Goal: Information Seeking & Learning: Learn about a topic

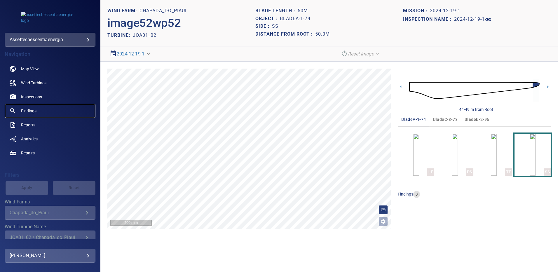
click at [35, 111] on span "Findings" at bounding box center [28, 111] width 15 height 6
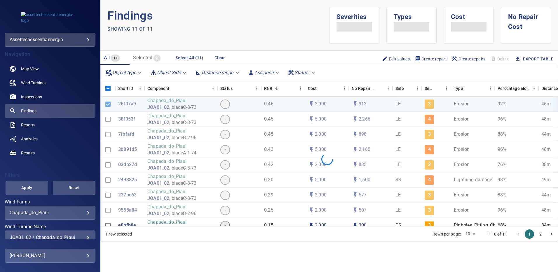
click at [85, 236] on div "JOA01_02 / Chapada_do_Piaui" at bounding box center [50, 238] width 81 height 6
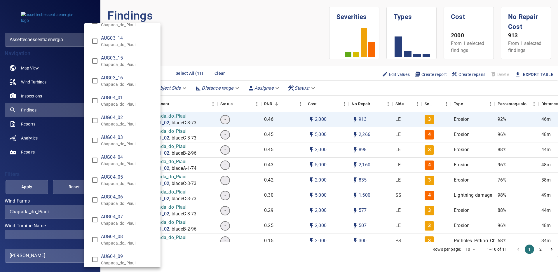
scroll to position [263, 0]
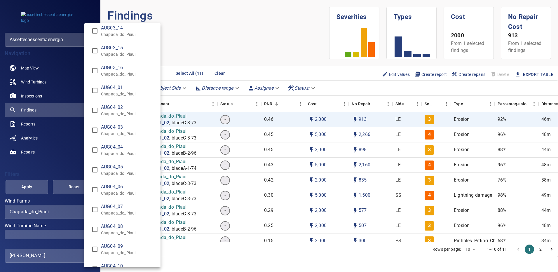
type input "**********"
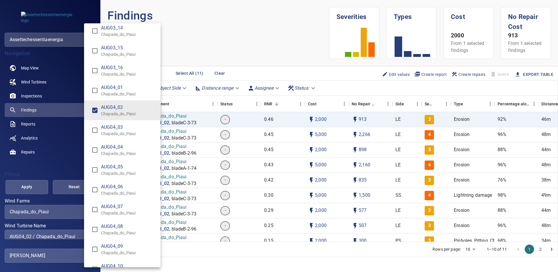
click at [36, 190] on div "Wind Turbine Name" at bounding box center [279, 136] width 558 height 272
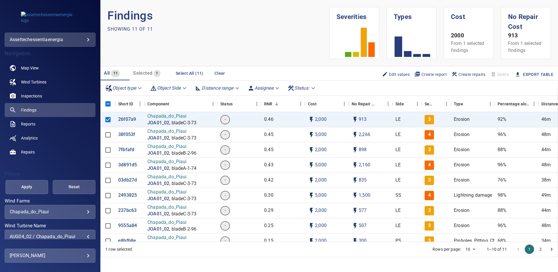
click at [36, 190] on span "Apply" at bounding box center [27, 186] width 28 height 7
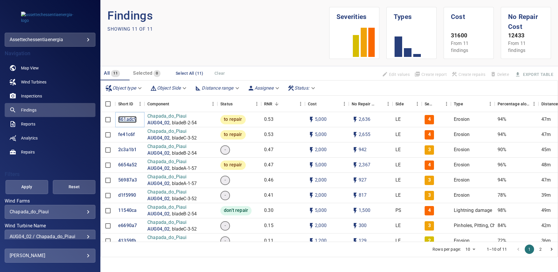
click at [123, 122] on p "461adc9" at bounding box center [127, 119] width 18 height 7
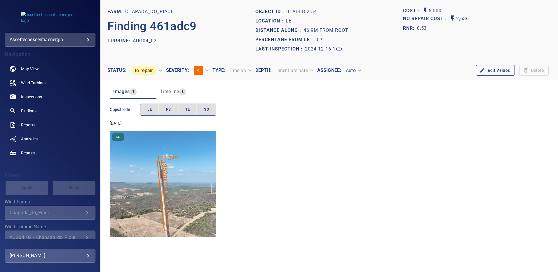
click at [197, 155] on img "Chapada_do_Piaui/AUG04_02/2024-12-16-1/2024-12-16-2/image88wp88.jpg" at bounding box center [163, 184] width 106 height 106
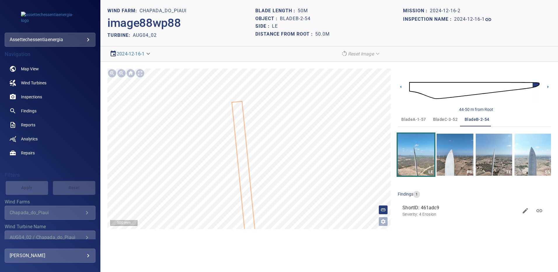
click at [417, 120] on span "bladeA-1-57" at bounding box center [413, 119] width 25 height 7
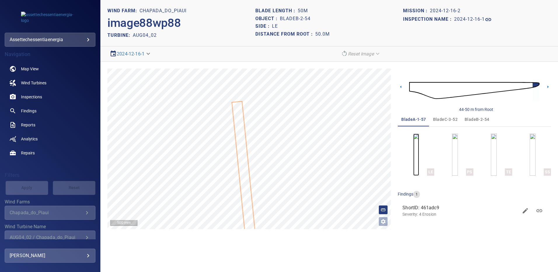
click at [415, 156] on img "button" at bounding box center [416, 155] width 6 height 42
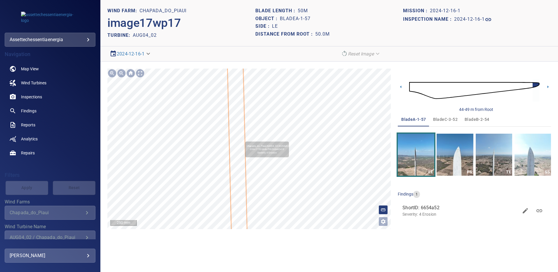
click at [240, 137] on icon at bounding box center [238, 169] width 20 height 204
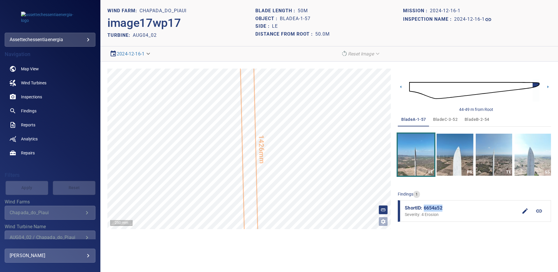
drag, startPoint x: 443, startPoint y: 207, endPoint x: 424, endPoint y: 209, distance: 18.7
click at [424, 209] on span "ShortID: 6654a52" at bounding box center [461, 208] width 113 height 7
drag, startPoint x: 424, startPoint y: 209, endPoint x: 421, endPoint y: 209, distance: 3.5
click at [421, 209] on span "ShortID: 6654a52" at bounding box center [461, 208] width 113 height 7
copy span "ShortID"
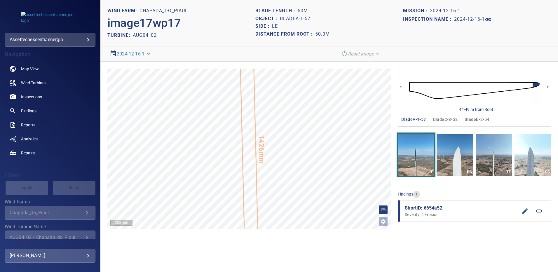
click at [439, 211] on span "ShortID: 6654a52" at bounding box center [461, 208] width 113 height 7
drag, startPoint x: 433, startPoint y: 208, endPoint x: 425, endPoint y: 208, distance: 8.5
click at [425, 208] on span "ShortID: 6654a52" at bounding box center [461, 208] width 113 height 7
copy span "6654a52"
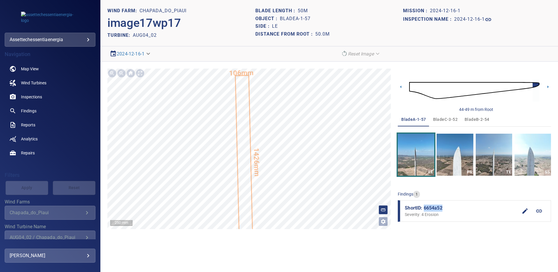
drag, startPoint x: 466, startPoint y: 118, endPoint x: 466, endPoint y: 135, distance: 17.5
click at [466, 118] on span "bladeB-2-54" at bounding box center [477, 119] width 25 height 7
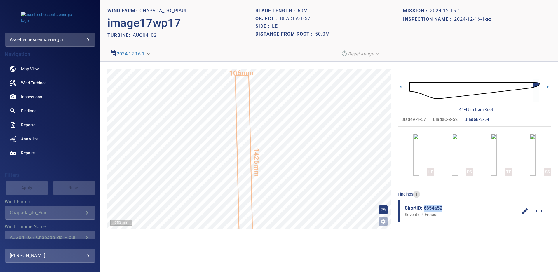
click at [443, 118] on span "bladeC-3-52" at bounding box center [445, 119] width 25 height 7
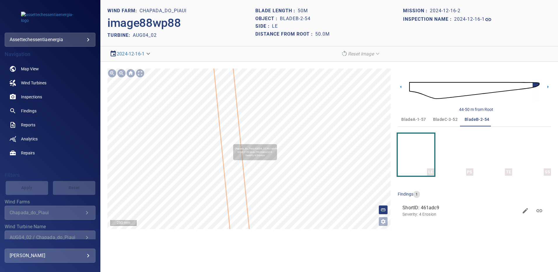
click at [230, 142] on icon at bounding box center [236, 191] width 44 height 263
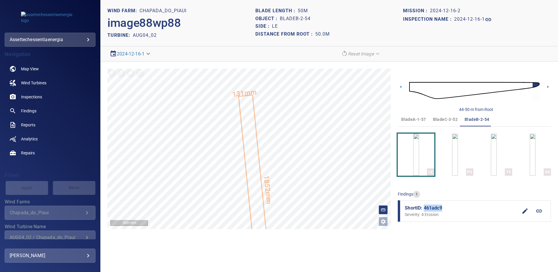
drag, startPoint x: 443, startPoint y: 207, endPoint x: 424, endPoint y: 206, distance: 19.0
click at [424, 206] on span "ShortID: 461adc9" at bounding box center [461, 208] width 113 height 7
copy span "461adc9"
click at [446, 120] on span "bladeC-3-52" at bounding box center [445, 119] width 25 height 7
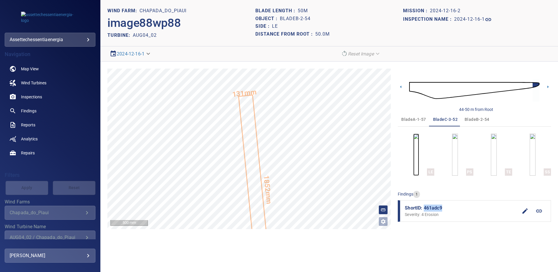
click at [413, 164] on img "button" at bounding box center [416, 155] width 6 height 42
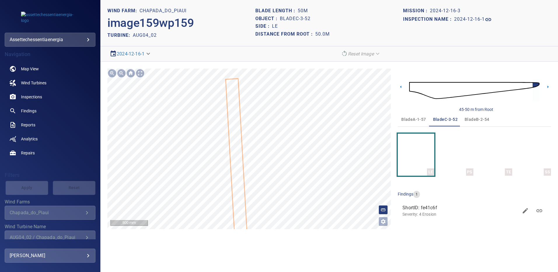
click at [238, 132] on icon at bounding box center [237, 175] width 23 height 193
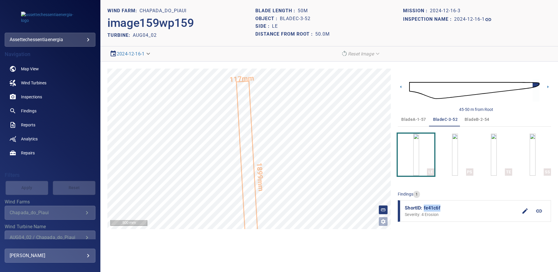
drag, startPoint x: 440, startPoint y: 205, endPoint x: 423, endPoint y: 207, distance: 17.0
click at [423, 207] on span "ShortID: fe41c6f" at bounding box center [461, 208] width 113 height 7
copy span "fe41c6f"
click at [34, 107] on link "Findings" at bounding box center [50, 111] width 91 height 14
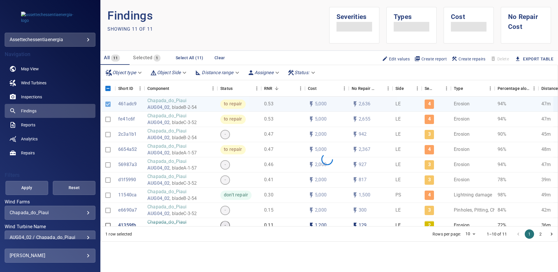
click at [84, 235] on div "AUG04_02 / Chapada_do_Piaui" at bounding box center [50, 238] width 81 height 6
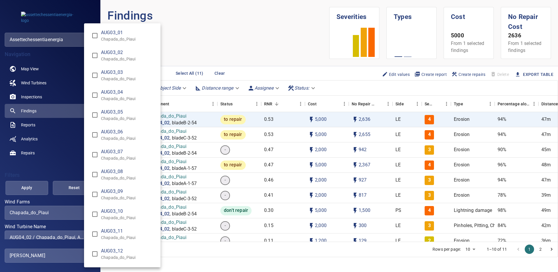
scroll to position [1, 0]
type input "**********"
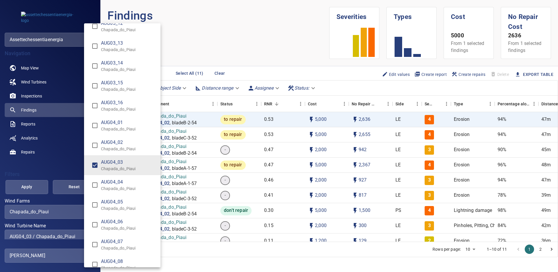
click at [33, 183] on div "Wind Turbine Name" at bounding box center [279, 136] width 558 height 272
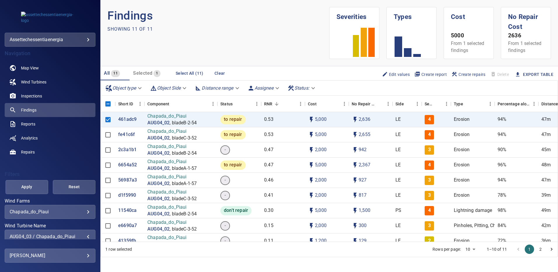
click at [32, 183] on button "Apply" at bounding box center [27, 187] width 43 height 14
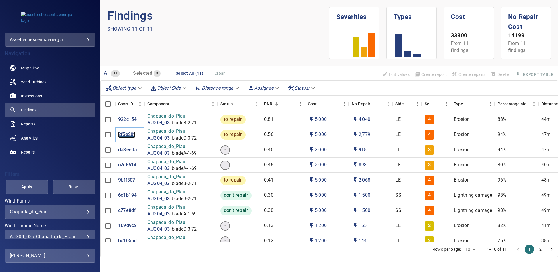
click at [124, 132] on p "2f5e20f" at bounding box center [126, 134] width 17 height 7
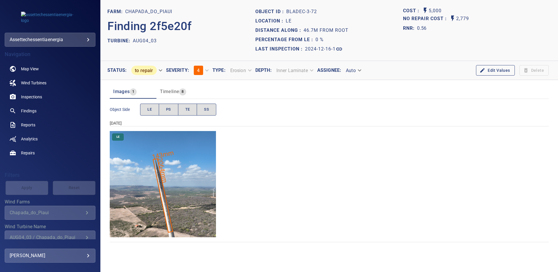
click at [142, 188] on img "Chapada_do_Piaui/AUG04_03/2024-12-16-1/2024-12-16-3/image154wp154.jpg" at bounding box center [163, 184] width 106 height 106
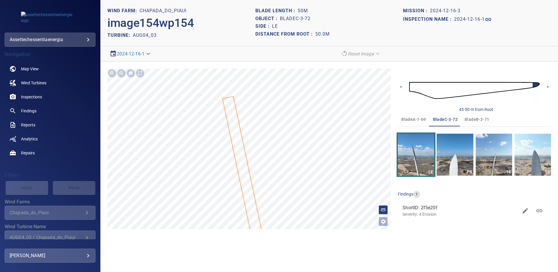
click at [407, 116] on span "bladeA-1-69" at bounding box center [413, 119] width 25 height 7
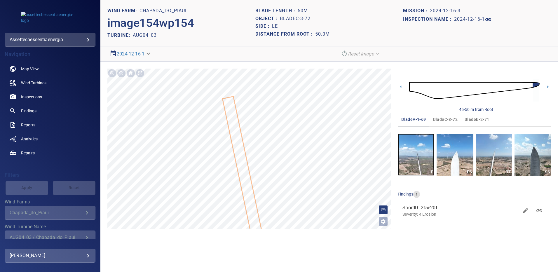
click at [420, 162] on img "button" at bounding box center [416, 155] width 36 height 42
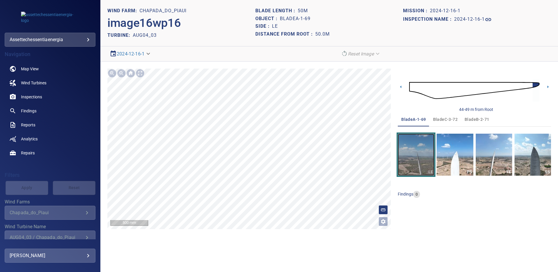
click at [414, 153] on img "button" at bounding box center [416, 155] width 36 height 42
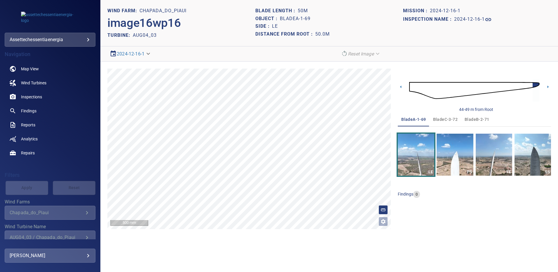
click at [471, 119] on span "bladeB-2-71" at bounding box center [477, 119] width 25 height 7
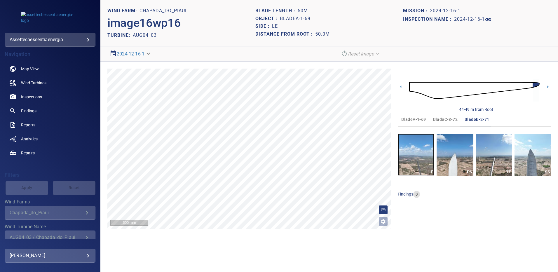
click at [425, 162] on img "button" at bounding box center [416, 155] width 36 height 42
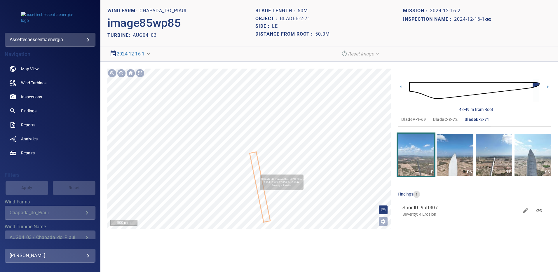
click at [257, 172] on icon at bounding box center [260, 186] width 20 height 69
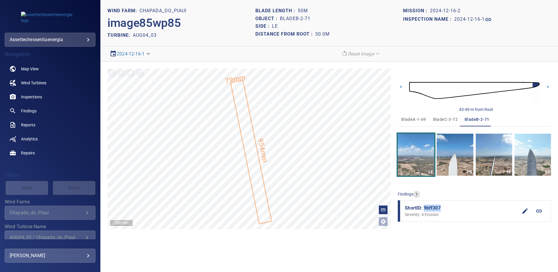
drag, startPoint x: 444, startPoint y: 210, endPoint x: 424, endPoint y: 207, distance: 20.0
click at [424, 207] on span "ShortID: 9bff307" at bounding box center [461, 208] width 113 height 7
copy span "9bff307"
drag, startPoint x: 442, startPoint y: 117, endPoint x: 447, endPoint y: 139, distance: 22.5
click at [442, 117] on span "bladeC-3-72" at bounding box center [445, 119] width 25 height 7
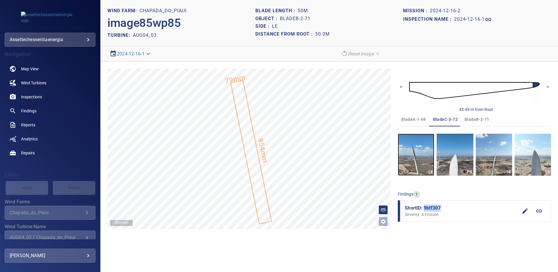
click at [423, 159] on img "button" at bounding box center [416, 155] width 36 height 42
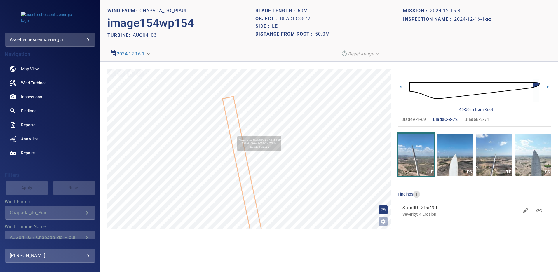
click at [235, 133] on icon at bounding box center [243, 171] width 41 height 149
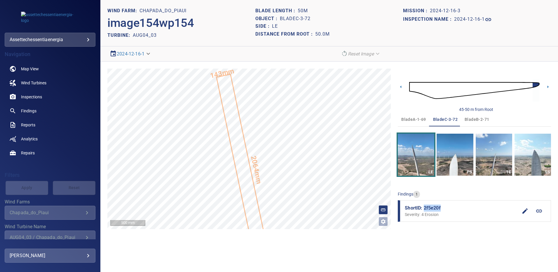
drag, startPoint x: 445, startPoint y: 204, endPoint x: 424, endPoint y: 208, distance: 21.1
click at [424, 208] on li "ShortID: 2f5e20f Severity: 4 Erosion" at bounding box center [474, 211] width 153 height 22
copy span "2f5e20f"
click at [28, 112] on span "Findings" at bounding box center [28, 111] width 15 height 6
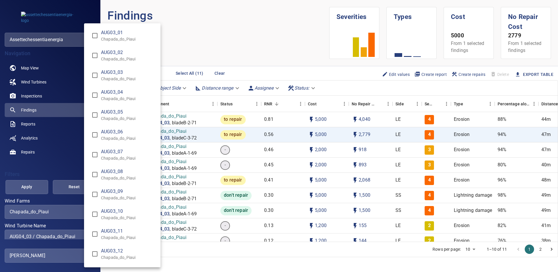
scroll to position [247, 0]
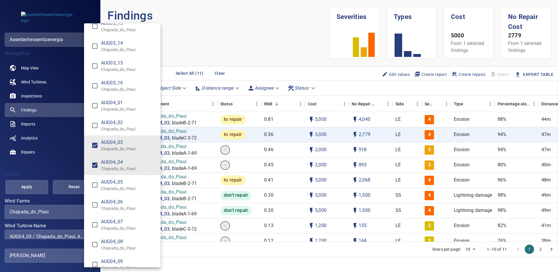
type input "**********"
click at [35, 184] on div "Wind Turbine Name" at bounding box center [279, 136] width 558 height 272
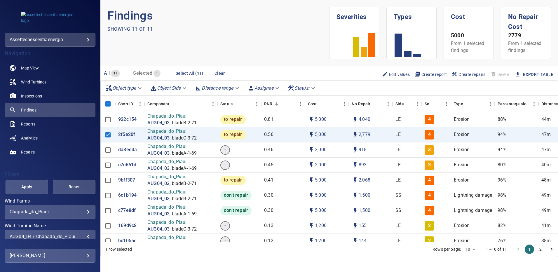
click at [33, 184] on span "Apply" at bounding box center [27, 186] width 28 height 7
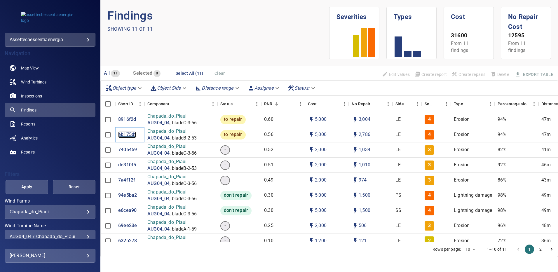
click at [124, 134] on p "eb175df" at bounding box center [127, 134] width 18 height 7
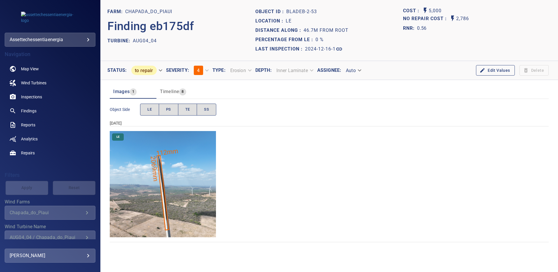
click at [188, 154] on img "Chapada_do_Piaui/AUG04_04/2024-12-16-1/2024-12-16-2/image88wp88.jpg" at bounding box center [163, 184] width 106 height 106
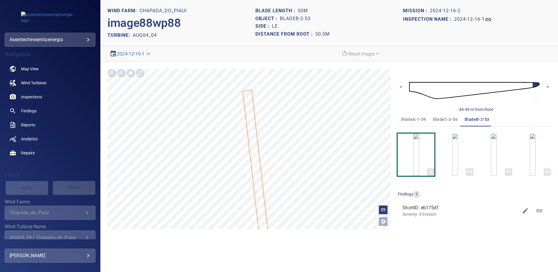
click at [415, 120] on span "bladeA-1-59" at bounding box center [413, 119] width 25 height 7
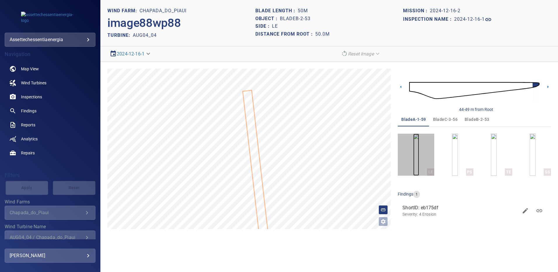
click at [419, 155] on img "button" at bounding box center [416, 155] width 6 height 42
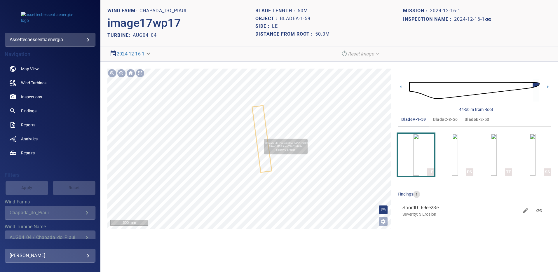
click at [261, 136] on icon at bounding box center [262, 139] width 19 height 66
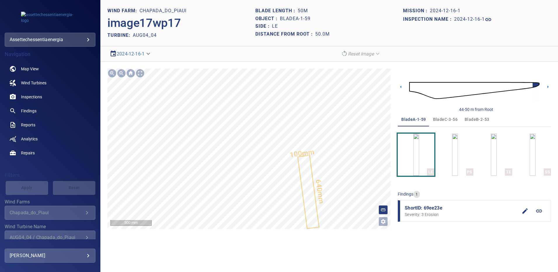
click at [290, 142] on div "640mm 100mm" at bounding box center [248, 149] width 283 height 161
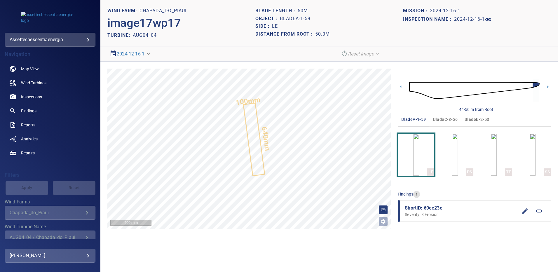
click at [469, 118] on span "bladeB-2-53" at bounding box center [477, 119] width 25 height 7
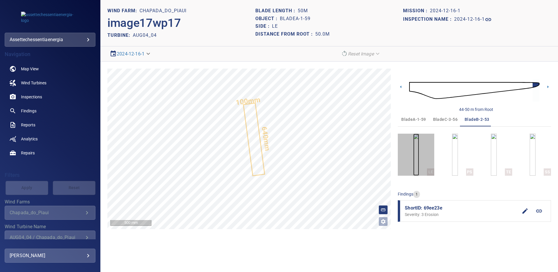
click at [419, 154] on img "button" at bounding box center [416, 155] width 6 height 42
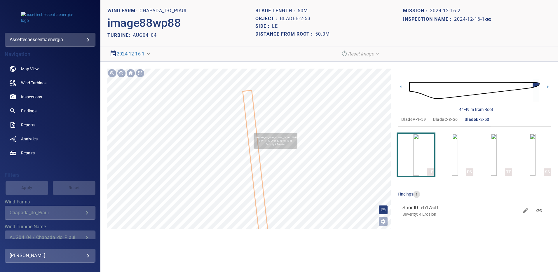
click at [251, 130] on icon at bounding box center [255, 166] width 25 height 151
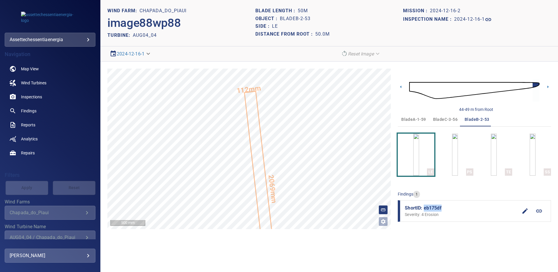
drag, startPoint x: 442, startPoint y: 206, endPoint x: 425, endPoint y: 208, distance: 17.3
click at [425, 208] on span "ShortID: eb175df" at bounding box center [461, 208] width 113 height 7
copy span "eb175df"
drag, startPoint x: 411, startPoint y: 115, endPoint x: 413, endPoint y: 118, distance: 3.5
click at [411, 115] on button "bladeA-1-59" at bounding box center [414, 119] width 32 height 14
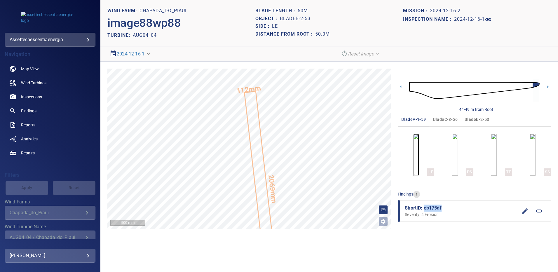
click at [419, 160] on img "button" at bounding box center [416, 155] width 6 height 42
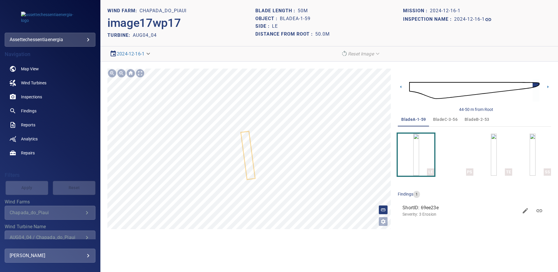
click at [243, 146] on icon at bounding box center [247, 155] width 13 height 47
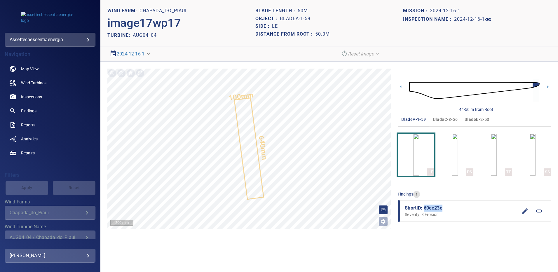
drag, startPoint x: 439, startPoint y: 209, endPoint x: 425, endPoint y: 208, distance: 14.4
click at [425, 208] on span "ShortID: 69ee23e" at bounding box center [461, 208] width 113 height 7
copy span "69ee23e"
click at [443, 116] on span "bladeC-3-56" at bounding box center [445, 119] width 25 height 7
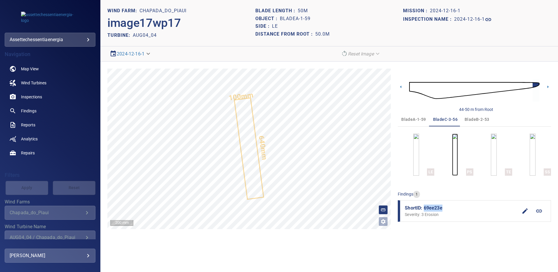
click at [458, 165] on img "button" at bounding box center [455, 155] width 6 height 42
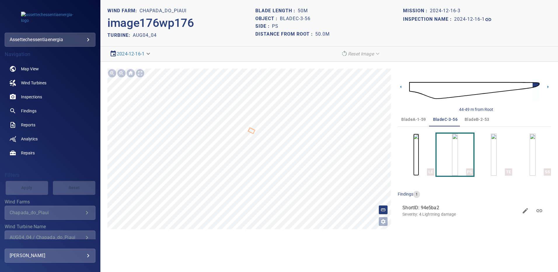
click at [413, 163] on img "button" at bounding box center [416, 155] width 6 height 42
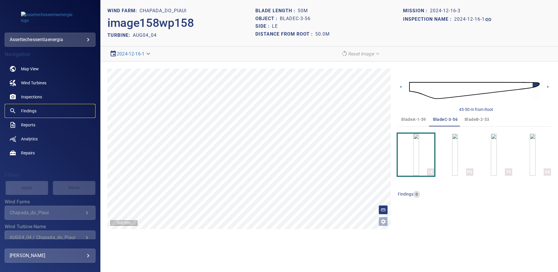
click at [31, 109] on span "Findings" at bounding box center [28, 111] width 15 height 6
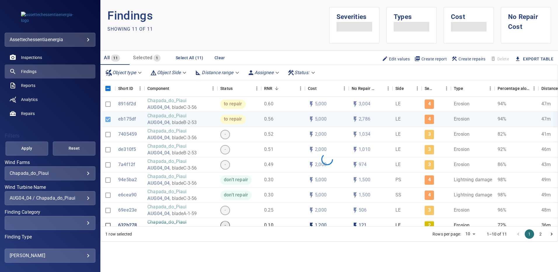
scroll to position [48, 0]
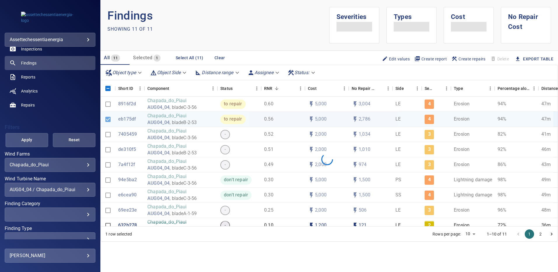
click at [81, 213] on div "​" at bounding box center [50, 215] width 81 height 6
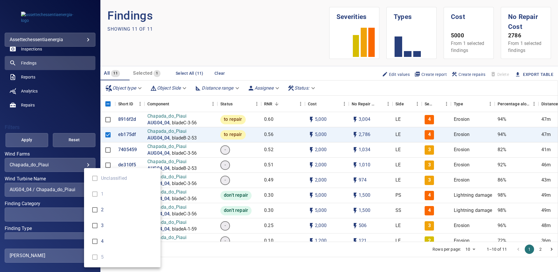
type input "*"
click at [24, 139] on div "Finding Category" at bounding box center [279, 136] width 558 height 272
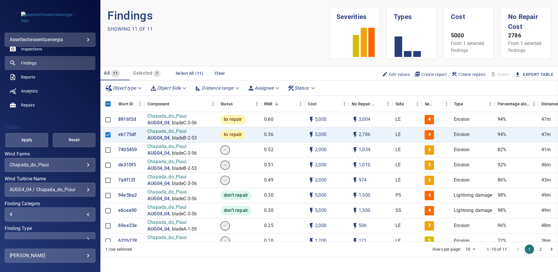
click at [24, 139] on span "Apply" at bounding box center [27, 139] width 28 height 7
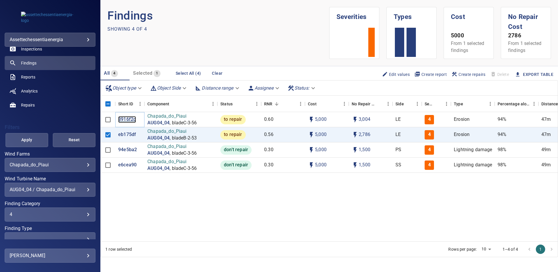
click at [128, 119] on p "8916f2d" at bounding box center [127, 119] width 18 height 7
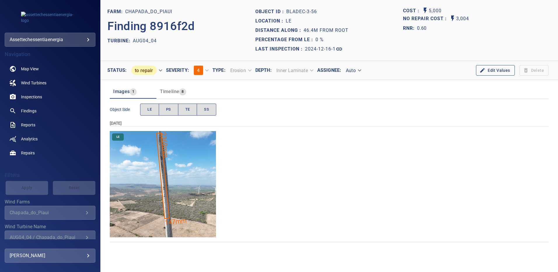
click at [159, 164] on img "Chapada_do_Piaui/AUG04_04/2024-12-16-1/2024-12-16-3/image157wp157.jpg" at bounding box center [163, 184] width 106 height 106
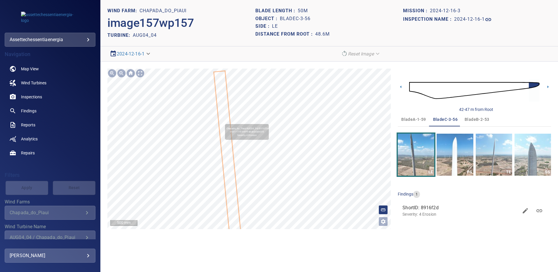
click at [223, 121] on icon at bounding box center [227, 157] width 27 height 173
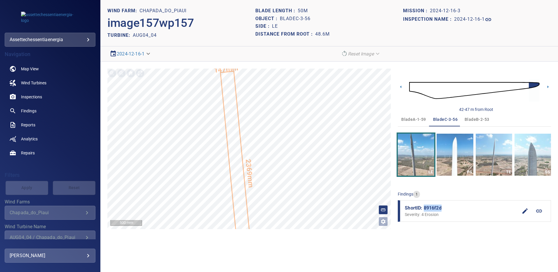
drag, startPoint x: 442, startPoint y: 209, endPoint x: 424, endPoint y: 207, distance: 17.6
click at [424, 207] on span "ShortID: 8916f2d" at bounding box center [461, 208] width 113 height 7
copy span "8916f2d"
click at [35, 109] on span "Findings" at bounding box center [28, 111] width 15 height 6
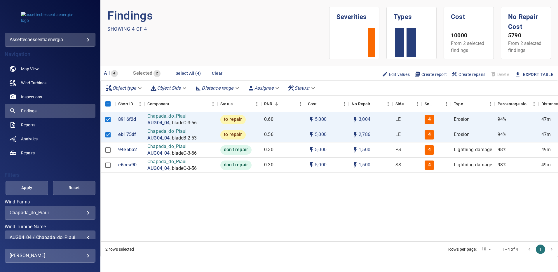
click at [83, 236] on div "AUG04_04 / Chapada_do_Piaui" at bounding box center [50, 238] width 81 height 6
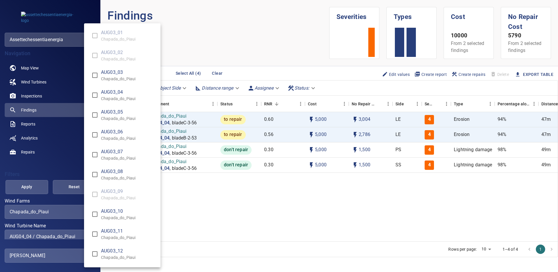
scroll to position [267, 0]
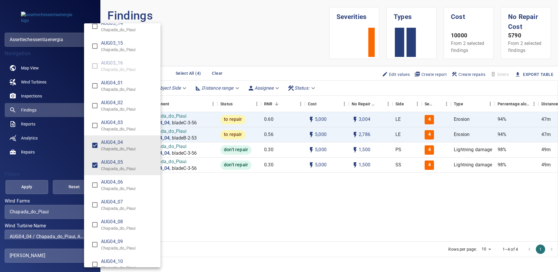
type input "**********"
click at [30, 183] on div "Wind Turbine Name" at bounding box center [279, 136] width 558 height 272
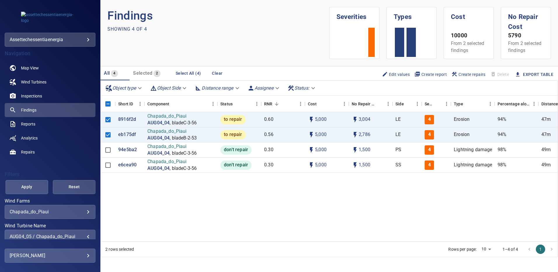
click at [31, 186] on span "Apply" at bounding box center [27, 186] width 28 height 7
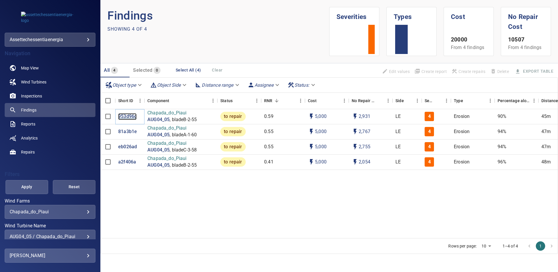
click at [122, 116] on p "953d96c" at bounding box center [127, 116] width 18 height 7
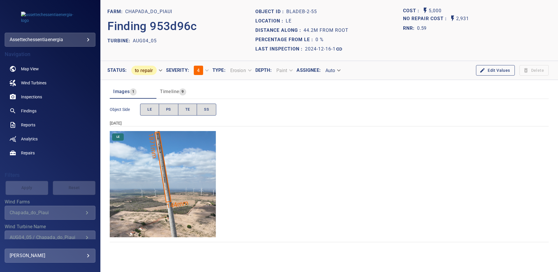
click at [173, 156] on img "Chapada_do_Piaui/AUG04_05/2024-12-16-1/2024-12-16-2/image83wp83.jpg" at bounding box center [163, 184] width 106 height 106
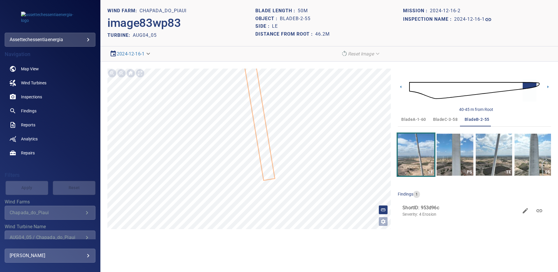
click at [414, 120] on span "bladeA-1-60" at bounding box center [413, 119] width 25 height 7
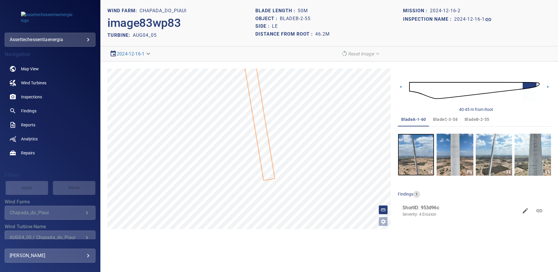
click at [420, 144] on img "button" at bounding box center [416, 155] width 36 height 42
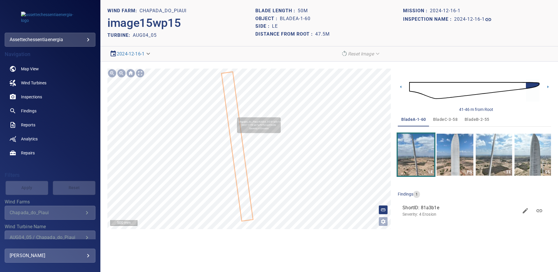
click at [235, 114] on icon at bounding box center [237, 146] width 30 height 148
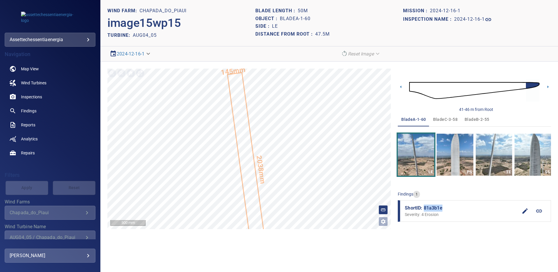
drag, startPoint x: 442, startPoint y: 208, endPoint x: 425, endPoint y: 207, distance: 17.0
click at [424, 207] on span "ShortID: 81a3b1e" at bounding box center [461, 208] width 113 height 7
drag, startPoint x: 478, startPoint y: 120, endPoint x: 468, endPoint y: 132, distance: 16.0
click at [478, 120] on span "bladeB-2-55" at bounding box center [477, 119] width 25 height 7
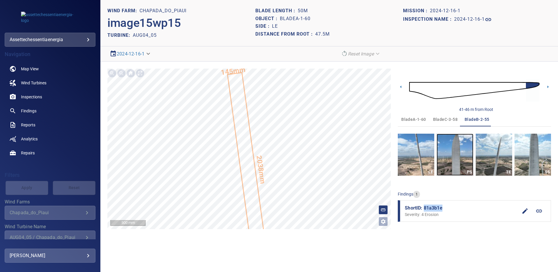
click at [446, 158] on img "button" at bounding box center [455, 155] width 36 height 42
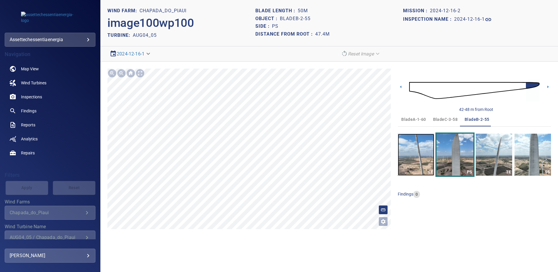
click at [422, 156] on img "button" at bounding box center [416, 155] width 36 height 42
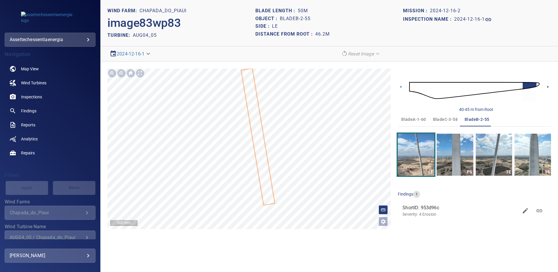
click at [547, 87] on icon at bounding box center [547, 87] width 1 height 3
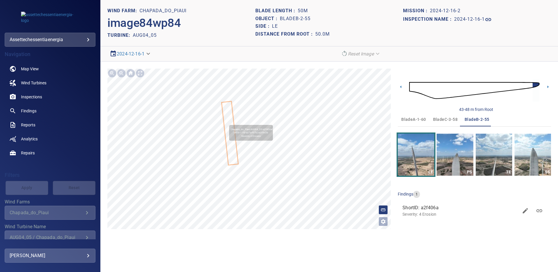
click at [227, 120] on icon at bounding box center [230, 133] width 16 height 63
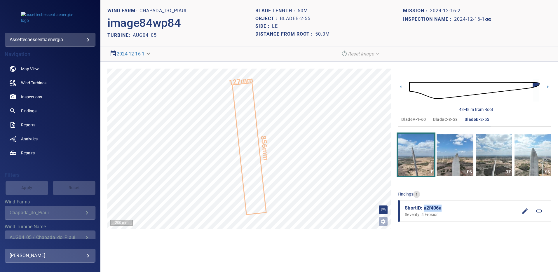
drag, startPoint x: 446, startPoint y: 208, endPoint x: 424, endPoint y: 208, distance: 21.9
click at [424, 208] on span "ShortID: a2f406a" at bounding box center [461, 208] width 113 height 7
copy span "a2f406a"
click at [444, 114] on button "bladeC-3-58" at bounding box center [446, 119] width 32 height 14
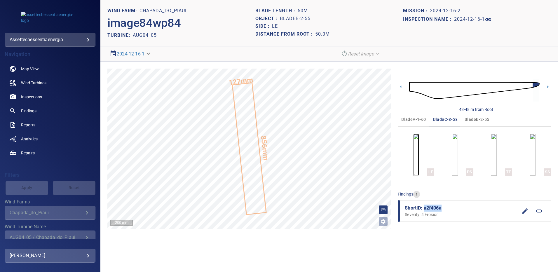
click at [419, 156] on img "button" at bounding box center [416, 155] width 6 height 42
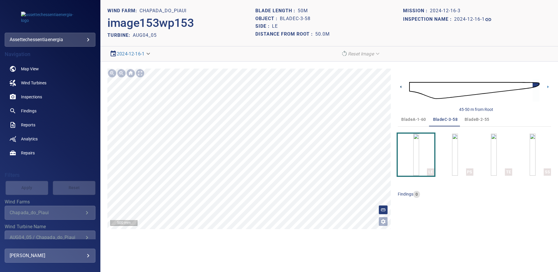
click at [402, 88] on icon at bounding box center [401, 87] width 6 height 6
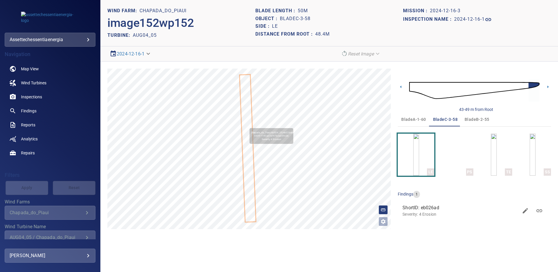
click at [247, 125] on icon at bounding box center [247, 148] width 15 height 147
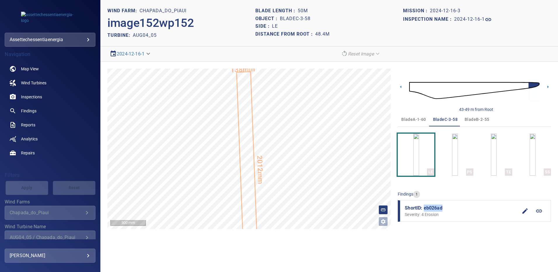
drag, startPoint x: 444, startPoint y: 208, endPoint x: 425, endPoint y: 208, distance: 19.0
click at [425, 208] on span "ShortID: eb026ad" at bounding box center [461, 208] width 113 height 7
click at [32, 111] on span "Findings" at bounding box center [28, 111] width 15 height 6
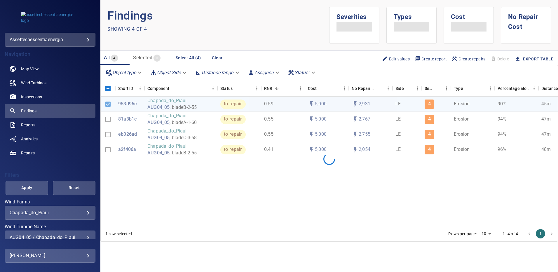
click at [86, 233] on div "**********" at bounding box center [50, 238] width 91 height 14
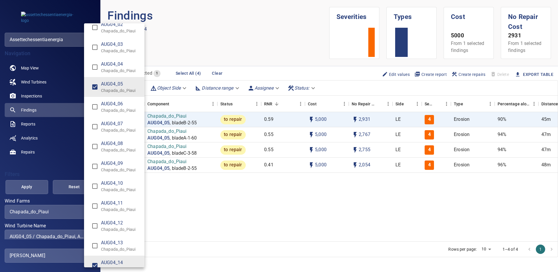
scroll to position [354, 0]
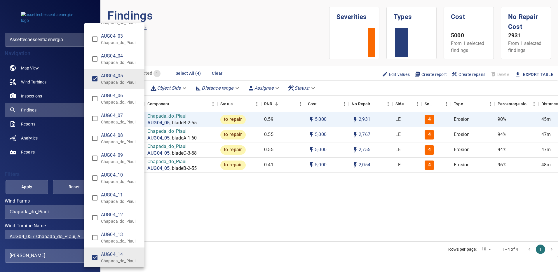
type input "**********"
click at [22, 189] on div "Wind Turbine Name" at bounding box center [279, 136] width 558 height 272
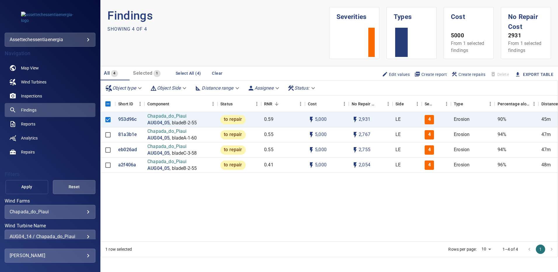
click at [24, 186] on span "Apply" at bounding box center [27, 186] width 28 height 7
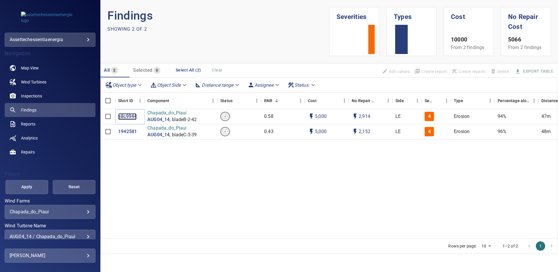
click at [126, 117] on p "e8c9944" at bounding box center [127, 116] width 18 height 7
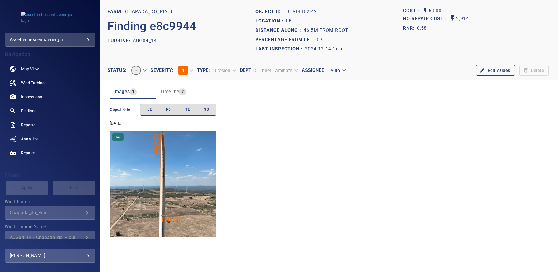
click at [175, 168] on img "Chapada_do_Piaui/AUG04_14/2024-12-14-1/2024-12-14-2/image82wp82.jpg" at bounding box center [163, 184] width 106 height 106
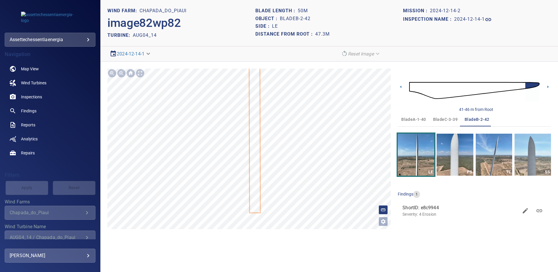
click at [413, 118] on span "bladeA-1-40" at bounding box center [413, 119] width 25 height 7
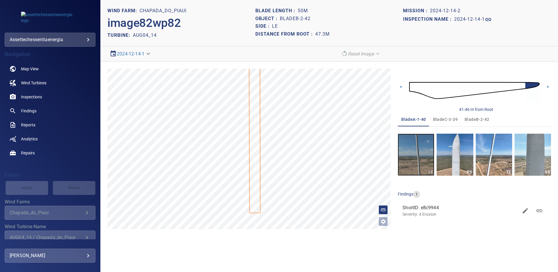
click at [422, 149] on img "button" at bounding box center [416, 155] width 36 height 42
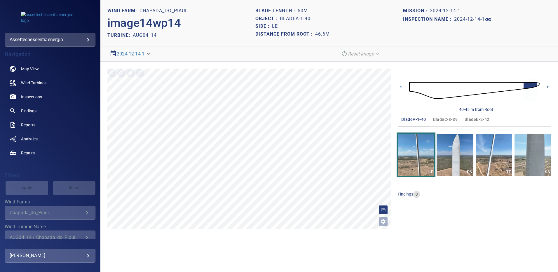
click at [547, 86] on icon at bounding box center [547, 87] width 1 height 3
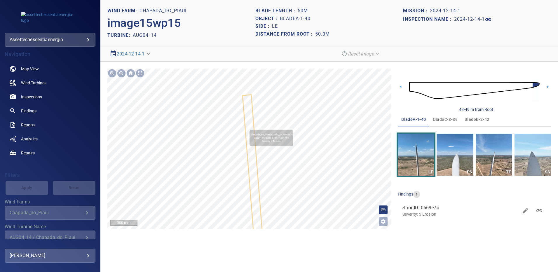
click at [247, 127] on icon at bounding box center [253, 170] width 20 height 150
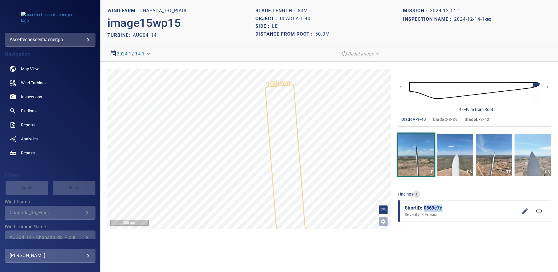
drag, startPoint x: 443, startPoint y: 206, endPoint x: 425, endPoint y: 207, distance: 18.7
click at [425, 207] on span "ShortID: 0569e7c" at bounding box center [461, 208] width 113 height 7
click at [469, 119] on span "bladeB-2-42" at bounding box center [477, 119] width 25 height 7
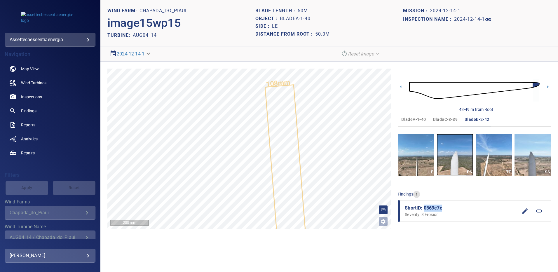
click at [464, 144] on img "button" at bounding box center [455, 155] width 36 height 42
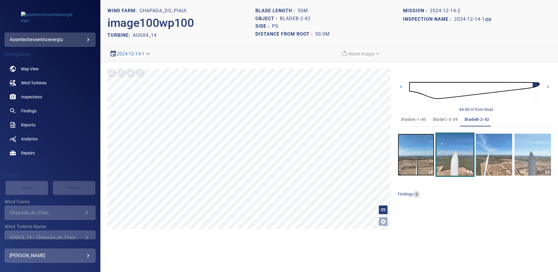
click at [411, 154] on img "button" at bounding box center [416, 155] width 36 height 42
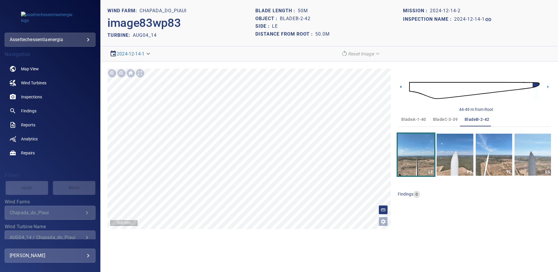
click at [403, 88] on icon at bounding box center [401, 87] width 6 height 6
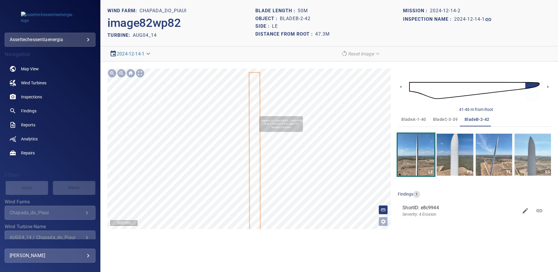
click at [257, 114] on icon at bounding box center [255, 155] width 10 height 165
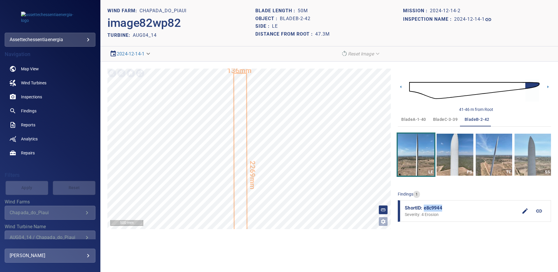
drag, startPoint x: 443, startPoint y: 208, endPoint x: 423, endPoint y: 208, distance: 19.6
click at [423, 208] on span "ShortID: e8c9944" at bounding box center [461, 208] width 113 height 7
click at [437, 117] on span "bladeC-3-39" at bounding box center [445, 119] width 25 height 7
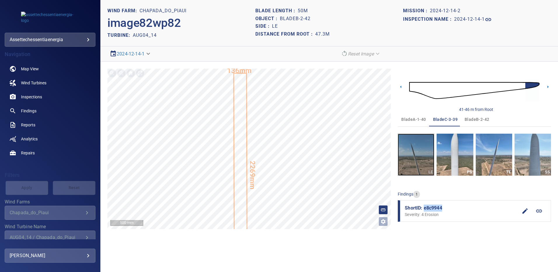
click at [420, 159] on img "button" at bounding box center [416, 155] width 36 height 42
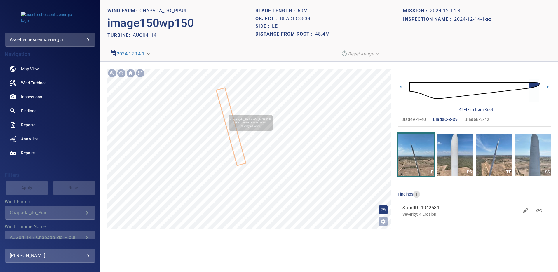
click at [226, 112] on icon at bounding box center [231, 126] width 29 height 77
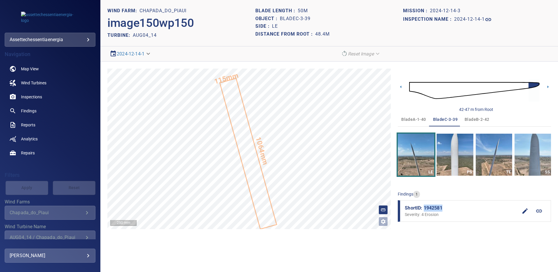
drag, startPoint x: 434, startPoint y: 209, endPoint x: 424, endPoint y: 207, distance: 10.2
click at [424, 207] on span "ShortID: 1942581" at bounding box center [461, 208] width 113 height 7
click at [34, 112] on span "Findings" at bounding box center [28, 111] width 15 height 6
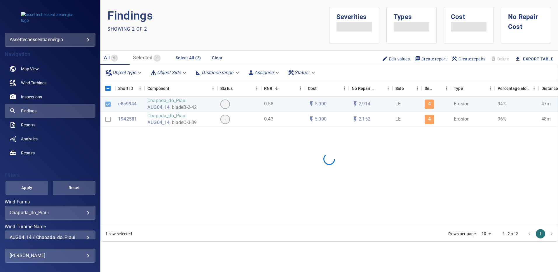
click at [83, 235] on div "AUG04_14 / Chapada_do_Piaui" at bounding box center [50, 238] width 81 height 6
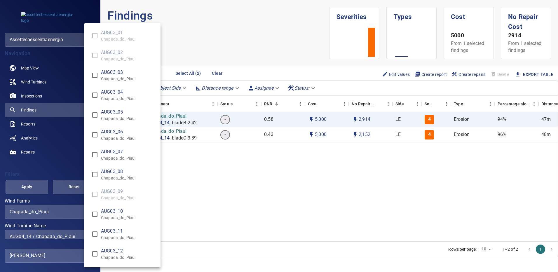
scroll to position [466, 0]
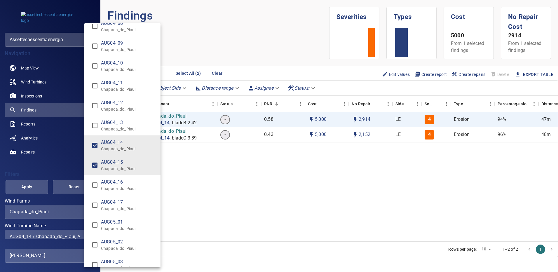
type input "**********"
click at [36, 187] on div "Wind Turbine Name" at bounding box center [279, 136] width 558 height 272
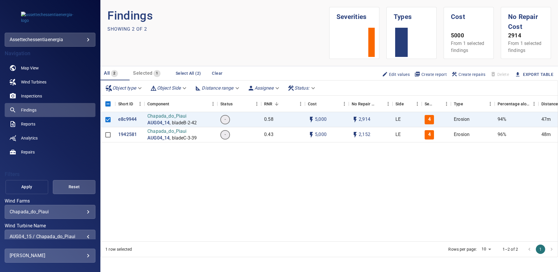
click at [35, 187] on span "Apply" at bounding box center [27, 186] width 28 height 7
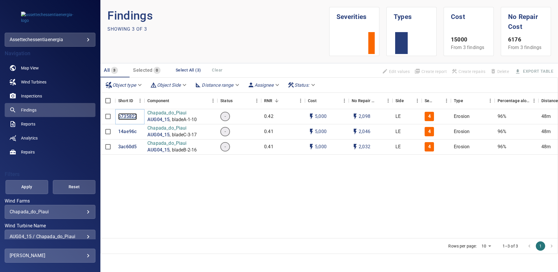
click at [124, 118] on p "b735822" at bounding box center [127, 116] width 19 height 7
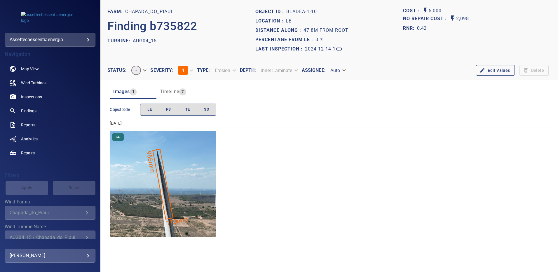
click at [199, 171] on img "Chapada_do_Piaui/AUG04_15/2024-12-14-1/2024-12-14-1/image19wp19.jpg" at bounding box center [163, 184] width 106 height 106
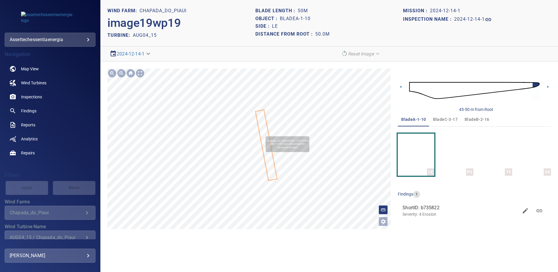
click at [263, 134] on icon at bounding box center [266, 145] width 21 height 70
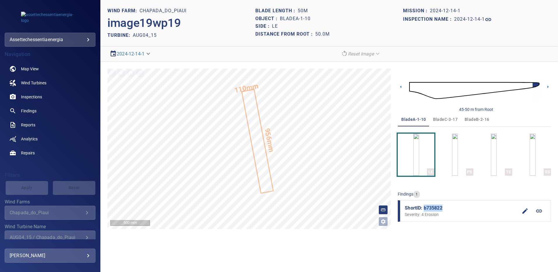
drag, startPoint x: 442, startPoint y: 208, endPoint x: 425, endPoint y: 207, distance: 17.6
click at [424, 207] on span "ShortID: b735822" at bounding box center [461, 208] width 113 height 7
click at [480, 118] on span "bladeB-2-16" at bounding box center [477, 119] width 25 height 7
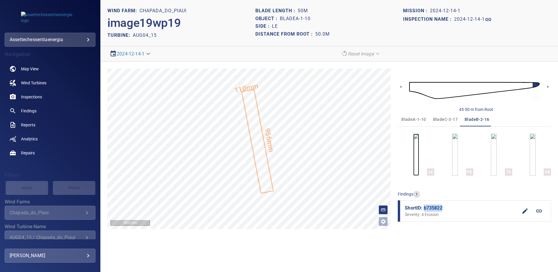
click at [419, 155] on img "button" at bounding box center [416, 155] width 6 height 42
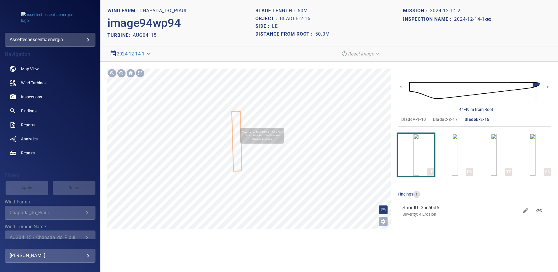
click at [238, 125] on icon at bounding box center [236, 141] width 9 height 59
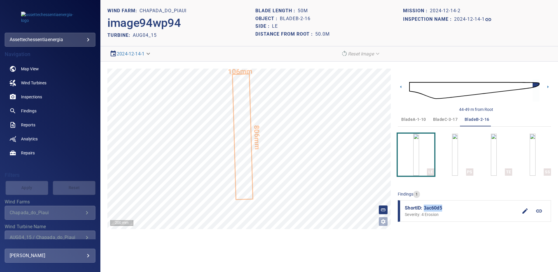
drag, startPoint x: 443, startPoint y: 208, endPoint x: 425, endPoint y: 208, distance: 18.1
click at [425, 208] on span "ShortID: 3ac60d5" at bounding box center [461, 208] width 113 height 7
drag, startPoint x: 449, startPoint y: 119, endPoint x: 462, endPoint y: 149, distance: 32.3
click at [449, 119] on span "bladeC-3-17" at bounding box center [445, 119] width 25 height 7
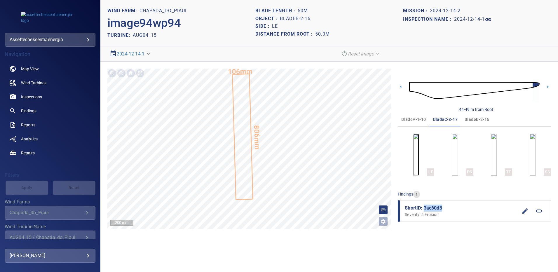
click at [419, 155] on img "button" at bounding box center [416, 155] width 6 height 42
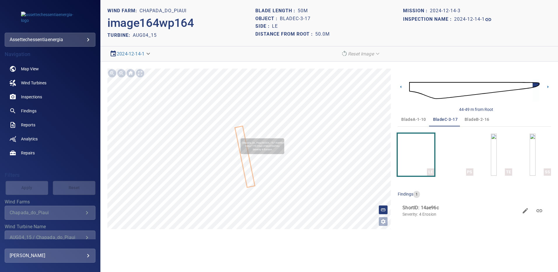
click at [238, 136] on icon at bounding box center [245, 157] width 19 height 60
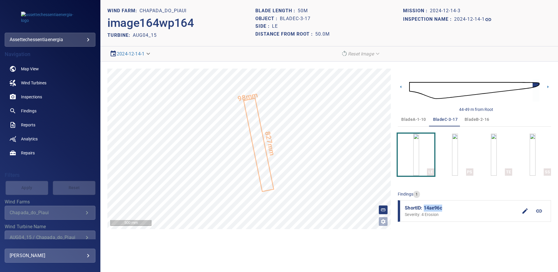
drag, startPoint x: 443, startPoint y: 209, endPoint x: 424, endPoint y: 210, distance: 18.7
click at [424, 211] on span "ShortID: 14ae96c" at bounding box center [461, 208] width 113 height 7
click at [29, 111] on span "Findings" at bounding box center [28, 111] width 15 height 6
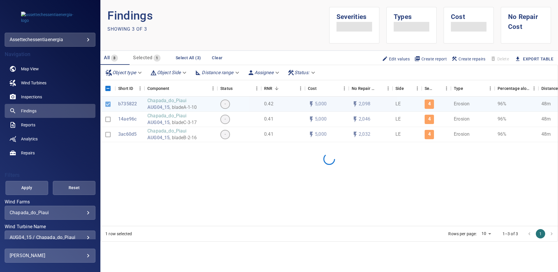
click at [85, 237] on div "AUG04_15 / Chapada_do_Piaui" at bounding box center [50, 238] width 81 height 6
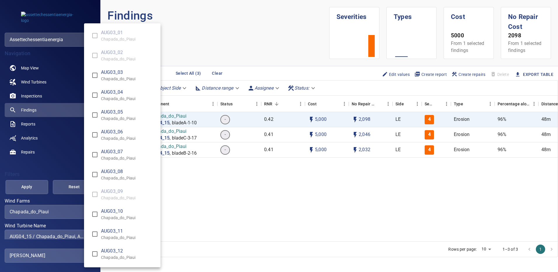
scroll to position [486, 0]
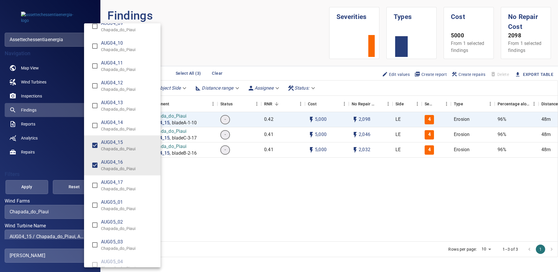
type input "**********"
click at [42, 186] on div "Wind Turbine Name" at bounding box center [279, 136] width 558 height 272
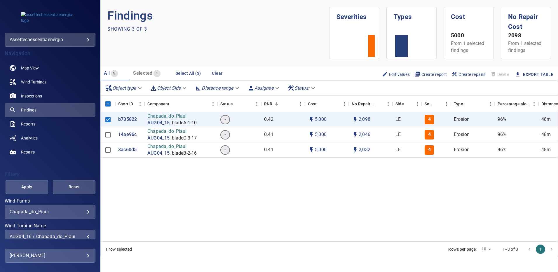
click at [33, 186] on span "Apply" at bounding box center [27, 186] width 28 height 7
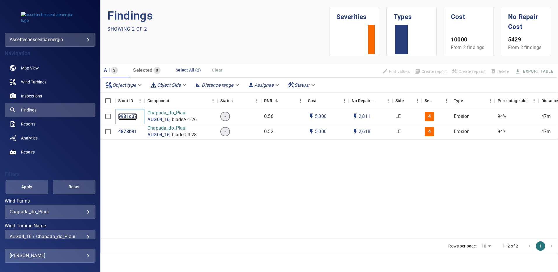
click at [121, 116] on p "9981d37" at bounding box center [127, 116] width 19 height 7
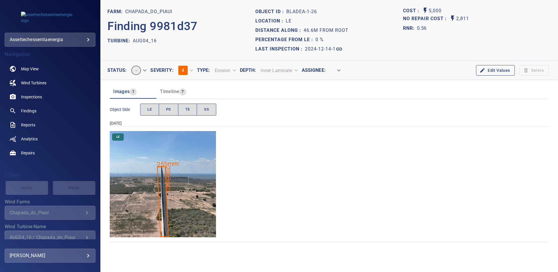
click at [184, 153] on img "Chapada_do_Piaui/AUG04_16/2024-12-14-1/2024-12-14-1/image16wp16.jpg" at bounding box center [163, 184] width 106 height 106
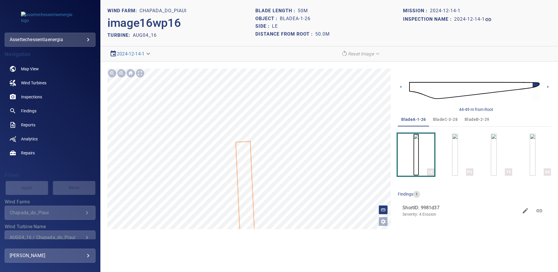
click at [419, 151] on img "button" at bounding box center [416, 155] width 6 height 42
click at [250, 143] on icon at bounding box center [245, 173] width 19 height 113
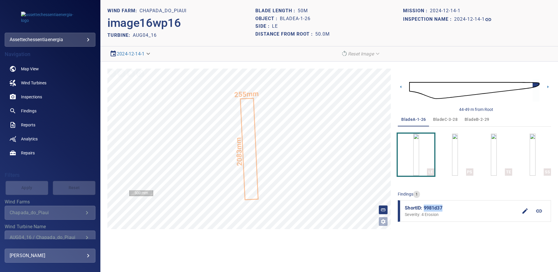
drag, startPoint x: 448, startPoint y: 209, endPoint x: 424, endPoint y: 207, distance: 23.7
click at [424, 207] on span "ShortID: 9981d37" at bounding box center [461, 208] width 113 height 7
click at [480, 117] on span "bladeB-2-29" at bounding box center [477, 119] width 25 height 7
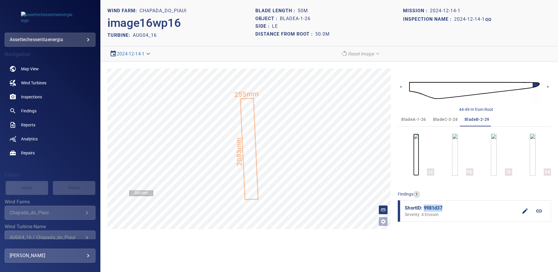
click at [413, 162] on img "button" at bounding box center [416, 155] width 6 height 42
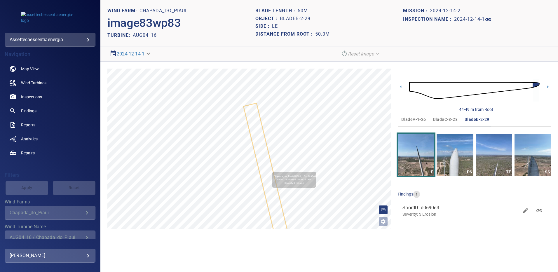
click at [270, 169] on icon at bounding box center [268, 179] width 48 height 151
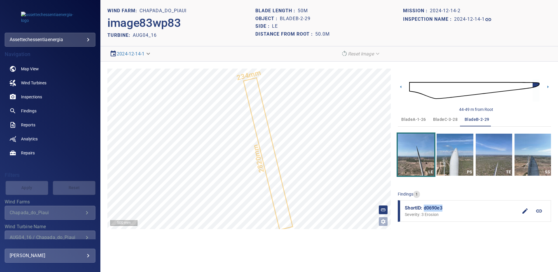
drag, startPoint x: 444, startPoint y: 207, endPoint x: 424, endPoint y: 207, distance: 19.6
click at [424, 207] on span "ShortID: d0690e3" at bounding box center [461, 208] width 113 height 7
drag, startPoint x: 439, startPoint y: 117, endPoint x: 441, endPoint y: 119, distance: 3.3
click at [439, 117] on span "bladeC-3-28" at bounding box center [445, 119] width 25 height 7
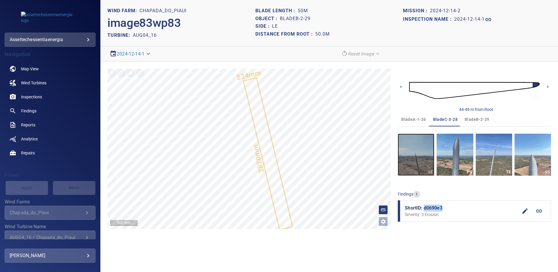
click at [419, 159] on img "button" at bounding box center [416, 155] width 36 height 42
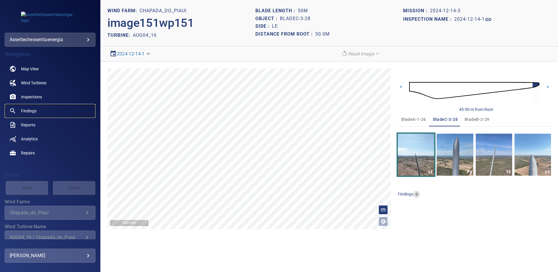
click at [30, 109] on span "Findings" at bounding box center [28, 111] width 15 height 6
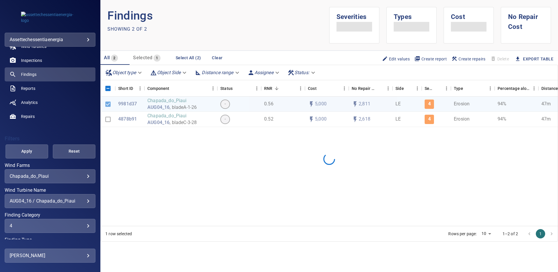
scroll to position [37, 0]
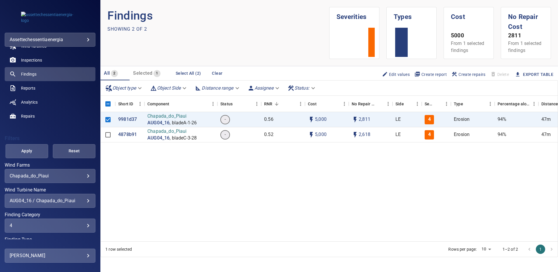
click at [83, 226] on div "4" at bounding box center [50, 226] width 81 height 6
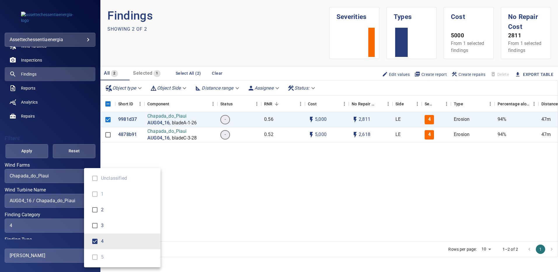
type input "***"
click at [96, 154] on div "Finding Category" at bounding box center [279, 136] width 558 height 272
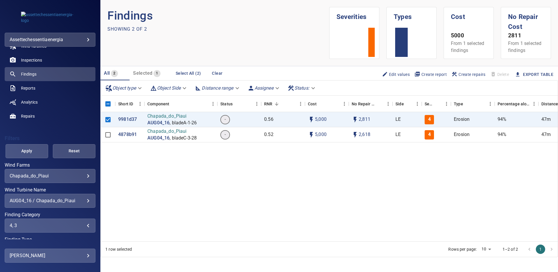
click at [22, 148] on span "Apply" at bounding box center [27, 150] width 28 height 7
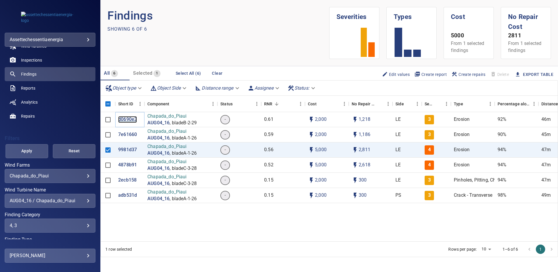
click at [125, 120] on p "d0690e3" at bounding box center [127, 119] width 19 height 7
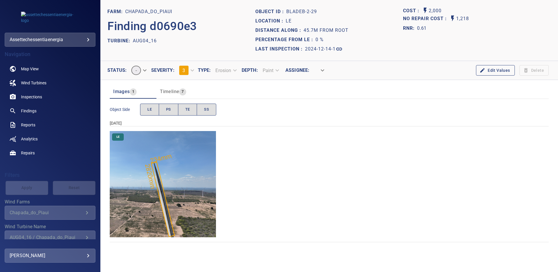
click at [175, 203] on img "Chapada_do_Piaui/AUG04_16/2024-12-14-1/2024-12-14-2/image83wp83.jpg" at bounding box center [163, 184] width 106 height 106
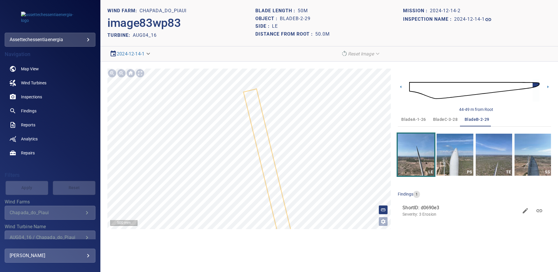
click at [445, 117] on span "bladeC-3-28" at bounding box center [445, 119] width 25 height 7
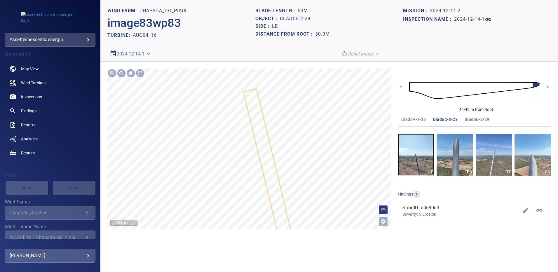
click at [415, 154] on img "button" at bounding box center [416, 155] width 36 height 42
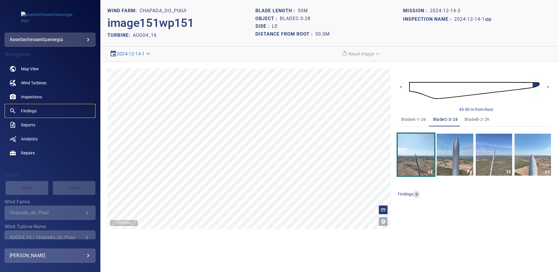
click at [34, 111] on span "Findings" at bounding box center [28, 111] width 15 height 6
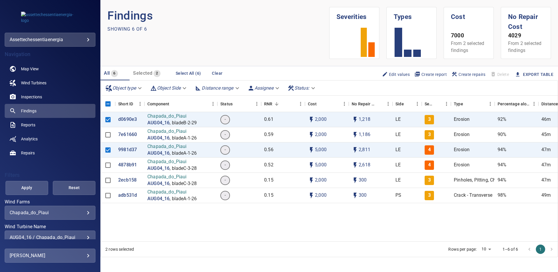
click at [83, 237] on div "AUG04_16 / Chapada_do_Piaui" at bounding box center [50, 238] width 81 height 6
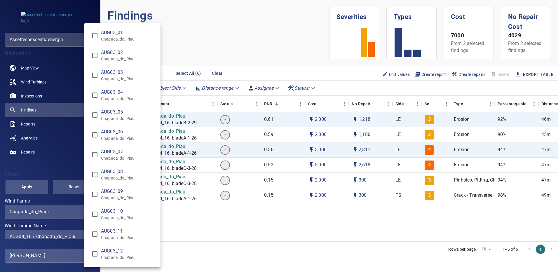
scroll to position [505, 0]
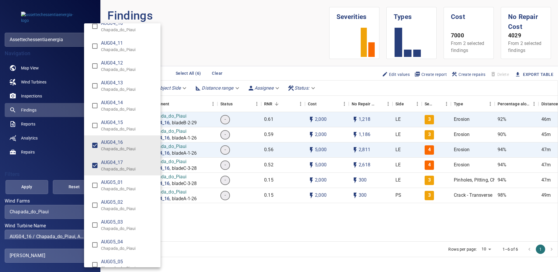
type input "**********"
click at [39, 183] on div "Wind Turbine Name" at bounding box center [279, 136] width 558 height 272
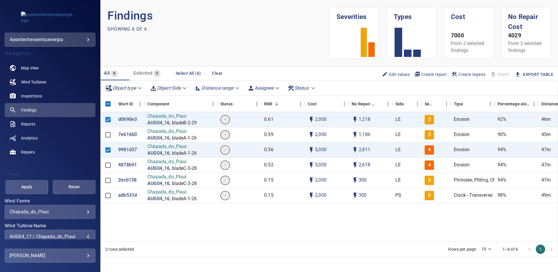
click at [34, 184] on span "Apply" at bounding box center [27, 186] width 28 height 7
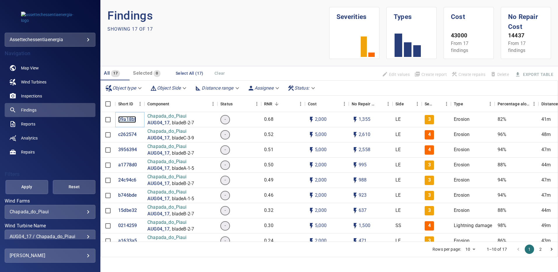
click at [127, 120] on p "09a18bf" at bounding box center [127, 119] width 18 height 7
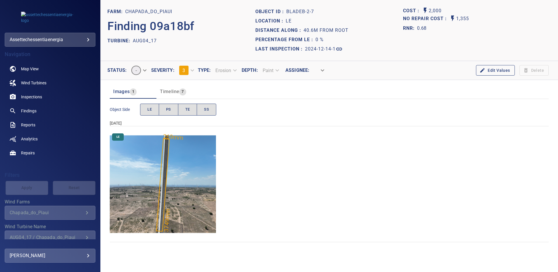
click at [188, 200] on img "Chapada_do_Piaui/AUG04_17/2024-12-14-1/2024-12-14-2/image86wp86.jpg" at bounding box center [163, 184] width 106 height 106
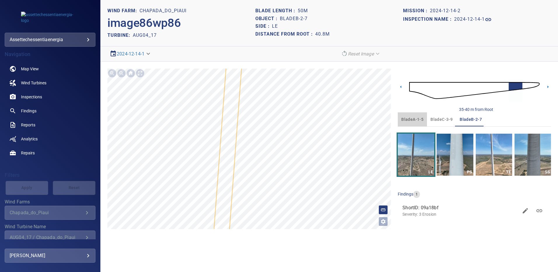
click at [414, 119] on span "bladeA-1-5" at bounding box center [412, 119] width 22 height 7
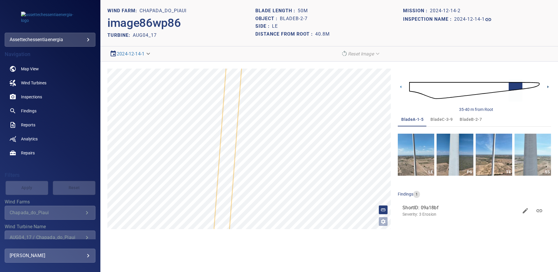
click at [546, 86] on icon at bounding box center [548, 87] width 6 height 6
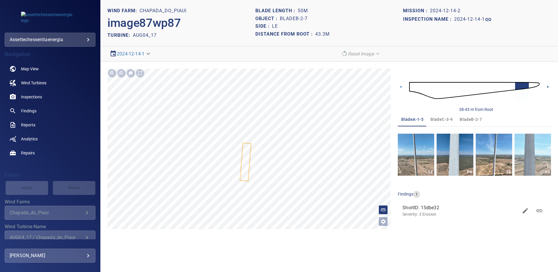
click at [545, 88] on icon at bounding box center [548, 87] width 6 height 6
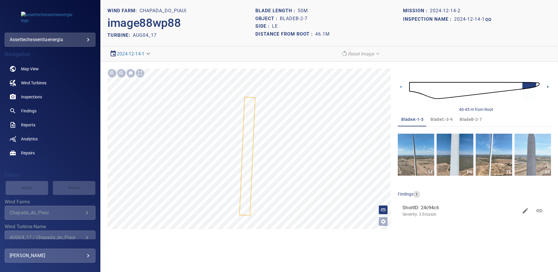
click at [546, 86] on icon at bounding box center [548, 87] width 6 height 6
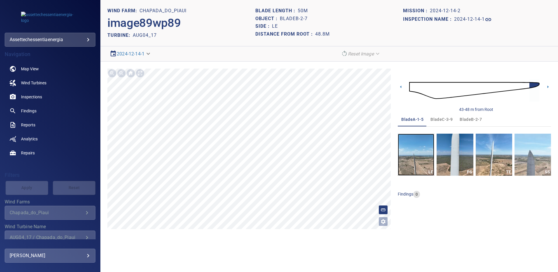
click at [419, 158] on img "button" at bounding box center [416, 155] width 36 height 42
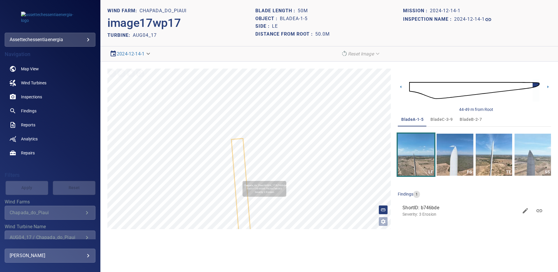
click at [240, 178] on icon at bounding box center [242, 197] width 20 height 116
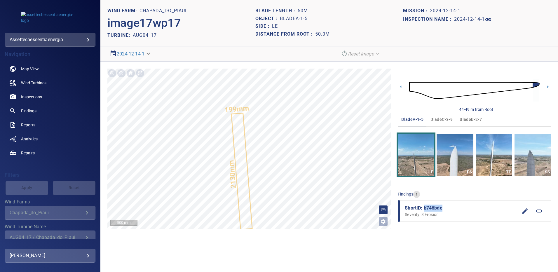
drag, startPoint x: 446, startPoint y: 210, endPoint x: 423, endPoint y: 211, distance: 22.8
click at [423, 211] on span "ShortID: b746bde" at bounding box center [461, 208] width 113 height 7
drag, startPoint x: 472, startPoint y: 118, endPoint x: 466, endPoint y: 127, distance: 10.9
click at [472, 118] on span "bladeB-2-7" at bounding box center [471, 119] width 22 height 7
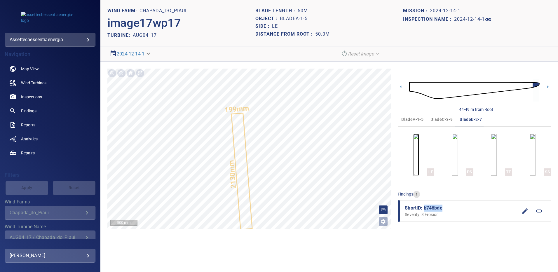
click at [413, 157] on img "button" at bounding box center [416, 155] width 6 height 42
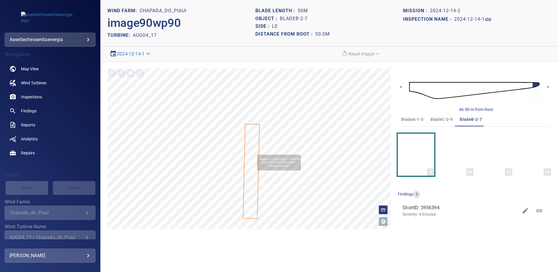
click at [254, 152] on icon at bounding box center [250, 171] width 15 height 94
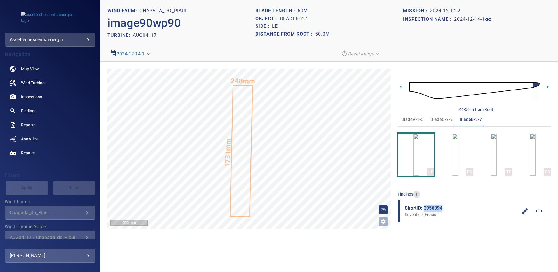
drag, startPoint x: 442, startPoint y: 207, endPoint x: 424, endPoint y: 205, distance: 18.2
click at [424, 205] on span "ShortID: 3956394" at bounding box center [461, 208] width 113 height 7
drag, startPoint x: 442, startPoint y: 119, endPoint x: 445, endPoint y: 123, distance: 5.1
click at [442, 119] on span "bladeC-3-9" at bounding box center [441, 119] width 22 height 7
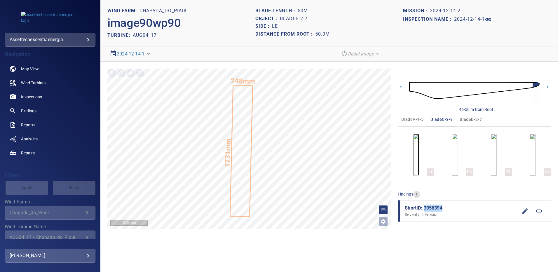
click at [418, 159] on img "button" at bounding box center [416, 155] width 6 height 42
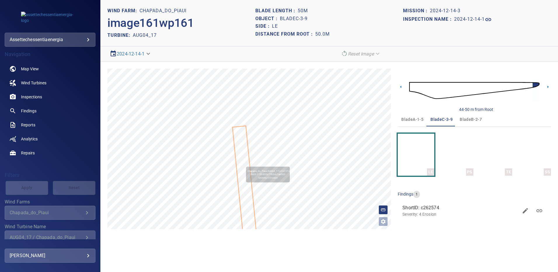
click at [243, 164] on icon at bounding box center [245, 185] width 24 height 119
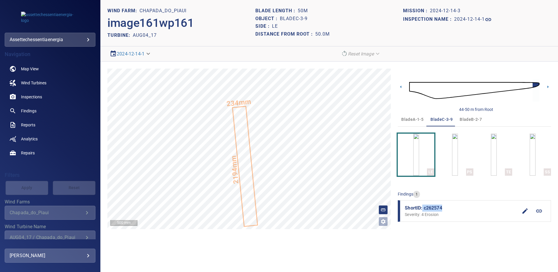
drag, startPoint x: 438, startPoint y: 208, endPoint x: 423, endPoint y: 208, distance: 15.8
click at [423, 208] on span "ShortID: c262574" at bounding box center [461, 208] width 113 height 7
click at [29, 110] on span "Findings" at bounding box center [28, 111] width 15 height 6
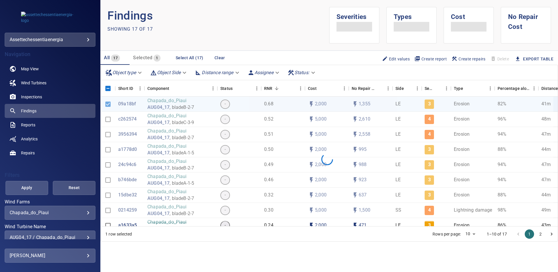
click at [86, 237] on div "AUG04_17 / Chapada_do_Piaui" at bounding box center [50, 238] width 81 height 6
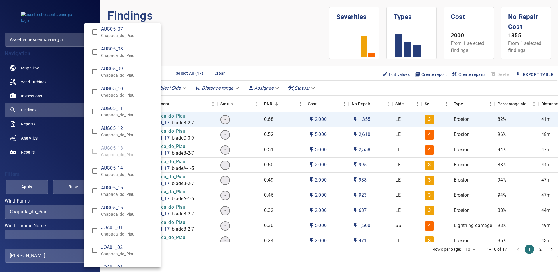
scroll to position [876, 0]
type input "**********"
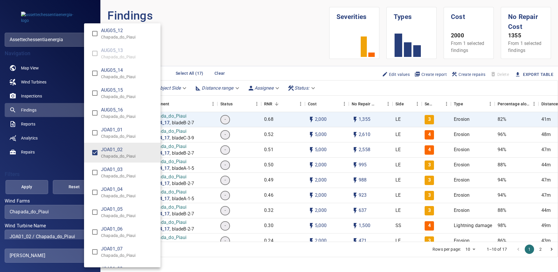
click at [40, 183] on div "Wind Turbine Name" at bounding box center [279, 136] width 558 height 272
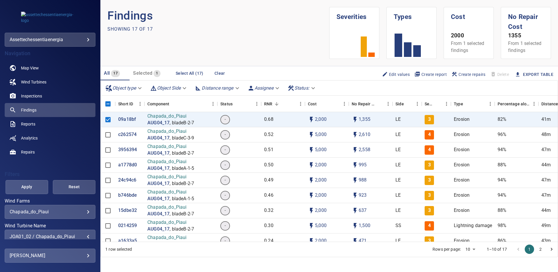
click at [33, 185] on span "Apply" at bounding box center [27, 186] width 28 height 7
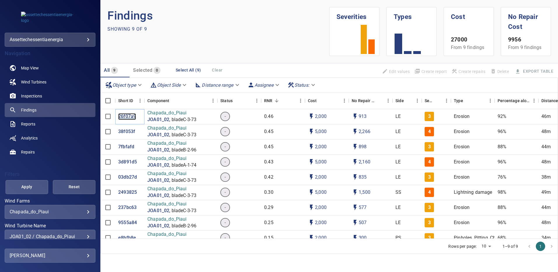
click at [126, 115] on p "26f07a9" at bounding box center [127, 116] width 18 height 7
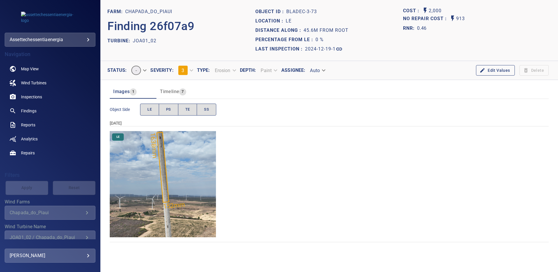
click at [194, 151] on img "Chapada_do_Piaui/JOA01_02/2024-12-19-1/2024-12-19-3/image156wp156.jpg" at bounding box center [163, 184] width 106 height 106
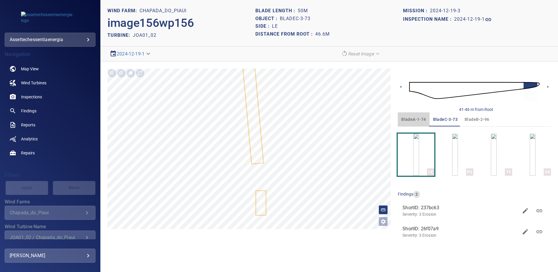
drag, startPoint x: 420, startPoint y: 117, endPoint x: 425, endPoint y: 124, distance: 8.9
click at [420, 117] on span "bladeA-1-74" at bounding box center [413, 119] width 25 height 7
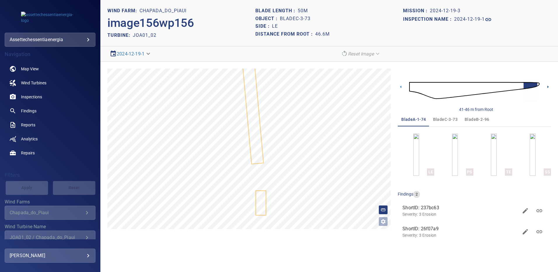
click at [546, 87] on icon at bounding box center [548, 87] width 6 height 6
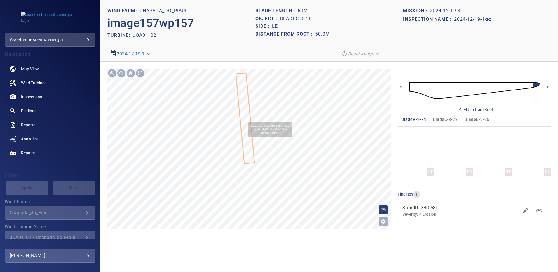
click at [246, 119] on icon at bounding box center [245, 118] width 18 height 90
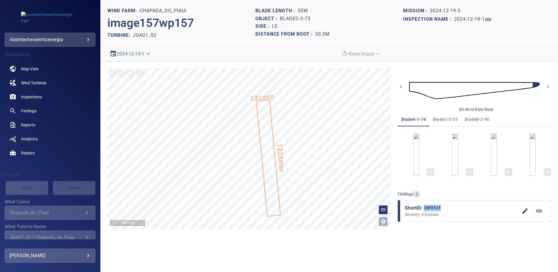
drag, startPoint x: 442, startPoint y: 207, endPoint x: 425, endPoint y: 208, distance: 17.2
click at [425, 210] on span "ShortID: 38f053f" at bounding box center [461, 208] width 113 height 7
click at [472, 117] on span "bladeB-2-96" at bounding box center [477, 119] width 25 height 7
click at [417, 156] on img "button" at bounding box center [416, 155] width 6 height 42
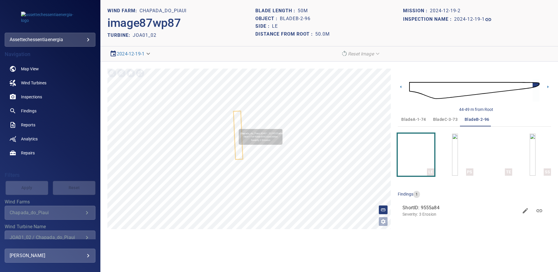
click at [236, 126] on icon at bounding box center [238, 134] width 8 height 47
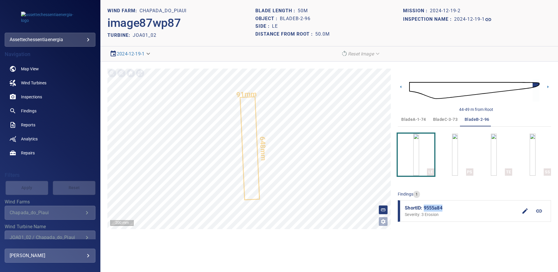
drag, startPoint x: 444, startPoint y: 209, endPoint x: 425, endPoint y: 207, distance: 19.3
click at [425, 207] on span "ShortID: 9555a84" at bounding box center [461, 208] width 113 height 7
click at [445, 119] on span "bladeC-3-73" at bounding box center [445, 119] width 25 height 7
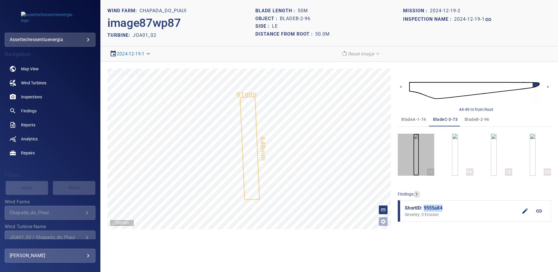
click at [419, 158] on img "button" at bounding box center [416, 155] width 6 height 42
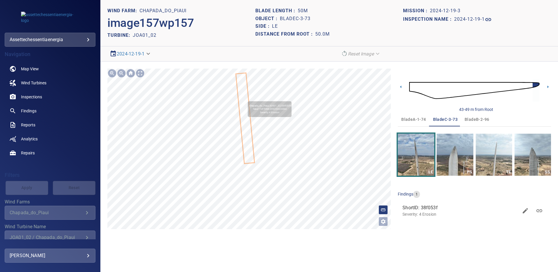
click at [245, 99] on icon at bounding box center [245, 118] width 18 height 90
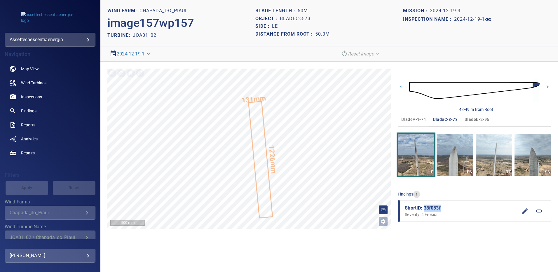
drag, startPoint x: 443, startPoint y: 208, endPoint x: 424, endPoint y: 211, distance: 19.2
click at [424, 211] on span "ShortID: 38f053f" at bounding box center [461, 208] width 113 height 7
click at [29, 107] on link "Findings" at bounding box center [50, 111] width 91 height 14
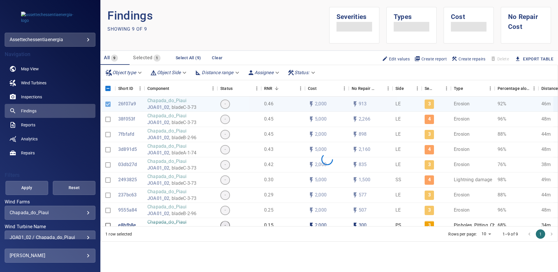
click at [86, 233] on div "**********" at bounding box center [50, 238] width 91 height 14
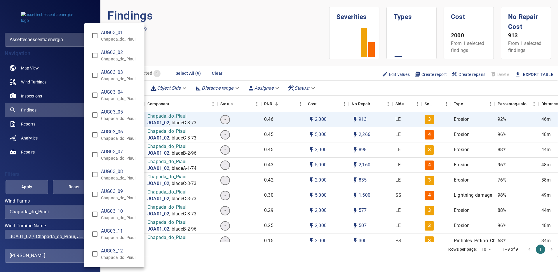
scroll to position [883, 0]
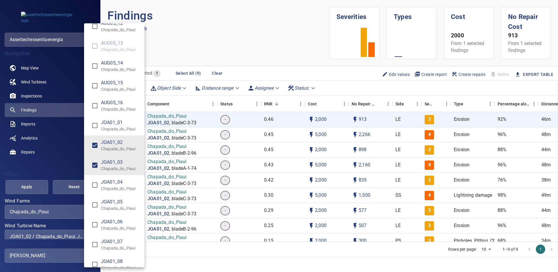
type input "**********"
click at [35, 187] on div "Wind Turbine Name" at bounding box center [279, 136] width 558 height 272
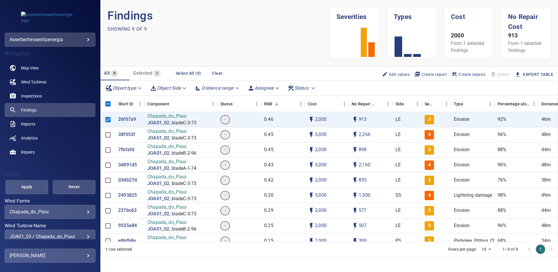
click at [35, 187] on span "Apply" at bounding box center [27, 186] width 28 height 7
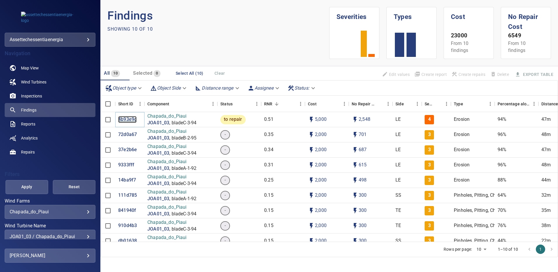
click at [127, 118] on p "4b93e9c" at bounding box center [127, 119] width 18 height 7
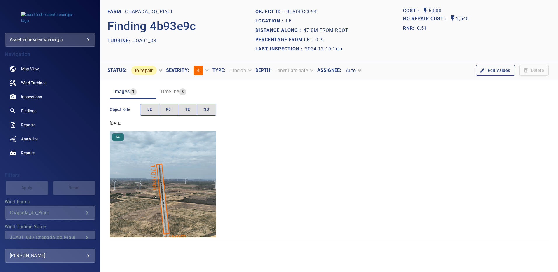
click at [186, 179] on img "Chapada_do_Piaui/JOA01_03/2024-12-19-1/2024-12-19-3/image154wp154.jpg" at bounding box center [163, 184] width 106 height 106
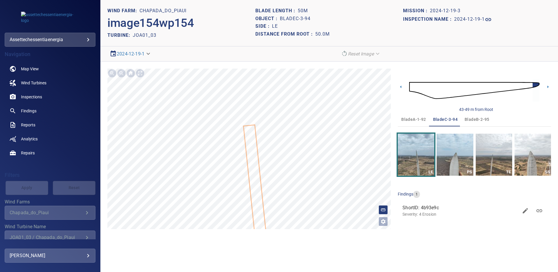
click at [414, 120] on span "bladeA-1-92" at bounding box center [413, 119] width 25 height 7
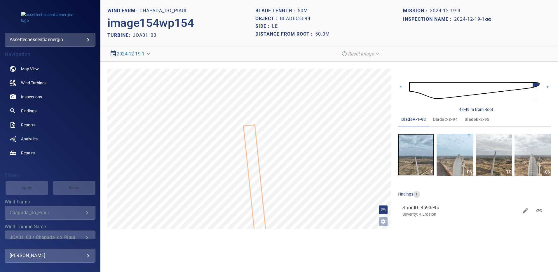
click at [422, 162] on img "button" at bounding box center [416, 155] width 36 height 42
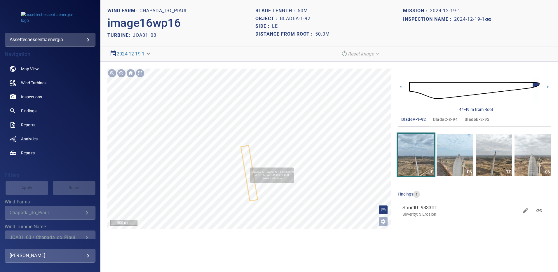
click at [246, 165] on icon at bounding box center [249, 173] width 16 height 54
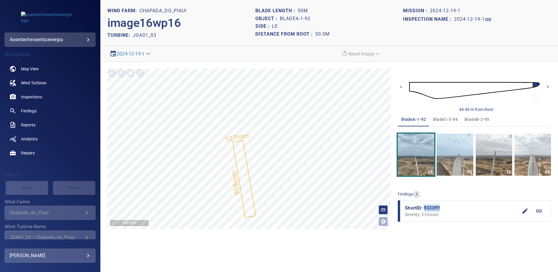
drag, startPoint x: 441, startPoint y: 208, endPoint x: 424, endPoint y: 210, distance: 17.3
click at [424, 210] on span "ShortID: 9333fff" at bounding box center [461, 208] width 113 height 7
click at [470, 118] on span "bladeB-2-95" at bounding box center [477, 119] width 25 height 7
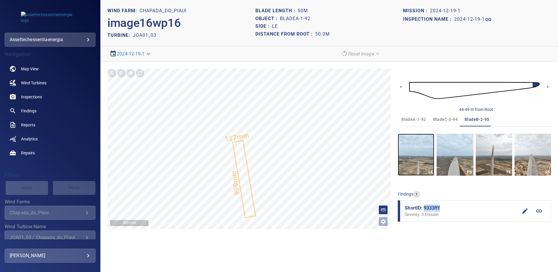
click at [426, 155] on img "button" at bounding box center [416, 155] width 36 height 42
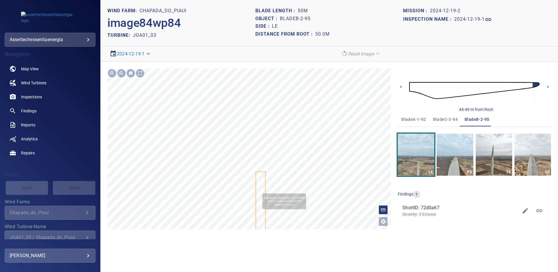
click at [260, 191] on icon at bounding box center [260, 211] width 9 height 78
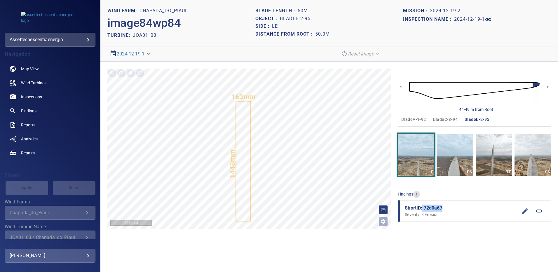
drag, startPoint x: 444, startPoint y: 209, endPoint x: 423, endPoint y: 207, distance: 21.7
click at [423, 207] on span "ShortID: 72d0a67" at bounding box center [461, 208] width 113 height 7
drag, startPoint x: 444, startPoint y: 117, endPoint x: 451, endPoint y: 140, distance: 24.1
click at [444, 117] on span "bladeC-3-94" at bounding box center [445, 119] width 25 height 7
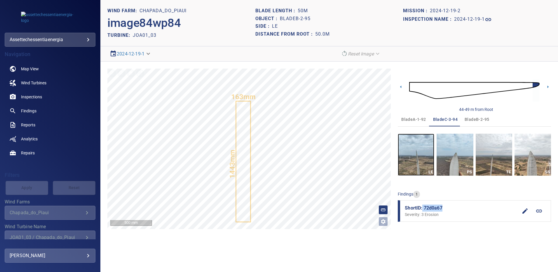
click at [423, 158] on img "button" at bounding box center [416, 155] width 36 height 42
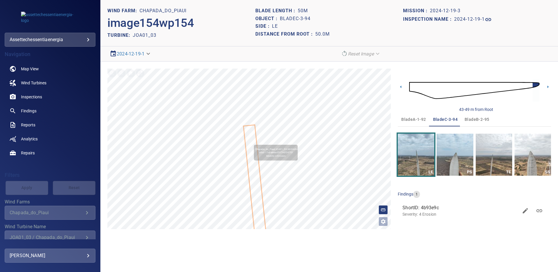
click at [251, 142] on icon at bounding box center [255, 187] width 23 height 125
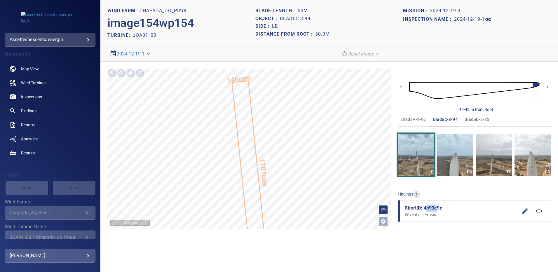
drag, startPoint x: 432, startPoint y: 210, endPoint x: 447, endPoint y: 207, distance: 14.9
click at [430, 210] on span "ShortID: 4b93e9c" at bounding box center [461, 208] width 113 height 7
drag, startPoint x: 447, startPoint y: 207, endPoint x: 425, endPoint y: 209, distance: 21.8
click at [425, 209] on span "ShortID: 4b93e9c" at bounding box center [461, 208] width 113 height 7
click at [34, 111] on span "Findings" at bounding box center [28, 111] width 15 height 6
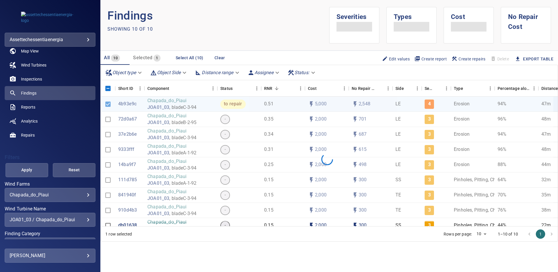
scroll to position [21, 0]
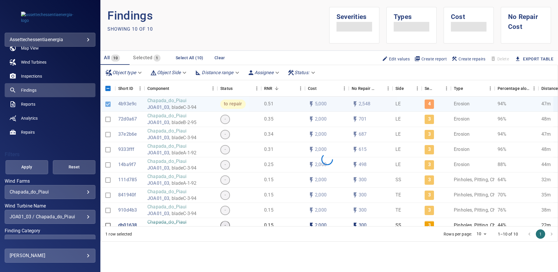
click at [85, 216] on div "JOA01_03 / Chapada_do_Piaui" at bounding box center [50, 217] width 81 height 6
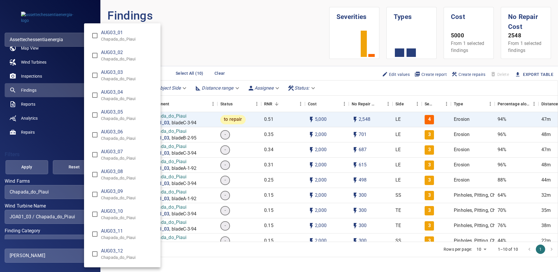
scroll to position [903, 0]
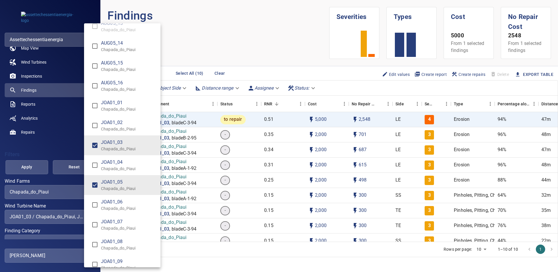
type input "**********"
click at [33, 168] on div "Wind Turbine Name" at bounding box center [279, 136] width 558 height 272
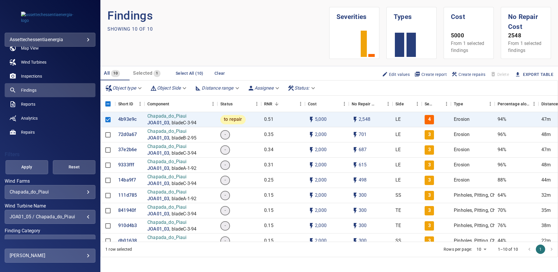
click at [34, 166] on span "Apply" at bounding box center [27, 166] width 28 height 7
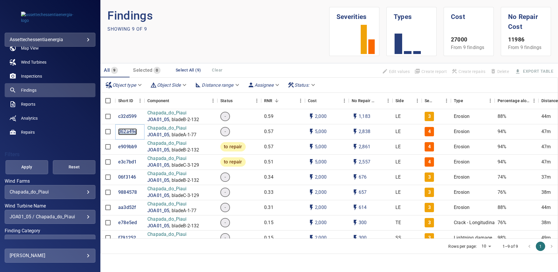
click at [128, 134] on p "d62a49e" at bounding box center [127, 131] width 19 height 7
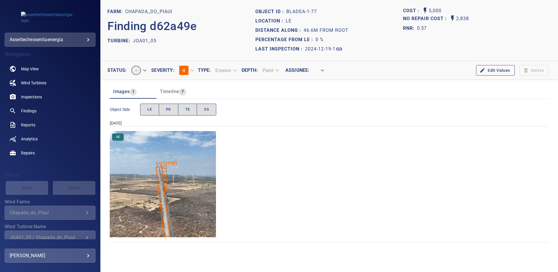
click at [187, 165] on img "Chapada_do_Piaui/JOA01_05/2024-12-19-1/2024-12-19-1/image16wp16.jpg" at bounding box center [163, 184] width 106 height 106
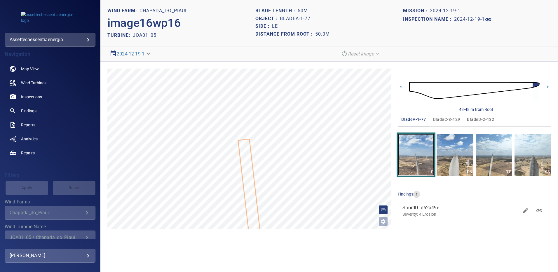
click at [430, 158] on img "button" at bounding box center [416, 155] width 36 height 42
click at [247, 183] on icon at bounding box center [251, 196] width 24 height 115
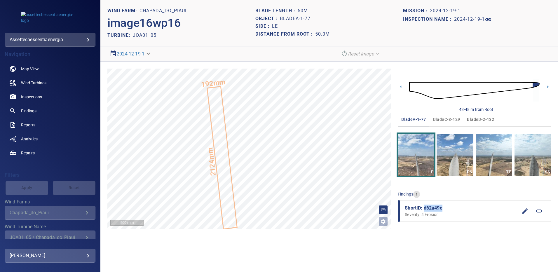
drag, startPoint x: 436, startPoint y: 207, endPoint x: 424, endPoint y: 205, distance: 12.1
click at [424, 205] on span "ShortID: d62a49e" at bounding box center [461, 208] width 113 height 7
click at [468, 117] on span "bladeB-2-132" at bounding box center [480, 119] width 27 height 7
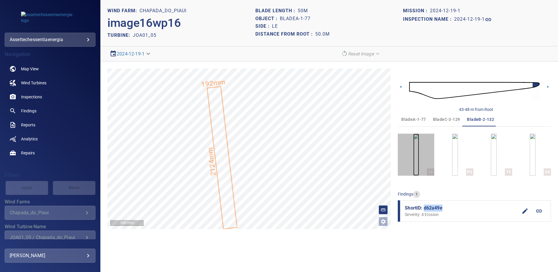
click at [419, 157] on img "button" at bounding box center [416, 155] width 6 height 42
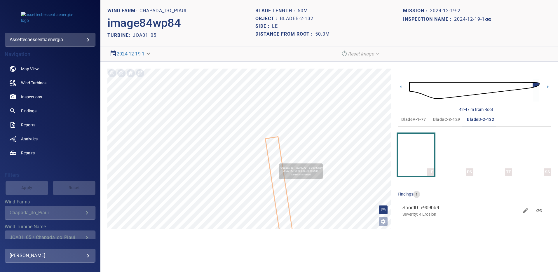
click at [277, 161] on icon at bounding box center [281, 196] width 30 height 118
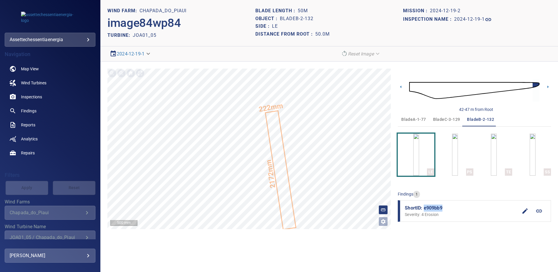
drag, startPoint x: 445, startPoint y: 210, endPoint x: 424, endPoint y: 208, distance: 21.1
click at [424, 208] on span "ShortID: e909bb9" at bounding box center [461, 208] width 113 height 7
click at [440, 119] on span "bladeC-3-129" at bounding box center [446, 119] width 27 height 7
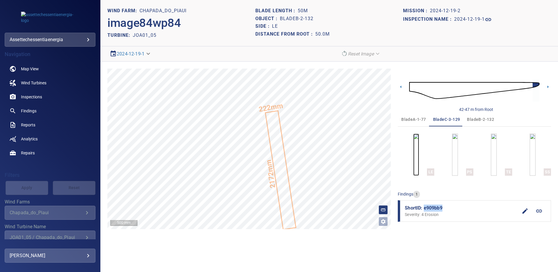
click at [416, 159] on img "button" at bounding box center [416, 155] width 6 height 42
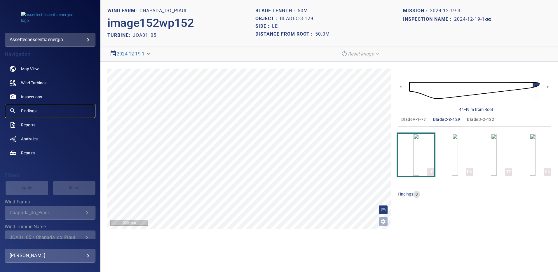
click at [33, 110] on span "Findings" at bounding box center [28, 111] width 15 height 6
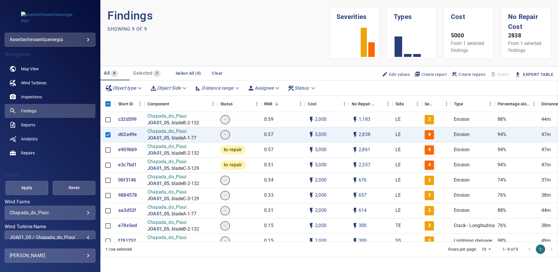
click at [86, 238] on div "JOA01_05 / Chapada_do_Piaui" at bounding box center [50, 238] width 81 height 6
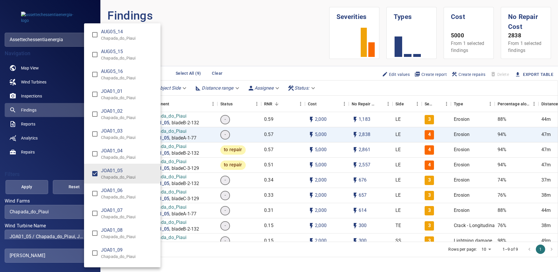
scroll to position [913, 0]
type input "**********"
click at [39, 184] on div "Wind Turbine Name" at bounding box center [279, 136] width 558 height 272
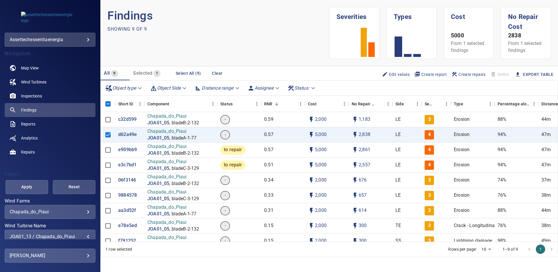
click at [37, 186] on span "Apply" at bounding box center [27, 186] width 28 height 7
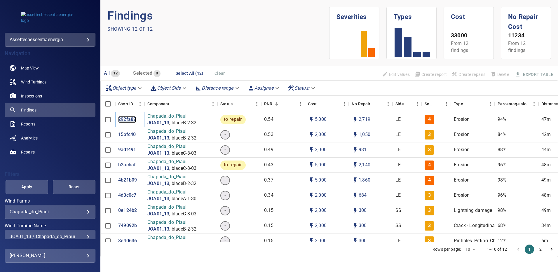
click at [132, 121] on p "292fa82" at bounding box center [127, 119] width 18 height 7
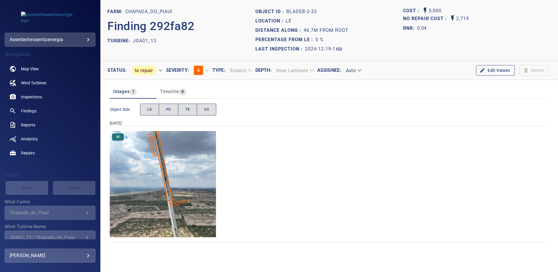
click at [181, 173] on img "Chapada_do_Piaui/JOA01_13/2024-12-19-1/2024-12-19-2/image82wp82.jpg" at bounding box center [163, 184] width 106 height 106
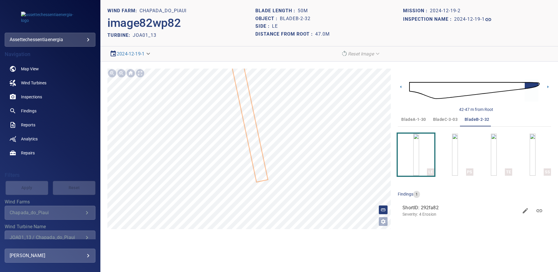
click at [417, 117] on span "bladeA-1-30" at bounding box center [413, 119] width 25 height 7
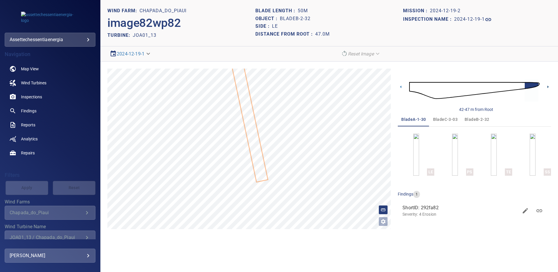
click at [550, 86] on icon at bounding box center [548, 87] width 6 height 6
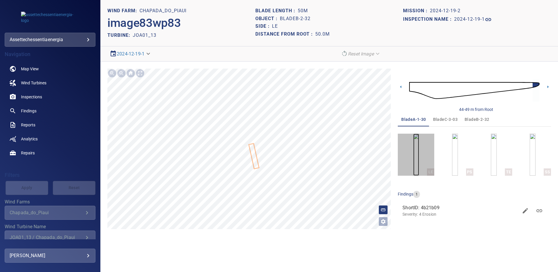
click at [419, 159] on img "button" at bounding box center [416, 155] width 6 height 42
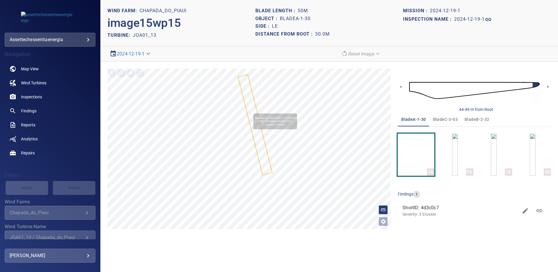
click at [251, 111] on icon at bounding box center [255, 124] width 33 height 99
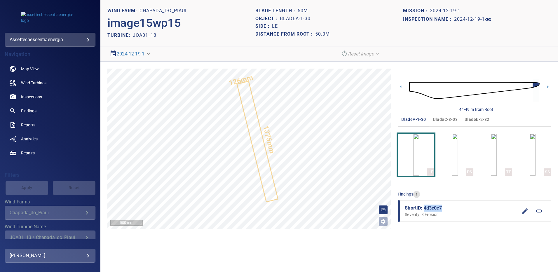
drag, startPoint x: 445, startPoint y: 210, endPoint x: 424, endPoint y: 207, distance: 20.8
click at [424, 207] on span "ShortID: 4d3c0c7" at bounding box center [461, 208] width 113 height 7
click at [477, 117] on span "bladeB-2-32" at bounding box center [477, 119] width 25 height 7
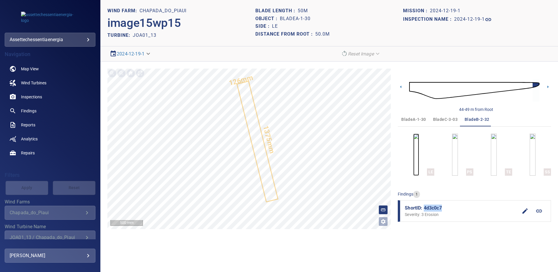
click at [419, 156] on img "button" at bounding box center [416, 155] width 6 height 42
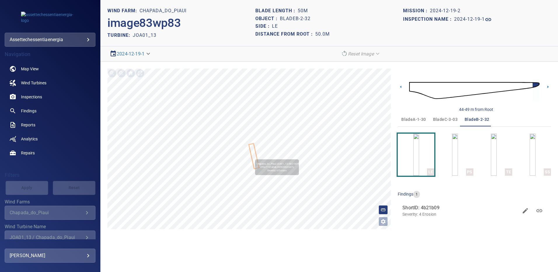
click at [253, 157] on icon at bounding box center [254, 156] width 9 height 24
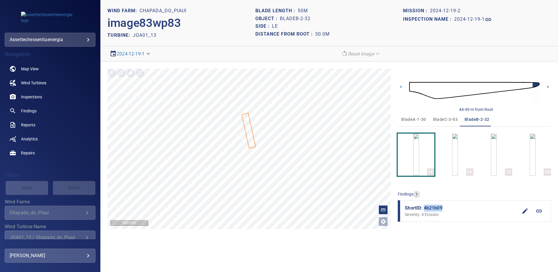
drag, startPoint x: 442, startPoint y: 207, endPoint x: 425, endPoint y: 207, distance: 16.6
click at [425, 207] on span "ShortID: 4b21b09" at bounding box center [461, 208] width 113 height 7
drag, startPoint x: 441, startPoint y: 118, endPoint x: 444, endPoint y: 139, distance: 20.9
click at [441, 118] on span "bladeC-3-03" at bounding box center [445, 119] width 25 height 7
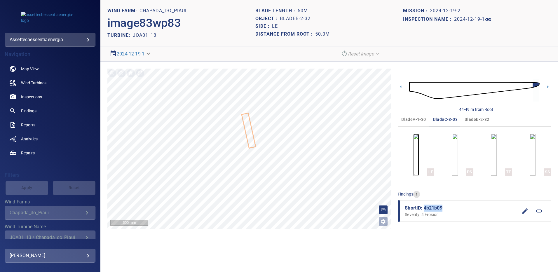
click at [419, 154] on img "button" at bounding box center [416, 155] width 6 height 42
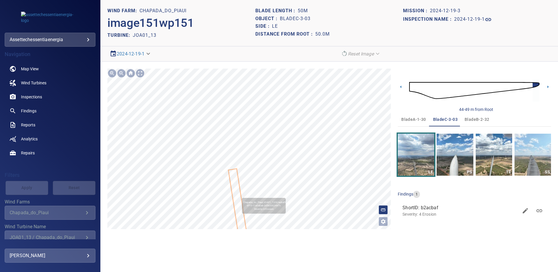
click at [239, 195] on icon at bounding box center [238, 206] width 19 height 75
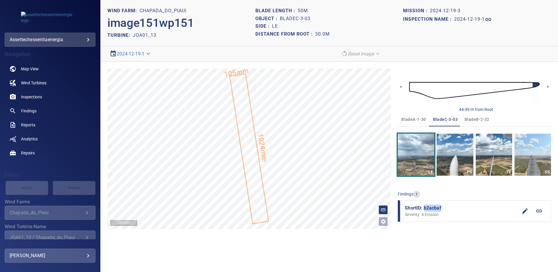
drag, startPoint x: 442, startPoint y: 207, endPoint x: 424, endPoint y: 207, distance: 17.8
click at [424, 207] on span "ShortID: b2acbaf" at bounding box center [461, 208] width 113 height 7
click at [33, 109] on span "Findings" at bounding box center [28, 111] width 15 height 6
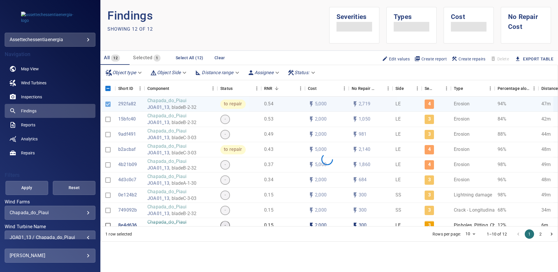
click at [85, 235] on div "JOA01_13 / Chapada_do_Piaui" at bounding box center [50, 238] width 81 height 6
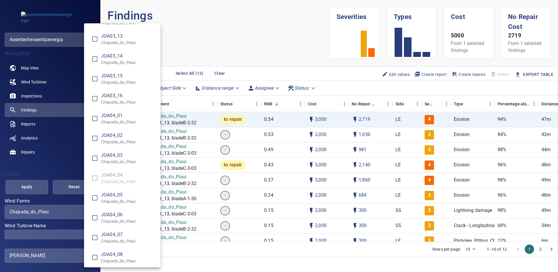
scroll to position [1547, 0]
type input "**********"
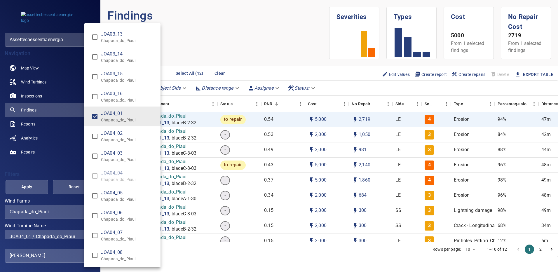
click at [33, 186] on div "Wind Turbine Name" at bounding box center [279, 136] width 558 height 272
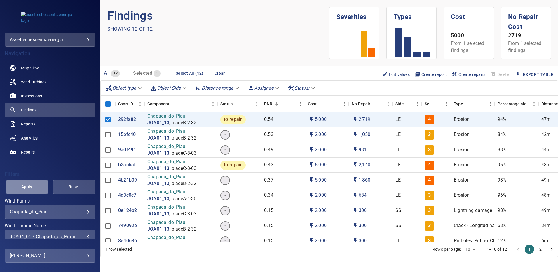
click at [34, 186] on span "Apply" at bounding box center [27, 186] width 28 height 7
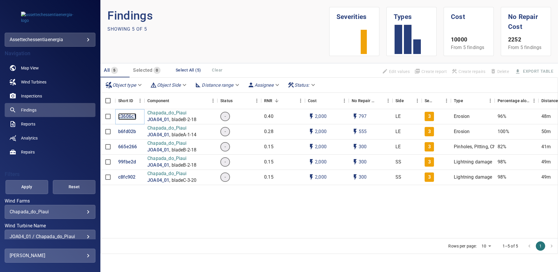
click at [123, 116] on p "c3606c1" at bounding box center [127, 116] width 18 height 7
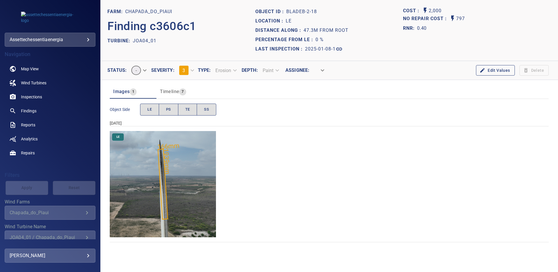
click at [176, 192] on img "Chapada_do_Piaui/JOA04_01/2025-01-08-1/2025-01-08-2/image87wp87.jpg" at bounding box center [163, 184] width 106 height 106
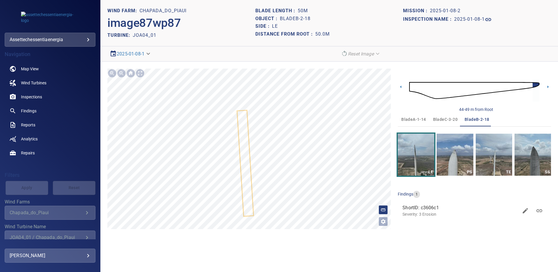
click at [412, 117] on span "bladeA-1-14" at bounding box center [413, 119] width 25 height 7
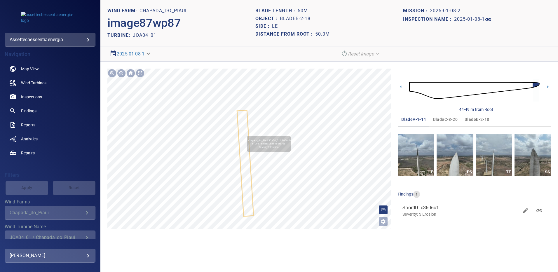
click at [244, 133] on icon at bounding box center [245, 163] width 15 height 105
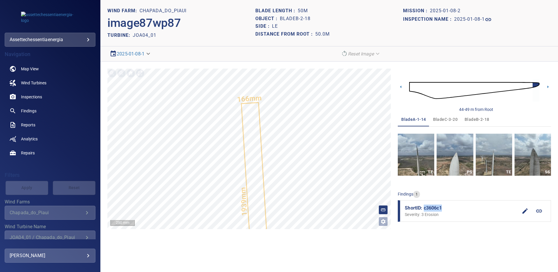
drag, startPoint x: 443, startPoint y: 208, endPoint x: 424, endPoint y: 207, distance: 19.3
click at [424, 207] on span "ShortID: c3606c1" at bounding box center [461, 208] width 113 height 7
click at [475, 118] on span "bladeB-2-18" at bounding box center [477, 119] width 25 height 7
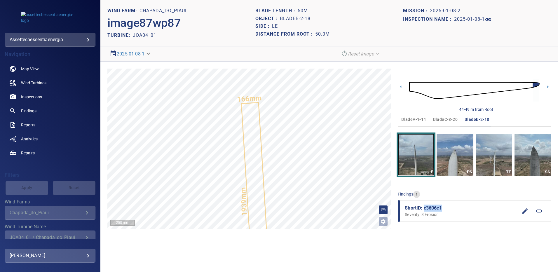
click at [423, 157] on img "button" at bounding box center [416, 155] width 36 height 42
click at [425, 154] on img "button" at bounding box center [416, 155] width 36 height 42
click at [416, 118] on span "bladeA-1-14" at bounding box center [413, 119] width 25 height 7
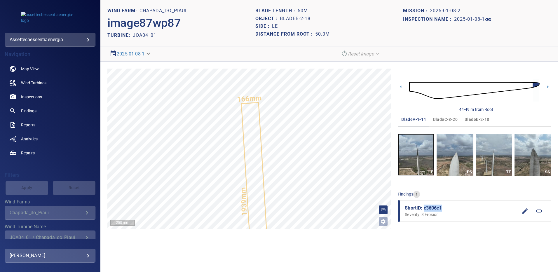
click at [427, 157] on img "button" at bounding box center [416, 155] width 36 height 42
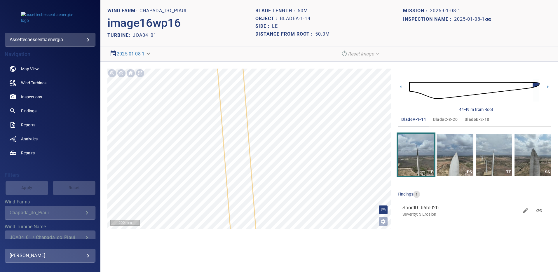
click at [478, 120] on span "bladeB-2-18" at bounding box center [477, 119] width 25 height 7
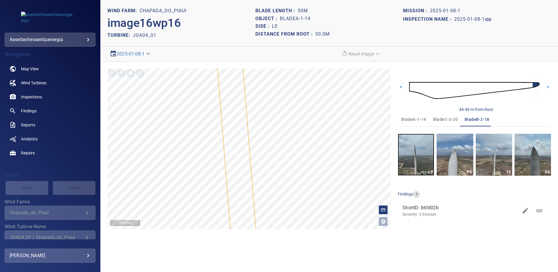
click at [426, 159] on img "button" at bounding box center [416, 155] width 36 height 42
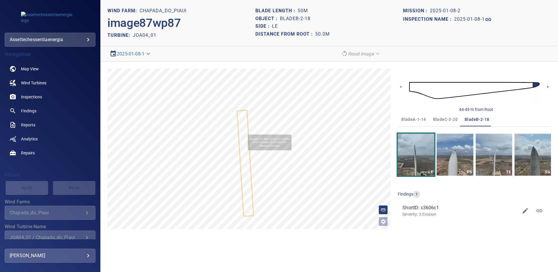
click at [245, 132] on icon at bounding box center [245, 163] width 15 height 105
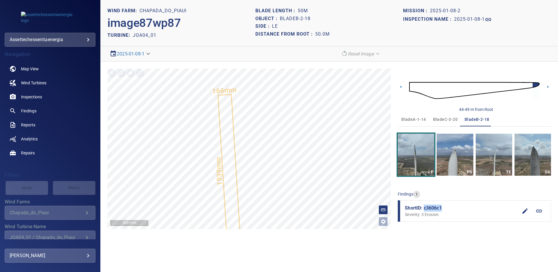
drag, startPoint x: 442, startPoint y: 208, endPoint x: 423, endPoint y: 205, distance: 19.2
click at [423, 205] on span "ShortID: c3606c1" at bounding box center [461, 208] width 113 height 7
drag, startPoint x: 442, startPoint y: 119, endPoint x: 440, endPoint y: 132, distance: 13.2
click at [442, 119] on span "bladeC-3-20" at bounding box center [445, 119] width 25 height 7
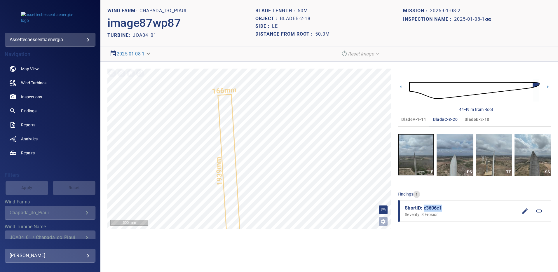
click at [423, 154] on img "button" at bounding box center [416, 155] width 36 height 42
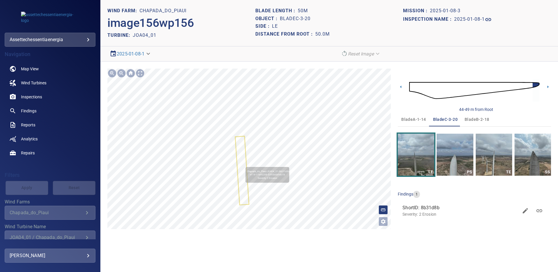
click at [243, 164] on icon at bounding box center [242, 171] width 13 height 68
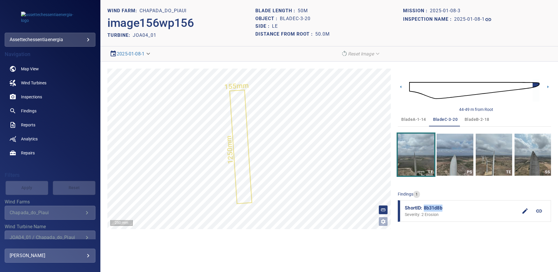
drag, startPoint x: 424, startPoint y: 207, endPoint x: 445, endPoint y: 208, distance: 20.7
click at [445, 208] on span "ShortID: 8b31d8b" at bounding box center [461, 208] width 113 height 7
click at [32, 110] on span "Findings" at bounding box center [28, 111] width 15 height 6
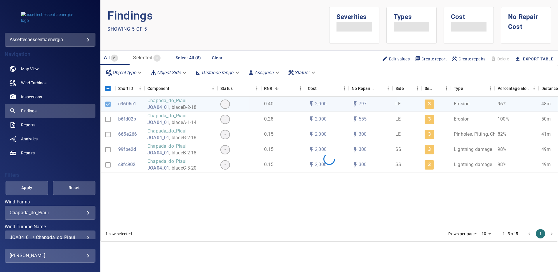
click at [88, 236] on div "**********" at bounding box center [50, 238] width 91 height 14
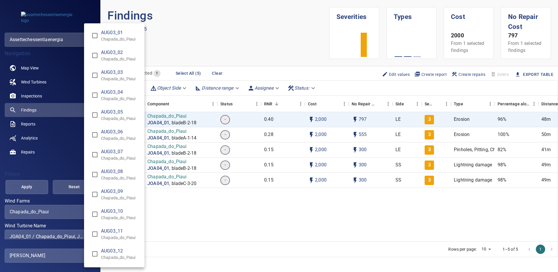
scroll to position [1518, 0]
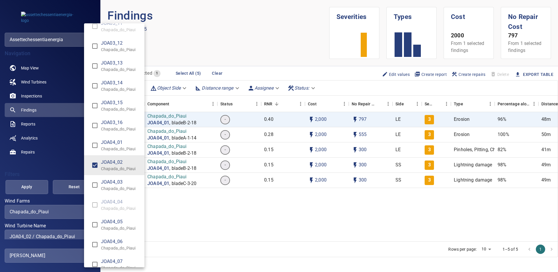
type input "**********"
click at [34, 183] on div "Wind Turbine Name" at bounding box center [279, 136] width 558 height 272
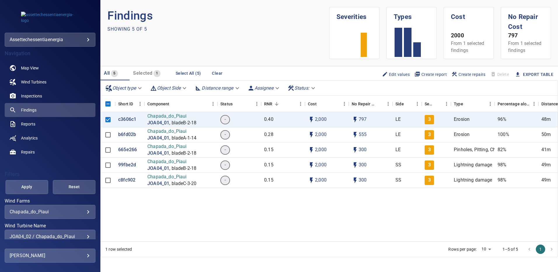
click at [32, 186] on span "Apply" at bounding box center [27, 186] width 28 height 7
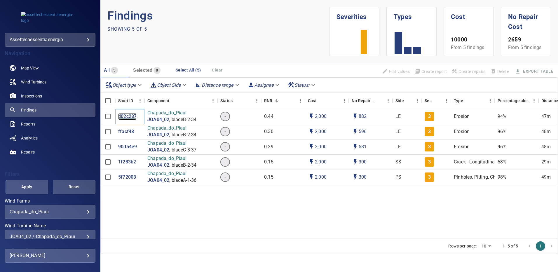
click at [124, 114] on p "d02c287" at bounding box center [127, 116] width 18 height 7
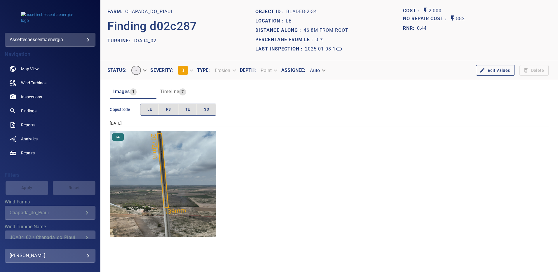
click at [161, 171] on img "Chapada_do_Piaui/JOA04_02/2025-01-08-1/2025-01-08-2/image85wp85.jpg" at bounding box center [163, 184] width 106 height 106
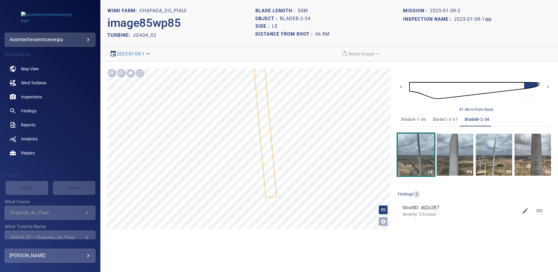
click at [408, 119] on span "bladeA-1-36" at bounding box center [413, 119] width 25 height 7
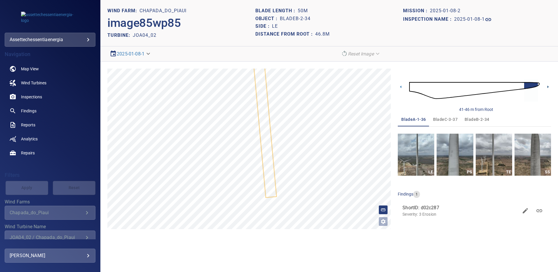
click at [547, 86] on icon at bounding box center [548, 87] width 6 height 6
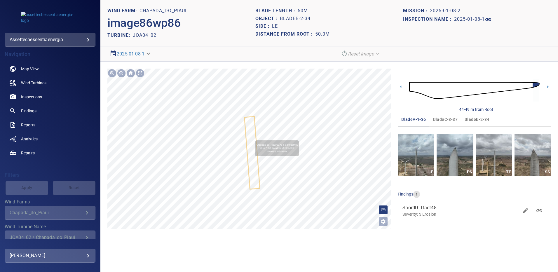
click at [252, 137] on icon at bounding box center [252, 152] width 15 height 71
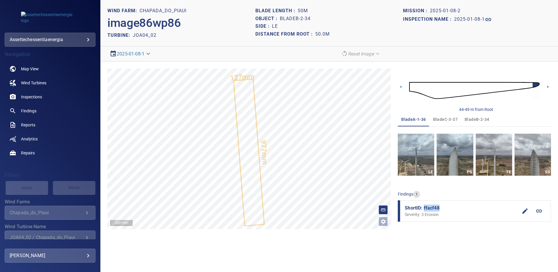
drag, startPoint x: 429, startPoint y: 207, endPoint x: 424, endPoint y: 207, distance: 5.3
click at [424, 207] on span "ShortID: ffacf48" at bounding box center [461, 208] width 113 height 7
click at [432, 207] on span "ShortID: ffacf48" at bounding box center [461, 208] width 113 height 7
click at [435, 207] on span "ShortID: ffacf48" at bounding box center [461, 208] width 113 height 7
drag, startPoint x: 441, startPoint y: 207, endPoint x: 424, endPoint y: 209, distance: 16.7
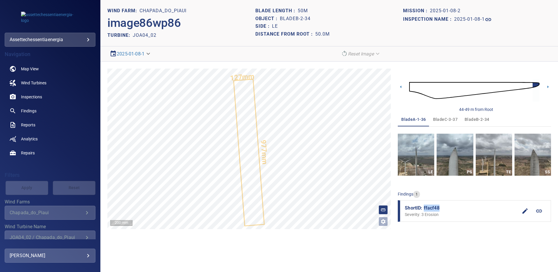
click at [424, 209] on span "ShortID: ffacf48" at bounding box center [461, 208] width 113 height 7
click at [474, 121] on span "bladeB-2-34" at bounding box center [477, 119] width 25 height 7
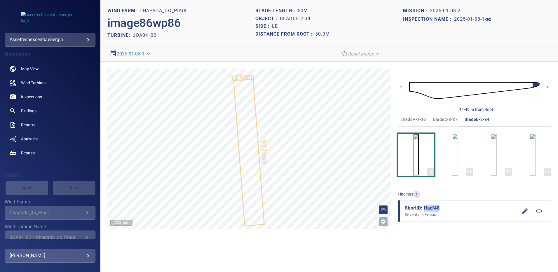
click at [419, 150] on img "button" at bounding box center [416, 155] width 6 height 42
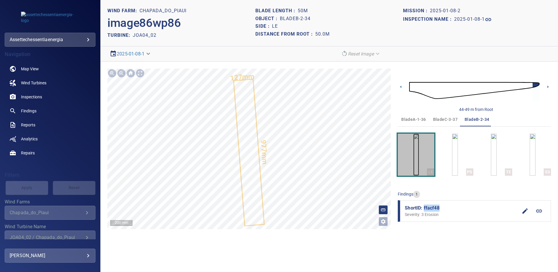
click at [413, 154] on img "button" at bounding box center [416, 155] width 6 height 42
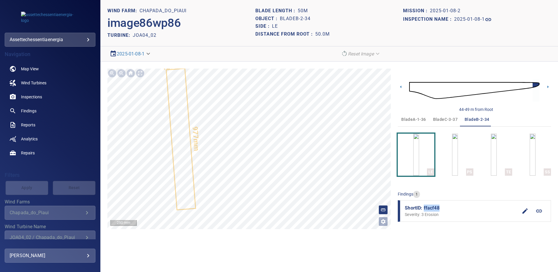
click at [413, 118] on span "bladeA-1-36" at bounding box center [413, 119] width 25 height 7
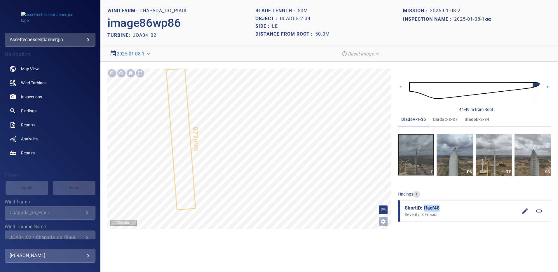
click at [423, 154] on img "button" at bounding box center [416, 155] width 36 height 42
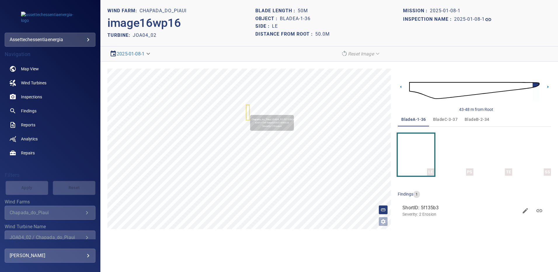
click at [247, 112] on icon at bounding box center [248, 112] width 3 height 14
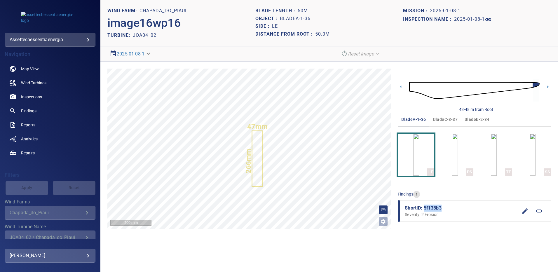
drag, startPoint x: 442, startPoint y: 209, endPoint x: 423, endPoint y: 210, distance: 18.7
click at [423, 210] on span "ShortID: 5f135b3" at bounding box center [461, 208] width 113 height 7
click at [473, 118] on span "bladeB-2-34" at bounding box center [477, 119] width 25 height 7
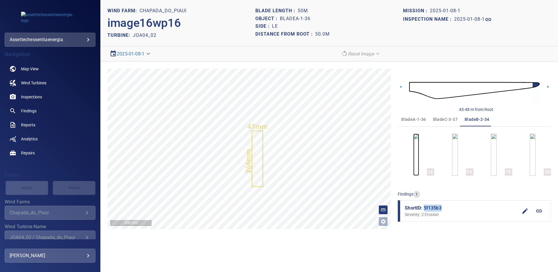
click at [419, 155] on img "button" at bounding box center [416, 155] width 6 height 42
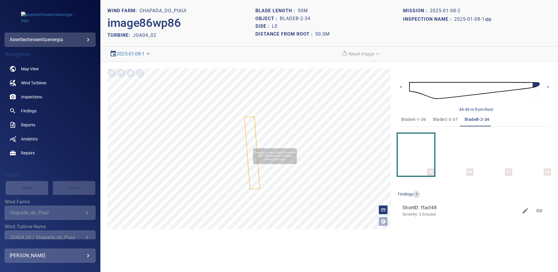
click at [250, 145] on icon at bounding box center [252, 152] width 15 height 71
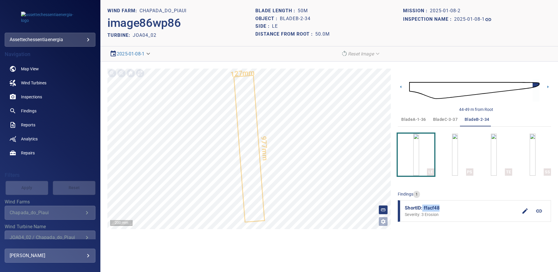
drag, startPoint x: 431, startPoint y: 208, endPoint x: 423, endPoint y: 208, distance: 7.9
click at [423, 208] on span "ShortID: ffacf48" at bounding box center [461, 208] width 113 height 7
click at [443, 117] on span "bladeC-3-37" at bounding box center [445, 119] width 25 height 7
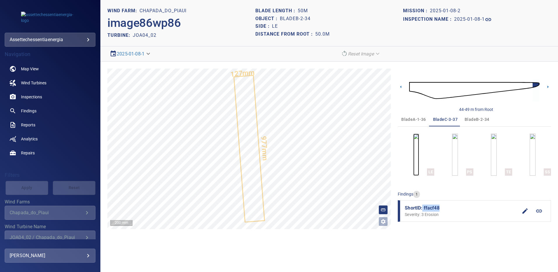
click at [417, 161] on img "button" at bounding box center [416, 155] width 6 height 42
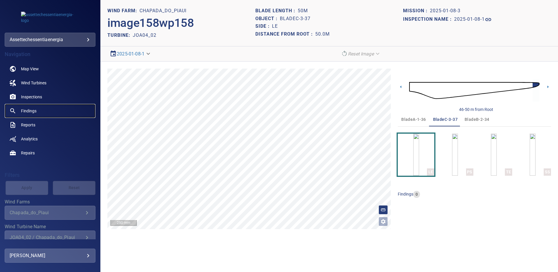
click at [32, 110] on span "Findings" at bounding box center [28, 111] width 15 height 6
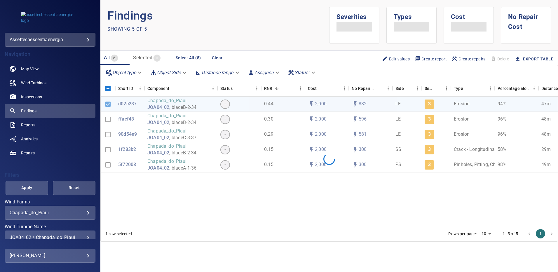
click at [86, 236] on div "JOA04_02 / Chapada_do_Piaui" at bounding box center [50, 238] width 81 height 6
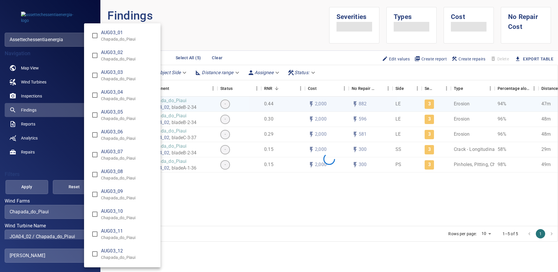
scroll to position [1538, 0]
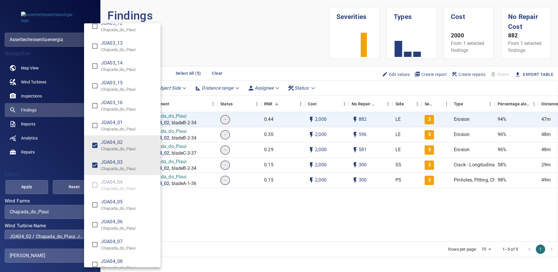
type input "**********"
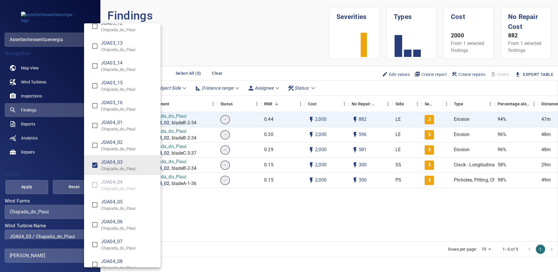
click at [34, 188] on div "Wind Turbine Name" at bounding box center [279, 136] width 558 height 272
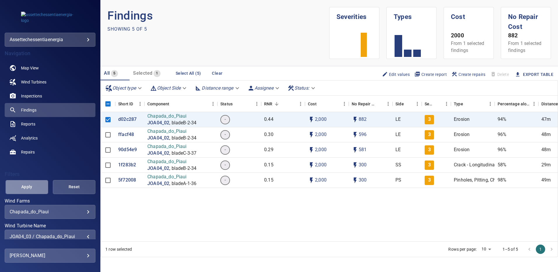
click at [35, 188] on span "Apply" at bounding box center [27, 186] width 28 height 7
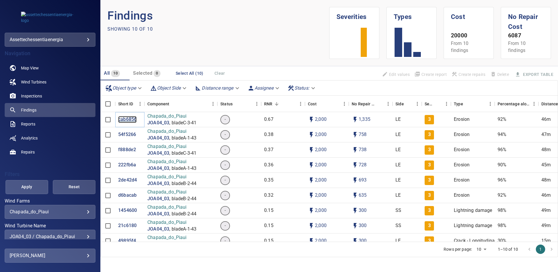
click at [131, 121] on p "cab6856" at bounding box center [127, 119] width 18 height 7
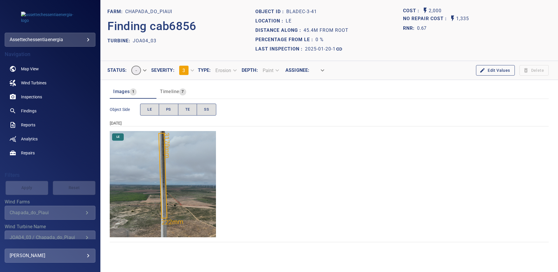
click at [171, 170] on img "Chapada_do_Piaui/JOA04_03/2025-01-20-1/2025-01-20-3/image155wp155.jpg" at bounding box center [163, 184] width 106 height 106
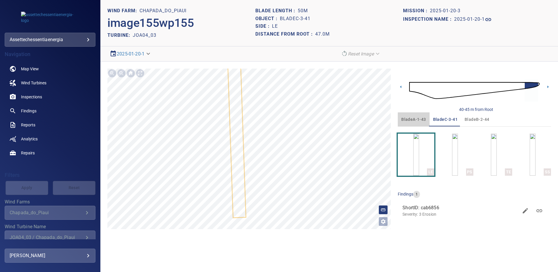
click at [416, 120] on span "bladeA-1-43" at bounding box center [413, 119] width 25 height 7
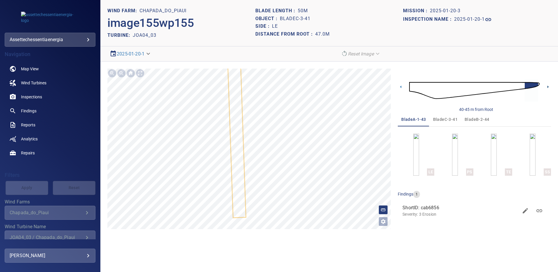
click at [547, 86] on icon at bounding box center [548, 87] width 6 height 6
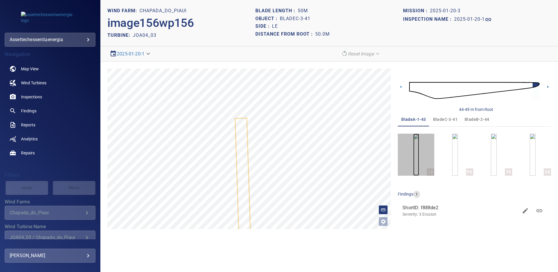
click at [419, 158] on img "button" at bounding box center [416, 155] width 6 height 42
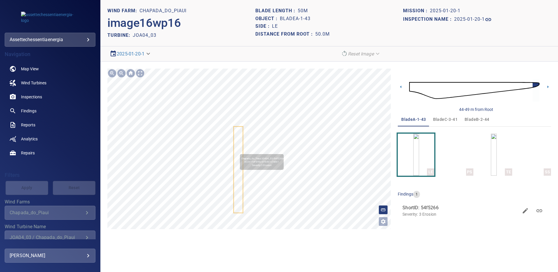
click at [237, 151] on icon at bounding box center [238, 170] width 8 height 86
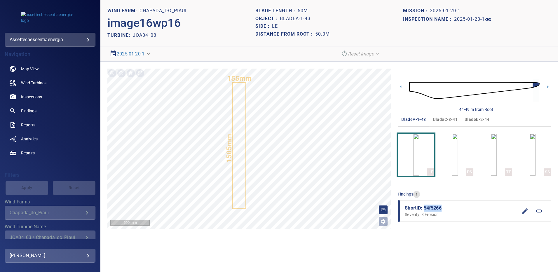
drag, startPoint x: 440, startPoint y: 209, endPoint x: 424, endPoint y: 208, distance: 16.1
click at [424, 208] on span "ShortID: 54f5266" at bounding box center [461, 208] width 113 height 7
click at [475, 119] on span "bladeB-2-44" at bounding box center [477, 119] width 25 height 7
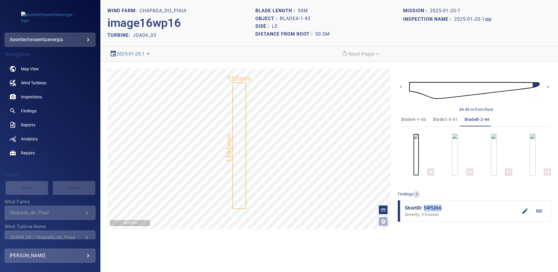
click at [418, 151] on img "button" at bounding box center [416, 155] width 6 height 42
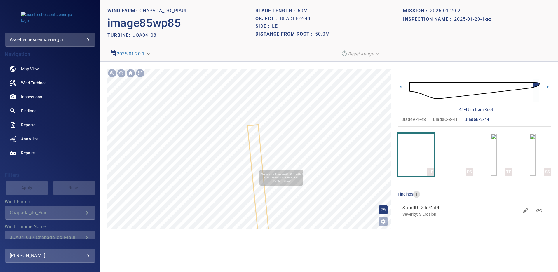
click at [257, 167] on icon at bounding box center [258, 183] width 21 height 117
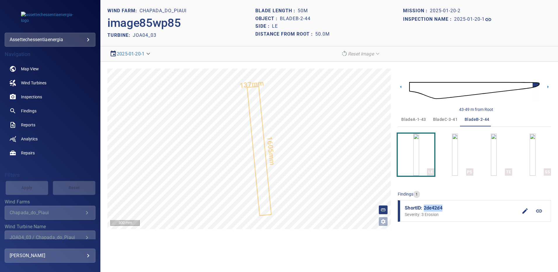
drag, startPoint x: 444, startPoint y: 209, endPoint x: 424, endPoint y: 209, distance: 20.1
click at [424, 209] on span "ShortID: 2de42d4" at bounding box center [461, 208] width 113 height 7
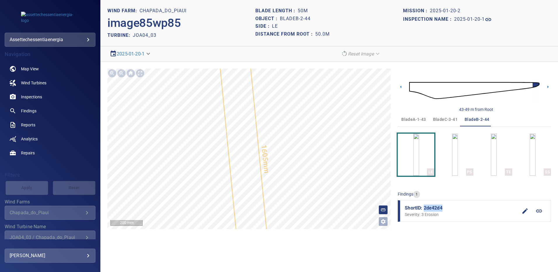
drag, startPoint x: 447, startPoint y: 118, endPoint x: 448, endPoint y: 128, distance: 10.0
click at [447, 118] on span "bladeC-3-41" at bounding box center [445, 119] width 25 height 7
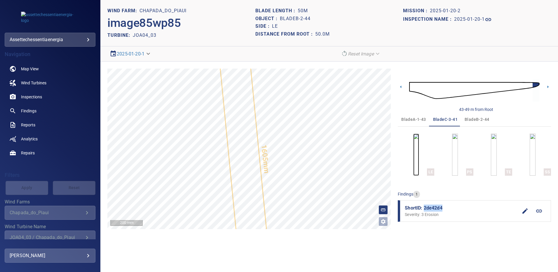
click at [419, 159] on img "button" at bounding box center [416, 155] width 6 height 42
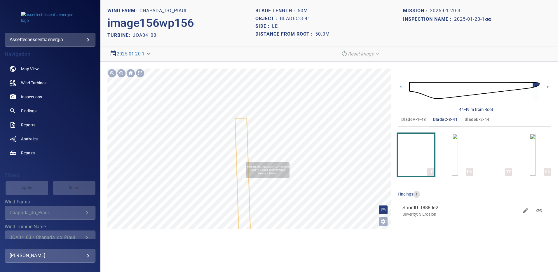
click at [243, 159] on icon at bounding box center [243, 186] width 15 height 136
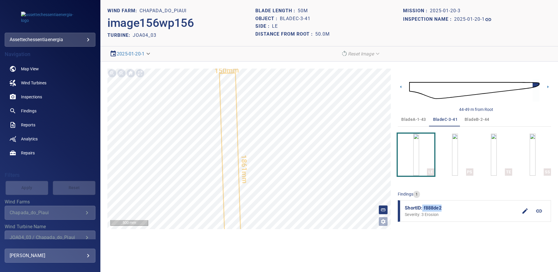
drag, startPoint x: 443, startPoint y: 208, endPoint x: 423, endPoint y: 207, distance: 20.4
click at [423, 207] on span "ShortID: f888de2" at bounding box center [461, 208] width 113 height 7
copy span "f888de2"
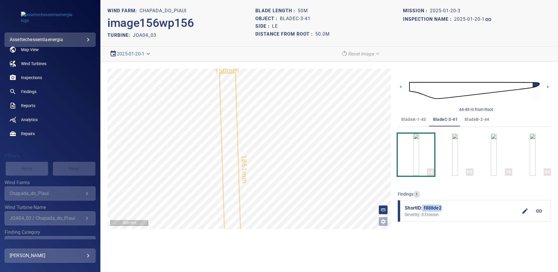
scroll to position [29, 0]
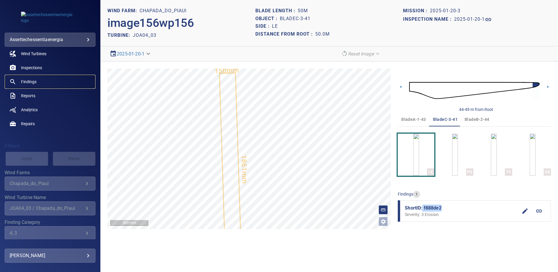
click at [36, 82] on span "Findings" at bounding box center [28, 82] width 15 height 6
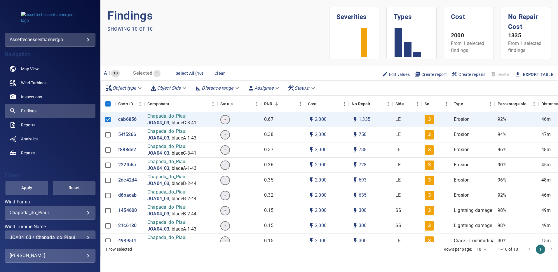
click at [84, 233] on div "**********" at bounding box center [50, 238] width 91 height 14
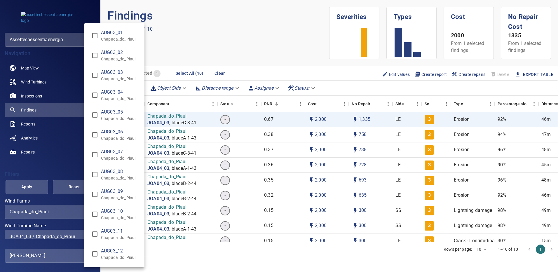
scroll to position [1558, 0]
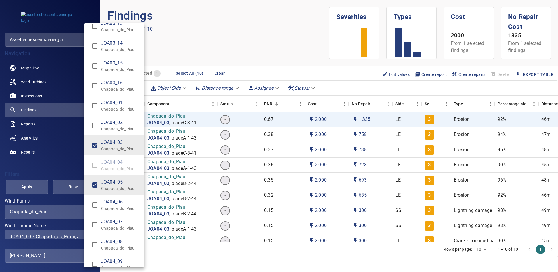
type input "**********"
click at [37, 185] on div "Wind Turbine Name" at bounding box center [279, 136] width 558 height 272
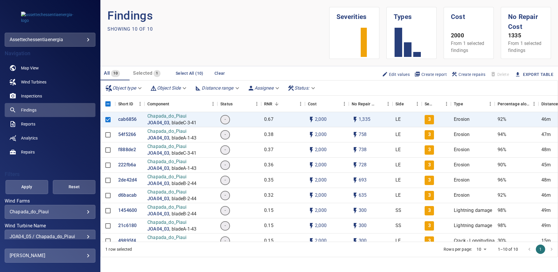
click at [37, 185] on span "Apply" at bounding box center [27, 186] width 28 height 7
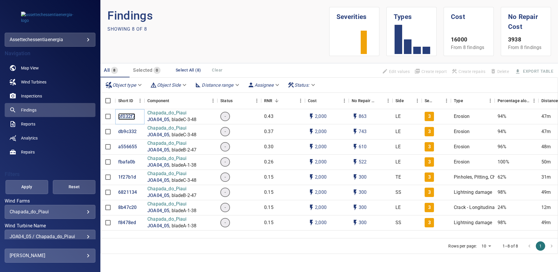
click at [128, 119] on p "bf032f7" at bounding box center [126, 116] width 17 height 7
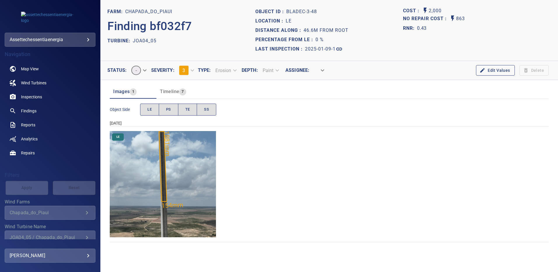
click at [178, 161] on img "Chapada_do_Piaui/JOA04_05/2025-01-09-1/2025-01-09-3/image154wp154.jpg" at bounding box center [163, 184] width 106 height 106
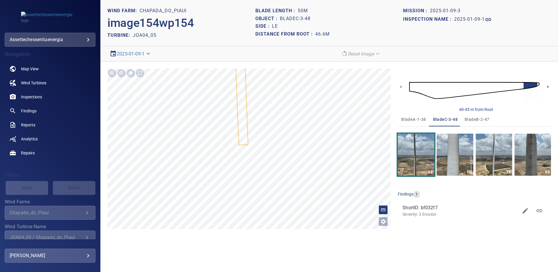
click at [547, 88] on icon at bounding box center [548, 87] width 6 height 6
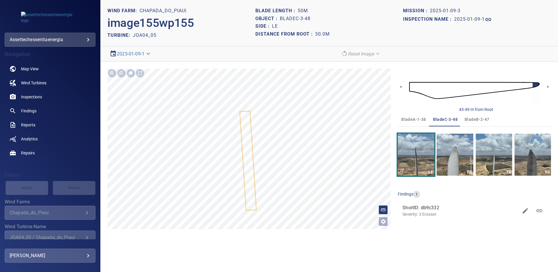
click at [417, 119] on span "bladeA-1-38" at bounding box center [413, 119] width 25 height 7
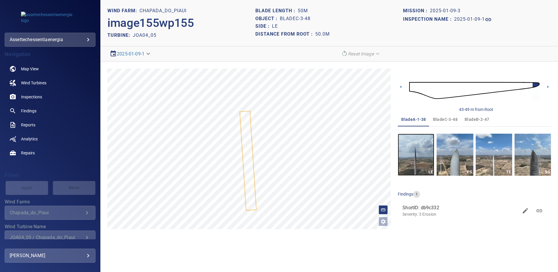
click at [412, 151] on img "button" at bounding box center [416, 155] width 36 height 42
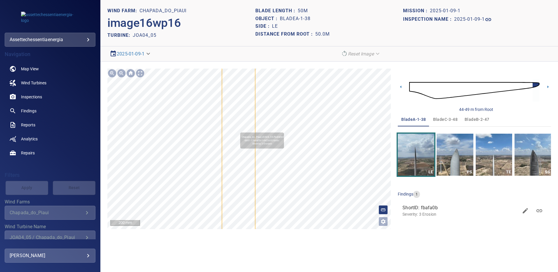
click at [238, 131] on icon at bounding box center [238, 186] width 32 height 348
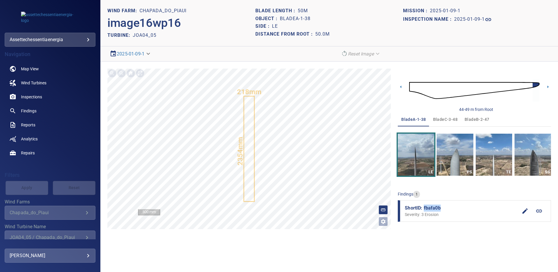
drag, startPoint x: 440, startPoint y: 208, endPoint x: 424, endPoint y: 207, distance: 16.1
click at [424, 207] on span "ShortID: fbafa0b" at bounding box center [461, 208] width 113 height 7
copy span "fbafa0b"
click at [475, 118] on span "bladeB-2-47" at bounding box center [477, 119] width 25 height 7
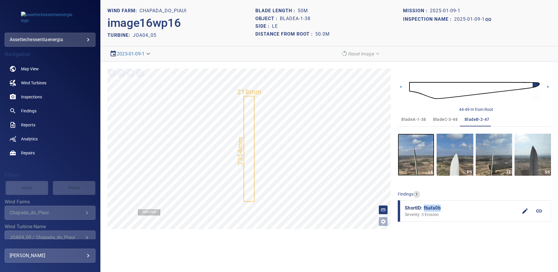
click at [428, 156] on img "button" at bounding box center [416, 155] width 36 height 42
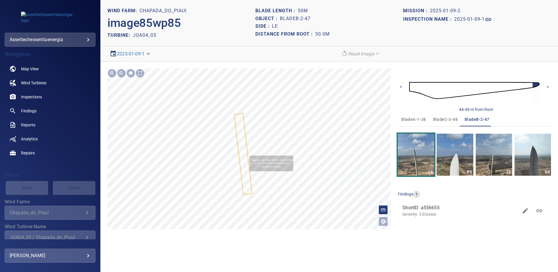
click at [244, 150] on icon at bounding box center [243, 154] width 17 height 80
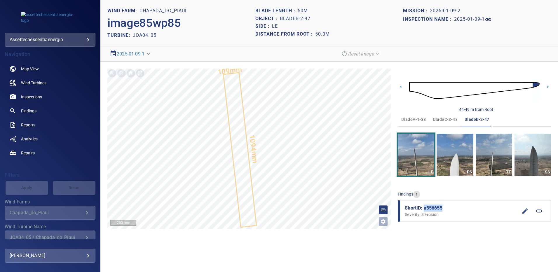
drag, startPoint x: 443, startPoint y: 208, endPoint x: 424, endPoint y: 208, distance: 18.7
click at [424, 208] on span "ShortID: a556655" at bounding box center [461, 208] width 113 height 7
copy span "a556655"
click at [445, 119] on span "bladeC-3-48" at bounding box center [445, 119] width 25 height 7
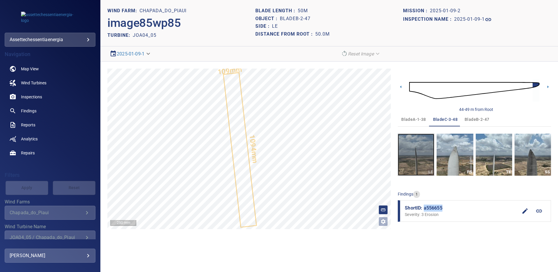
click at [420, 155] on img "button" at bounding box center [416, 155] width 36 height 42
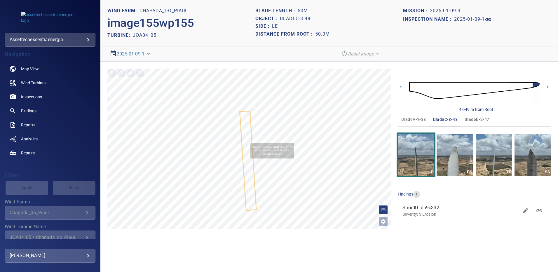
click at [248, 140] on icon at bounding box center [247, 160] width 15 height 99
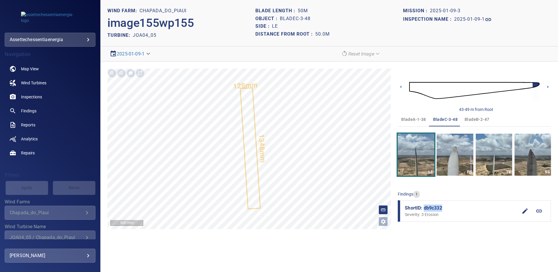
drag, startPoint x: 443, startPoint y: 209, endPoint x: 424, endPoint y: 209, distance: 19.0
click at [424, 209] on span "ShortID: db9c332" at bounding box center [461, 208] width 113 height 7
copy span "db9c332"
click at [34, 111] on span "Findings" at bounding box center [28, 111] width 15 height 6
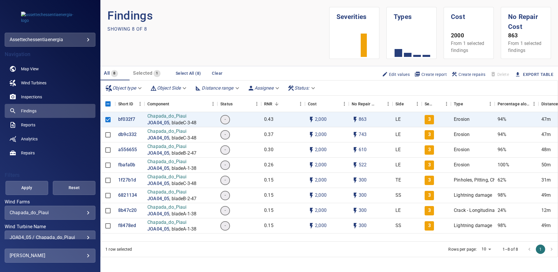
click at [86, 236] on div "JOA04_05 / Chapada_do_Piaui" at bounding box center [50, 238] width 81 height 6
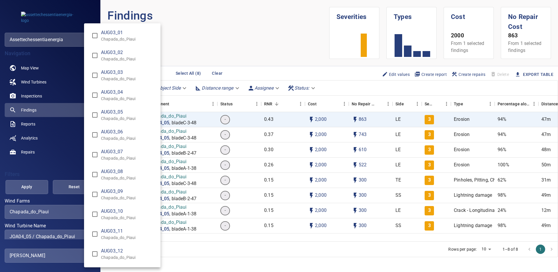
scroll to position [1597, 0]
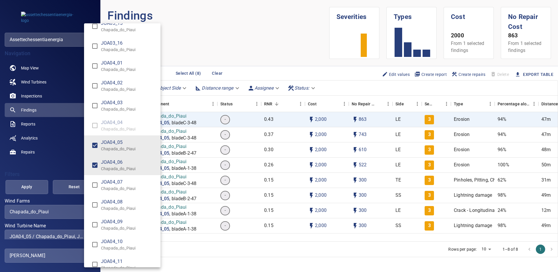
type input "**********"
click at [38, 183] on div "Wind Turbine Name" at bounding box center [279, 136] width 558 height 272
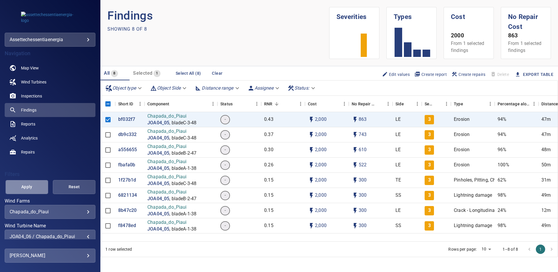
click at [35, 183] on button "Apply" at bounding box center [27, 187] width 43 height 14
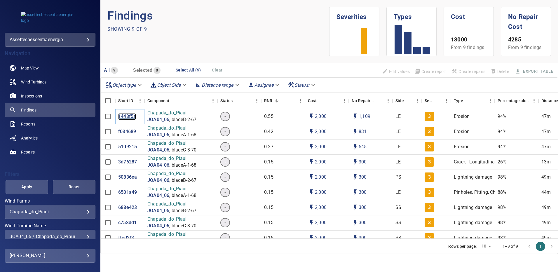
click at [128, 116] on p "1443f5a" at bounding box center [127, 116] width 18 height 7
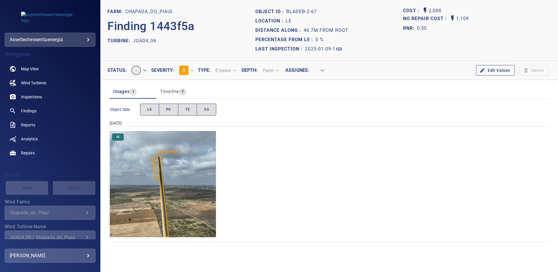
click at [202, 148] on img "Chapada_do_Piaui/JOA04_06/2025-01-09-1/2025-01-09-2/image87wp87.jpg" at bounding box center [163, 184] width 106 height 106
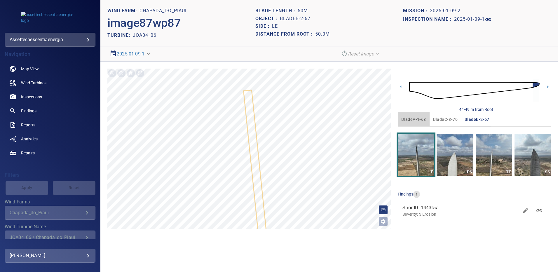
click at [416, 118] on span "bladeA-1-68" at bounding box center [413, 119] width 25 height 7
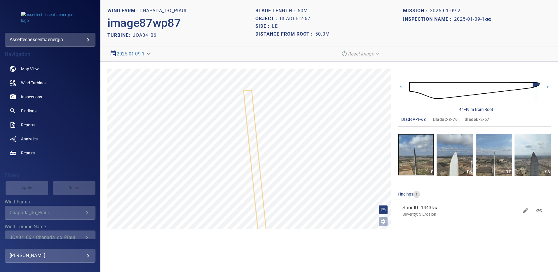
click at [420, 158] on img "button" at bounding box center [416, 155] width 36 height 42
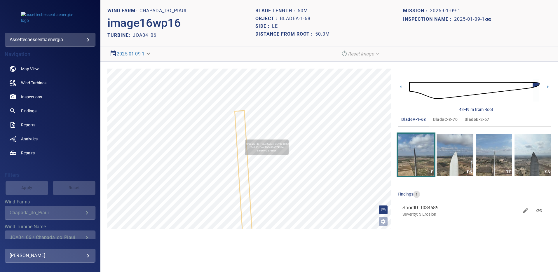
click at [242, 137] on icon at bounding box center [244, 178] width 17 height 134
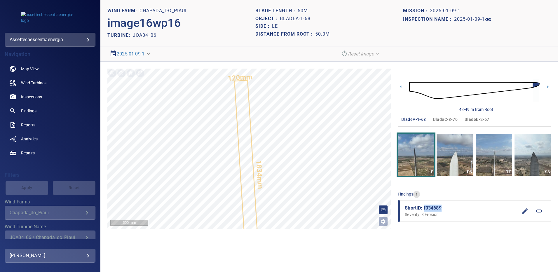
drag, startPoint x: 432, startPoint y: 207, endPoint x: 424, endPoint y: 207, distance: 7.9
click at [424, 207] on span "ShortID: f034689" at bounding box center [461, 208] width 113 height 7
copy span "f034689"
drag, startPoint x: 474, startPoint y: 118, endPoint x: 473, endPoint y: 133, distance: 14.6
click at [474, 118] on span "bladeB-2-67" at bounding box center [477, 119] width 25 height 7
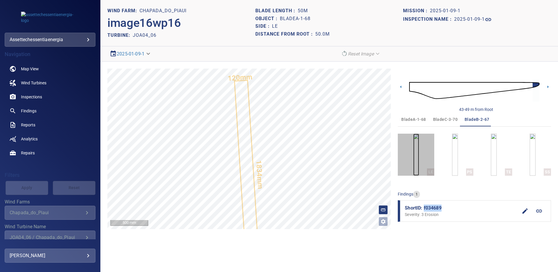
click at [414, 153] on img "button" at bounding box center [416, 155] width 6 height 42
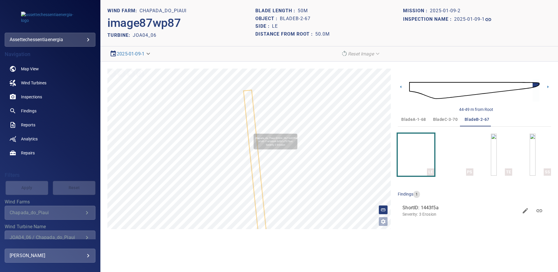
click at [251, 131] on icon at bounding box center [256, 173] width 24 height 164
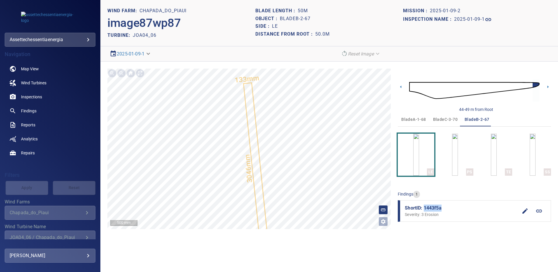
drag, startPoint x: 436, startPoint y: 208, endPoint x: 425, endPoint y: 207, distance: 11.4
click at [425, 207] on span "ShortID: 1443f5a" at bounding box center [461, 208] width 113 height 7
copy span "1443f5a"
click at [441, 118] on span "bladeC-3-70" at bounding box center [445, 119] width 25 height 7
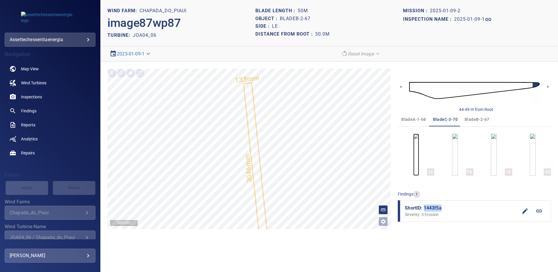
click at [419, 162] on img "button" at bounding box center [416, 155] width 6 height 42
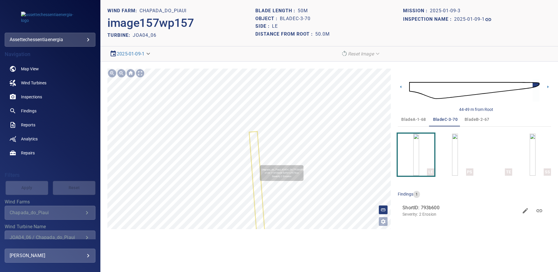
click at [257, 163] on icon at bounding box center [257, 187] width 15 height 111
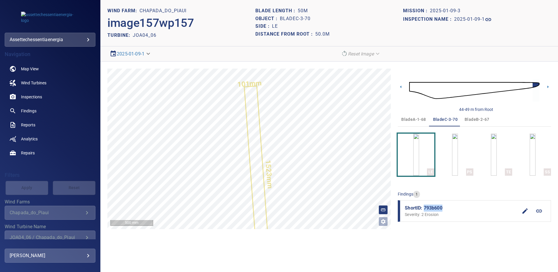
drag, startPoint x: 442, startPoint y: 210, endPoint x: 424, endPoint y: 208, distance: 17.6
click at [424, 208] on span "ShortID: 793b600" at bounding box center [461, 208] width 113 height 7
copy span "793b600"
click at [31, 107] on link "Findings" at bounding box center [50, 111] width 91 height 14
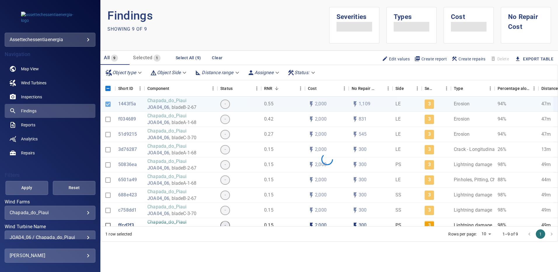
click at [86, 235] on div "**********" at bounding box center [50, 238] width 91 height 14
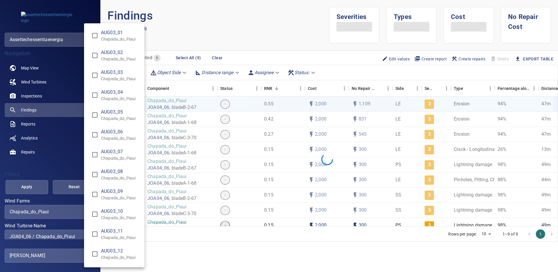
scroll to position [1617, 0]
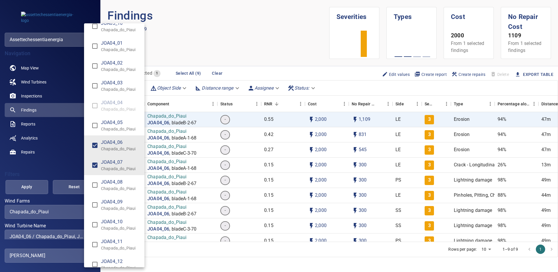
type input "**********"
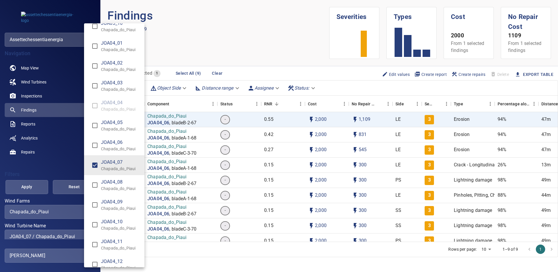
click at [28, 188] on div "Wind Turbine Name" at bounding box center [279, 136] width 558 height 272
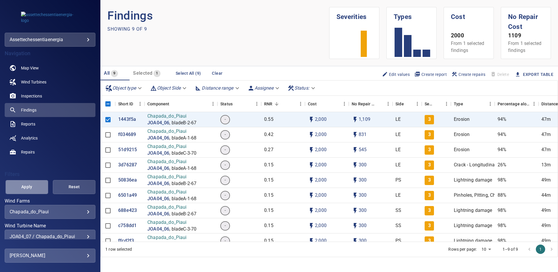
click at [29, 188] on span "Apply" at bounding box center [27, 186] width 28 height 7
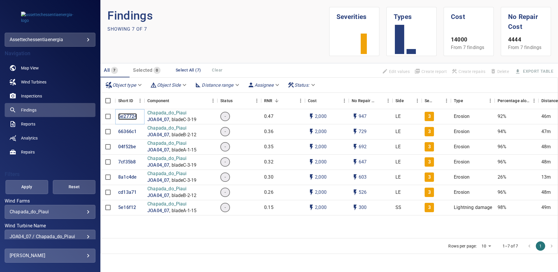
click at [128, 115] on p "5e27724" at bounding box center [127, 116] width 19 height 7
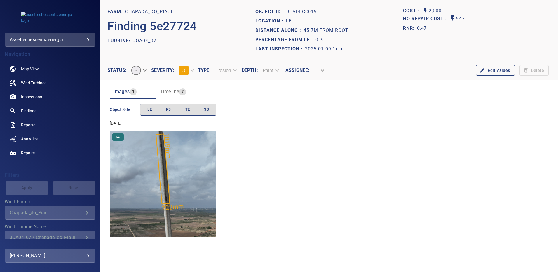
click at [174, 177] on img "Chapada_do_Piaui/JOA04_07/2025-01-09-1/2025-01-09-3/image155wp155.jpg" at bounding box center [163, 184] width 106 height 106
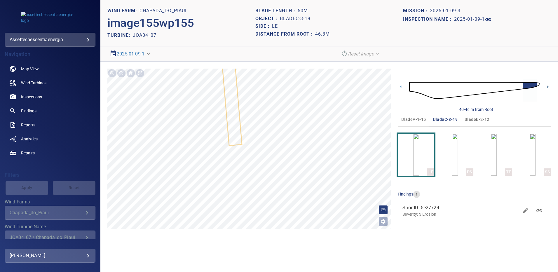
click at [549, 85] on icon at bounding box center [548, 87] width 6 height 6
click at [415, 120] on span "bladeA-1-15" at bounding box center [413, 119] width 25 height 7
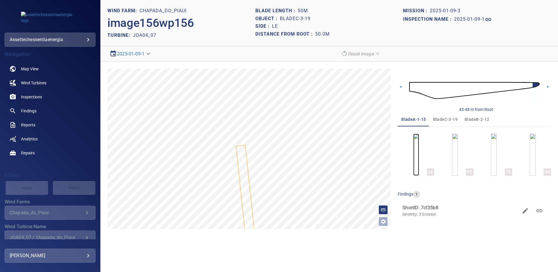
click at [414, 155] on img "button" at bounding box center [416, 155] width 6 height 42
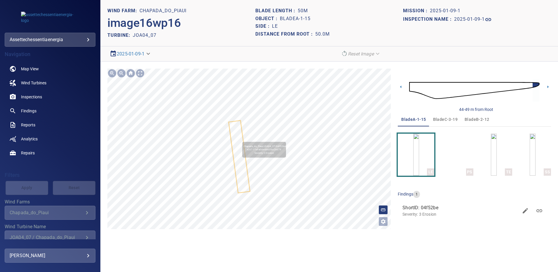
click at [240, 139] on icon at bounding box center [239, 156] width 20 height 71
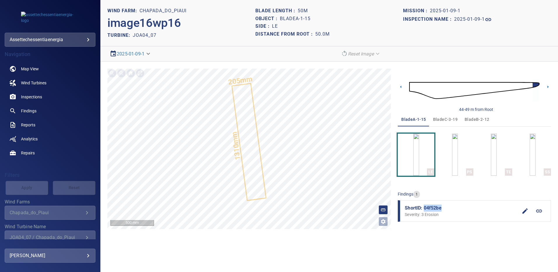
drag, startPoint x: 444, startPoint y: 209, endPoint x: 424, endPoint y: 206, distance: 19.7
click at [424, 206] on span "ShortID: 04f52be" at bounding box center [461, 208] width 113 height 7
copy span "04f52be"
click at [476, 118] on span "bladeB-2-12" at bounding box center [477, 119] width 25 height 7
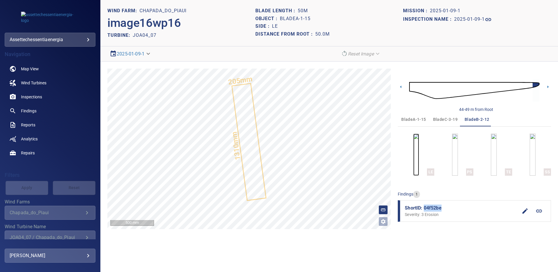
click at [419, 158] on img "button" at bounding box center [416, 155] width 6 height 42
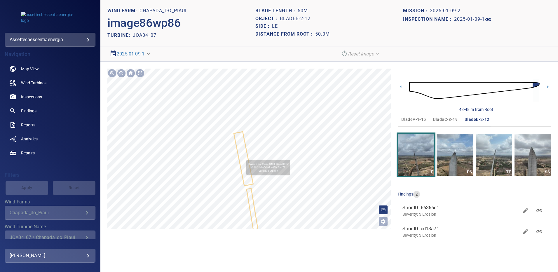
click at [244, 157] on icon at bounding box center [243, 158] width 18 height 53
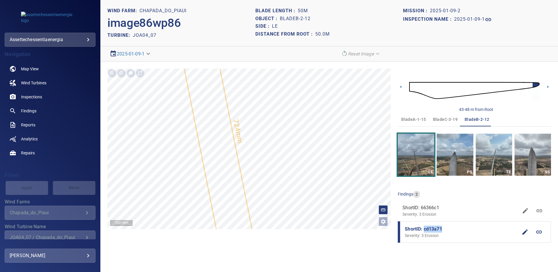
drag, startPoint x: 442, startPoint y: 230, endPoint x: 424, endPoint y: 229, distance: 17.8
click at [424, 229] on span "ShortID: cd13a71" at bounding box center [461, 229] width 113 height 7
copy span "cd13a71"
click at [441, 120] on span "bladeC-3-19" at bounding box center [445, 119] width 25 height 7
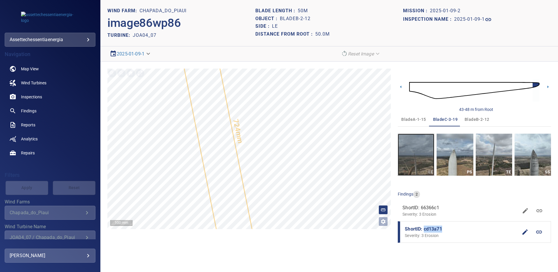
click at [419, 160] on img "button" at bounding box center [416, 155] width 36 height 42
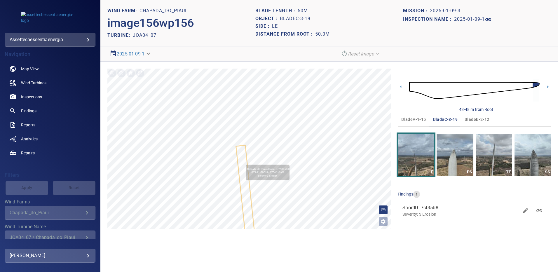
click at [243, 162] on icon at bounding box center [245, 195] width 19 height 98
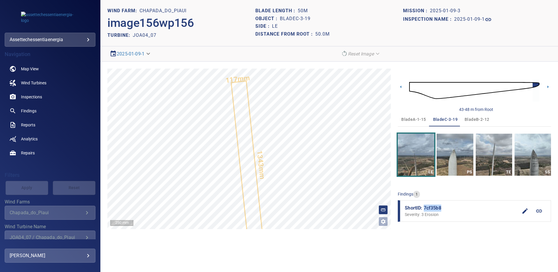
drag, startPoint x: 445, startPoint y: 209, endPoint x: 423, endPoint y: 208, distance: 21.6
click at [423, 208] on span "ShortID: 7cf35b8" at bounding box center [461, 208] width 113 height 7
click at [29, 110] on span "Findings" at bounding box center [28, 111] width 15 height 6
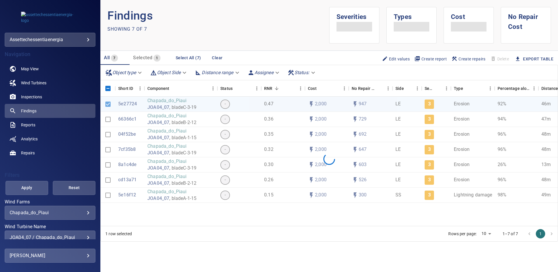
click at [85, 236] on div "JOA04_07 / Chapada_do_Piaui" at bounding box center [50, 238] width 81 height 6
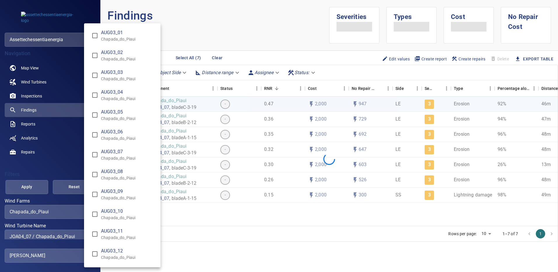
scroll to position [1637, 0]
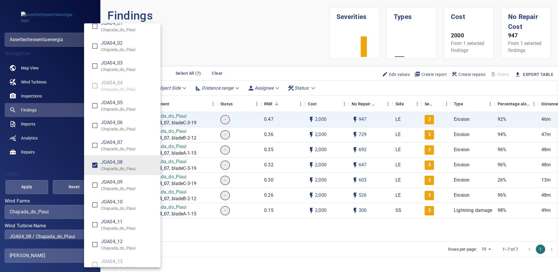
type input "**********"
click at [41, 186] on div "Wind Turbine Name" at bounding box center [279, 136] width 558 height 272
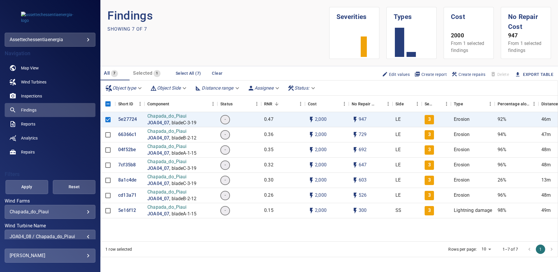
click at [39, 186] on button "Apply" at bounding box center [27, 187] width 43 height 14
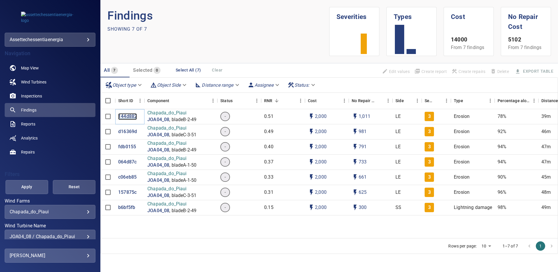
click at [131, 117] on p "144d882" at bounding box center [127, 116] width 19 height 7
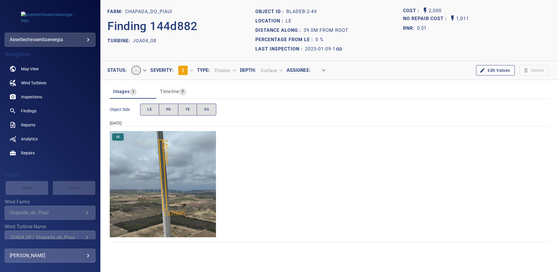
click at [193, 170] on img "Chapada_do_Piaui/JOA04_08/2025-01-09-1/2025-01-09-2/image80wp80.jpg" at bounding box center [163, 184] width 106 height 106
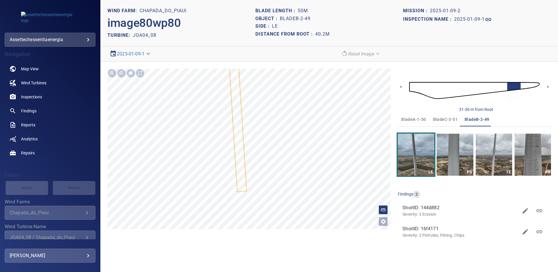
click at [413, 120] on span "bladeA-1-50" at bounding box center [413, 119] width 25 height 7
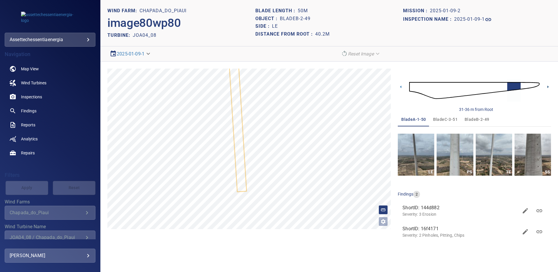
click at [549, 88] on icon at bounding box center [548, 87] width 6 height 6
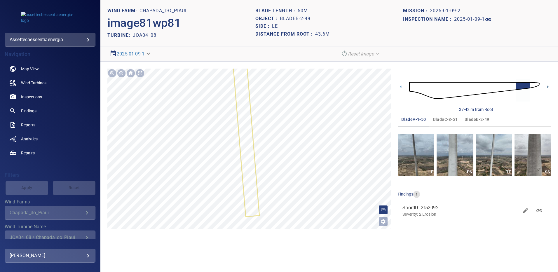
click at [547, 88] on icon at bounding box center [547, 87] width 1 height 3
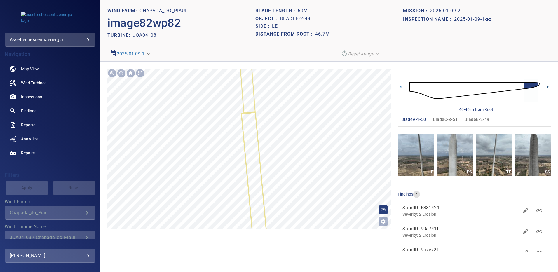
click at [547, 88] on icon at bounding box center [547, 87] width 1 height 3
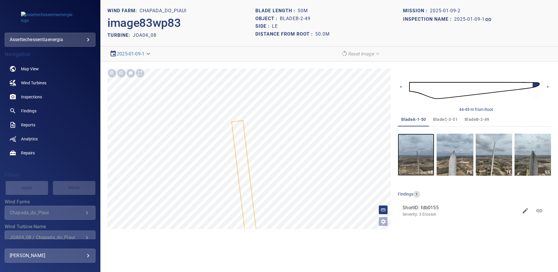
click at [413, 160] on img "button" at bounding box center [416, 155] width 36 height 42
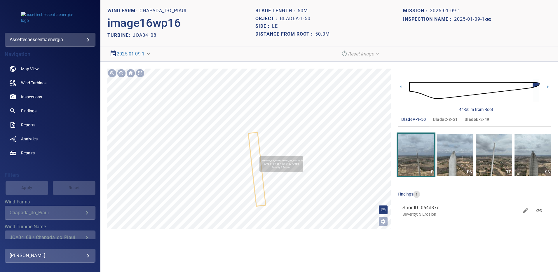
click at [257, 154] on icon at bounding box center [257, 169] width 16 height 73
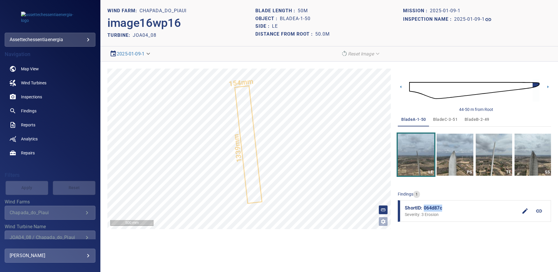
drag, startPoint x: 443, startPoint y: 208, endPoint x: 425, endPoint y: 207, distance: 18.4
click at [425, 207] on span "ShortID: 064d87c" at bounding box center [461, 208] width 113 height 7
click at [469, 118] on span "bladeB-2-49" at bounding box center [477, 119] width 25 height 7
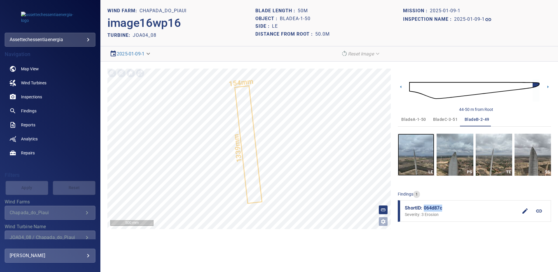
click at [406, 156] on img "button" at bounding box center [416, 155] width 36 height 42
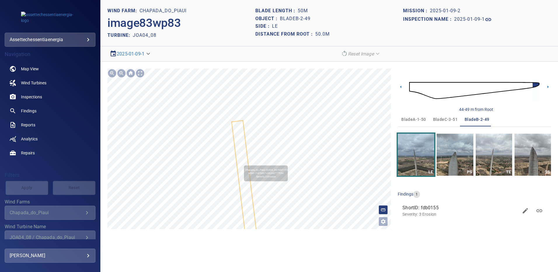
click at [241, 163] on icon at bounding box center [245, 184] width 26 height 127
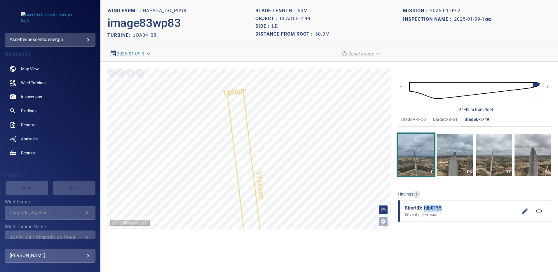
drag, startPoint x: 442, startPoint y: 207, endPoint x: 424, endPoint y: 206, distance: 18.4
click at [424, 206] on span "ShortID: fdb0155" at bounding box center [461, 208] width 113 height 7
drag, startPoint x: 438, startPoint y: 117, endPoint x: 445, endPoint y: 123, distance: 9.9
click at [438, 117] on span "bladeC-3-51" at bounding box center [445, 119] width 25 height 7
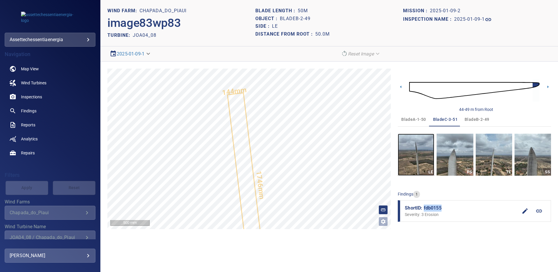
click at [412, 158] on img "button" at bounding box center [416, 155] width 36 height 42
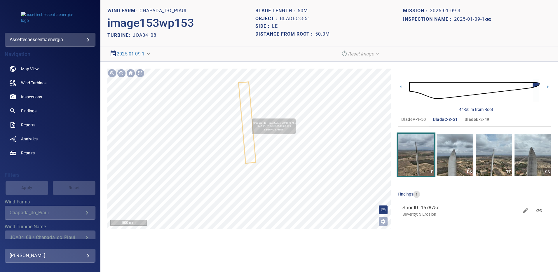
click at [249, 116] on icon at bounding box center [247, 122] width 16 height 81
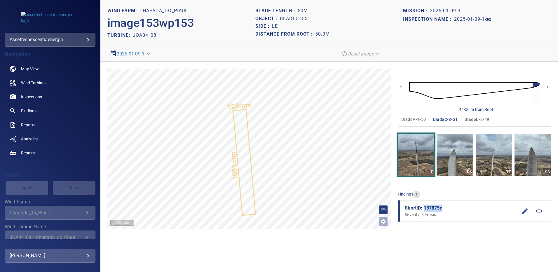
drag, startPoint x: 444, startPoint y: 208, endPoint x: 424, endPoint y: 208, distance: 20.1
click at [424, 208] on span "ShortID: 157875c" at bounding box center [461, 208] width 113 height 7
click at [32, 109] on span "Findings" at bounding box center [28, 111] width 15 height 6
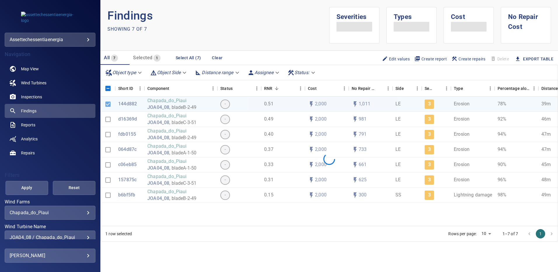
click at [85, 234] on div "**********" at bounding box center [50, 238] width 91 height 14
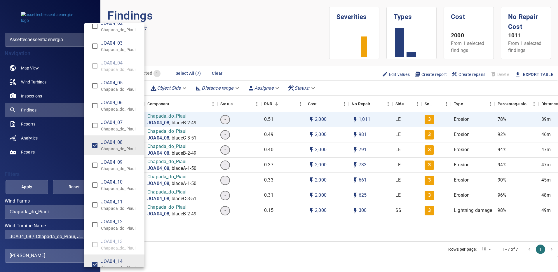
scroll to position [1664, 0]
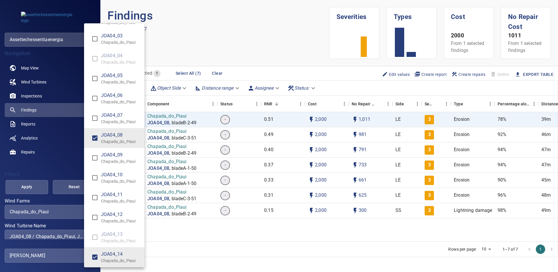
type input "**********"
click at [26, 184] on div "Wind Turbine Name" at bounding box center [279, 136] width 558 height 272
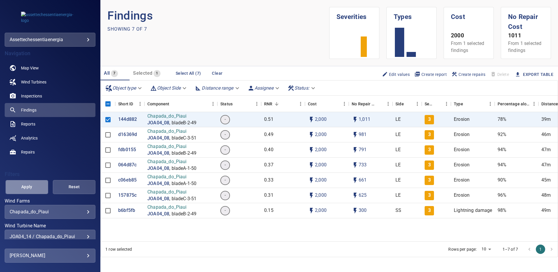
click at [29, 184] on span "Apply" at bounding box center [27, 186] width 28 height 7
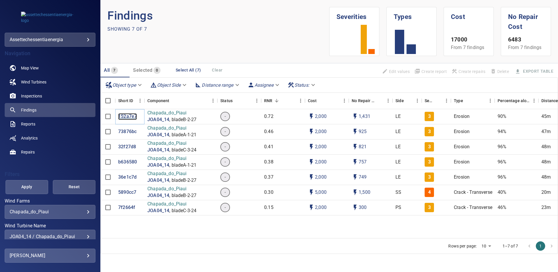
click at [128, 115] on p "152a7e7" at bounding box center [127, 116] width 19 height 7
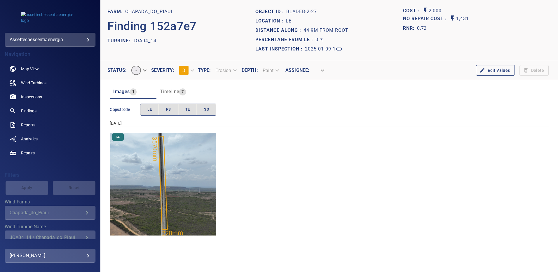
click at [185, 159] on img "Chapada_do_Piaui/JOA04_14/2025-01-09-1/2025-01-09-2/image86wp86.jpg" at bounding box center [163, 184] width 106 height 106
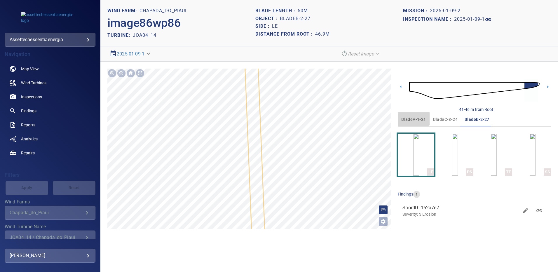
click at [409, 119] on span "bladeA-1-21" at bounding box center [413, 119] width 25 height 7
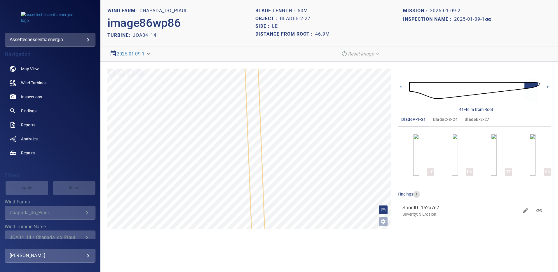
click at [548, 88] on icon at bounding box center [547, 87] width 1 height 3
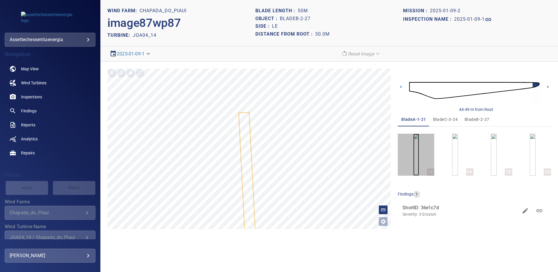
click at [419, 151] on img "button" at bounding box center [416, 155] width 6 height 42
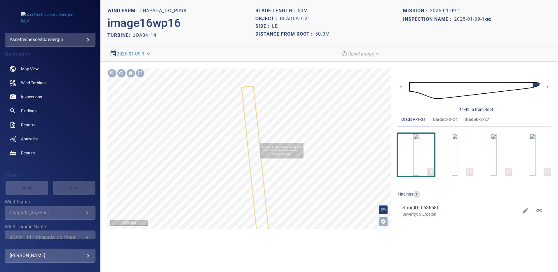
click at [257, 140] on icon at bounding box center [255, 160] width 27 height 149
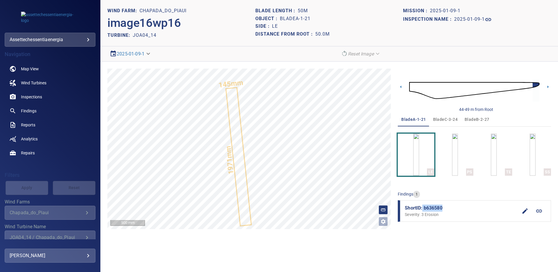
drag, startPoint x: 443, startPoint y: 209, endPoint x: 423, endPoint y: 207, distance: 20.5
click at [423, 207] on span "ShortID: b636580" at bounding box center [461, 208] width 113 height 7
click at [480, 117] on span "bladeB-2-27" at bounding box center [477, 119] width 25 height 7
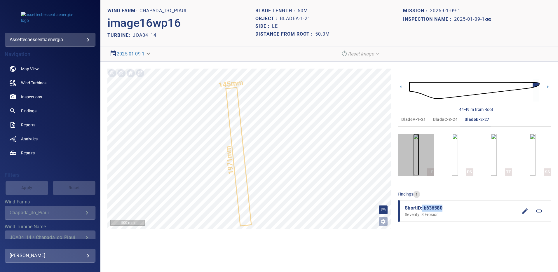
click at [413, 157] on img "button" at bounding box center [416, 155] width 6 height 42
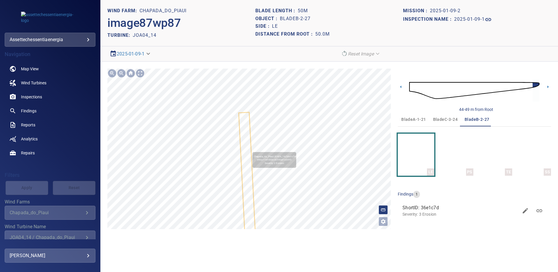
click at [250, 149] on icon at bounding box center [247, 183] width 17 height 140
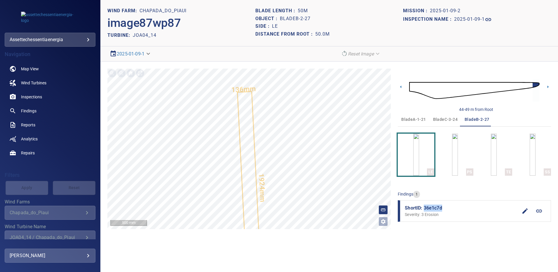
drag, startPoint x: 438, startPoint y: 208, endPoint x: 425, endPoint y: 207, distance: 13.2
click at [425, 207] on span "ShortID: 36e1c7d" at bounding box center [461, 208] width 113 height 7
drag, startPoint x: 442, startPoint y: 120, endPoint x: 440, endPoint y: 140, distance: 20.5
click at [442, 120] on span "bladeC-3-24" at bounding box center [445, 119] width 25 height 7
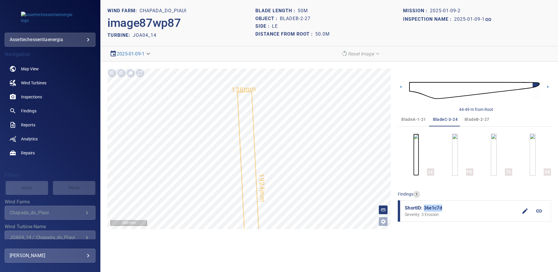
click at [419, 159] on img "button" at bounding box center [416, 155] width 6 height 42
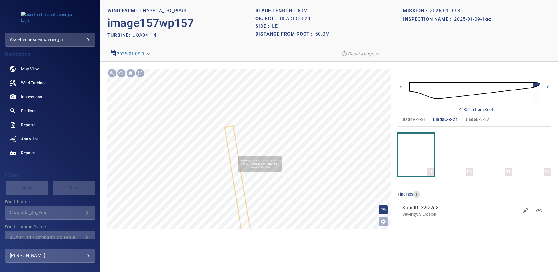
click at [236, 154] on icon at bounding box center [239, 188] width 28 height 125
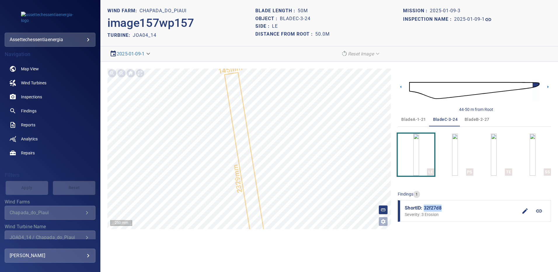
drag, startPoint x: 447, startPoint y: 207, endPoint x: 424, endPoint y: 209, distance: 22.5
click at [424, 209] on span "ShortID: 32f27d8" at bounding box center [461, 208] width 113 height 7
click at [32, 109] on span "Findings" at bounding box center [28, 111] width 15 height 6
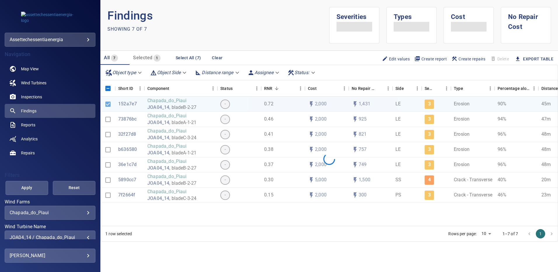
click at [85, 236] on div "JOA04_14 / Chapada_do_Piaui" at bounding box center [50, 238] width 81 height 6
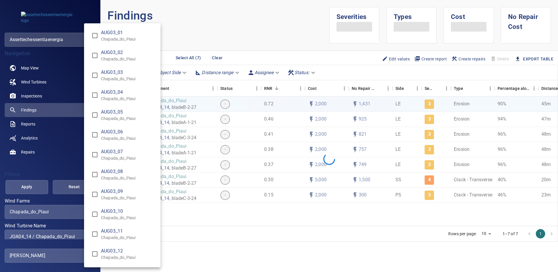
scroll to position [1776, 0]
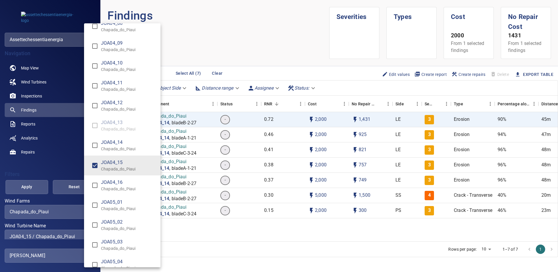
type input "**********"
click at [34, 184] on div "Wind Turbine Name" at bounding box center [279, 136] width 558 height 272
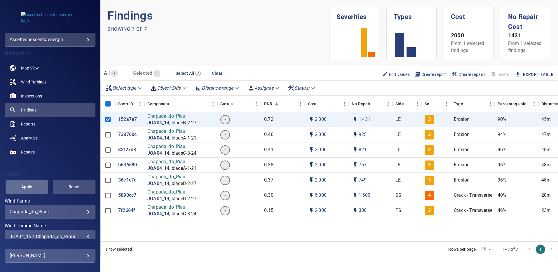
click at [32, 186] on span "Apply" at bounding box center [27, 186] width 28 height 7
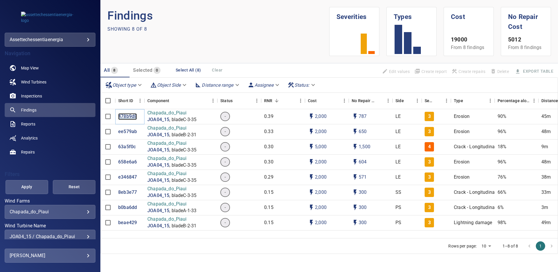
click at [124, 117] on p "478b9d8" at bounding box center [127, 116] width 19 height 7
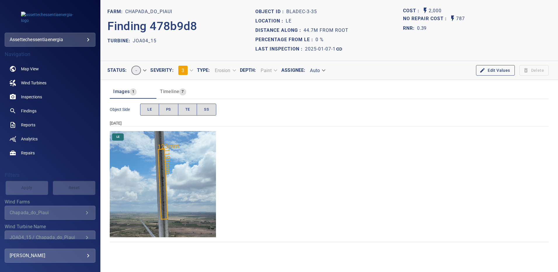
click at [183, 156] on img "Chapada_do_Piaui/JOA04_15/2025-01-07-1/2025-01-07-3/image158wp158.jpg" at bounding box center [163, 184] width 106 height 106
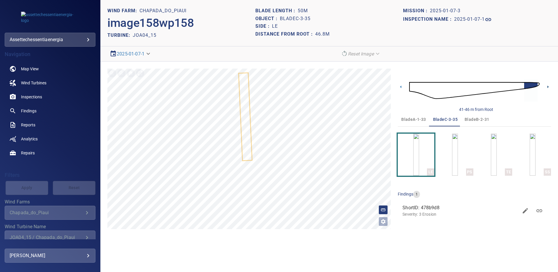
click at [548, 87] on icon at bounding box center [547, 87] width 1 height 3
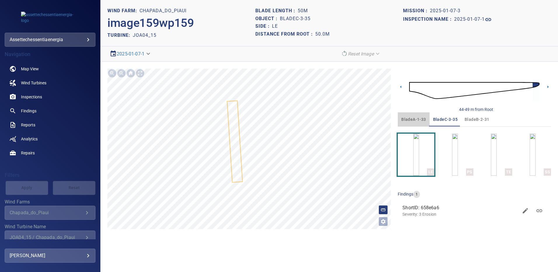
click at [414, 120] on span "bladeA-1-33" at bounding box center [413, 119] width 25 height 7
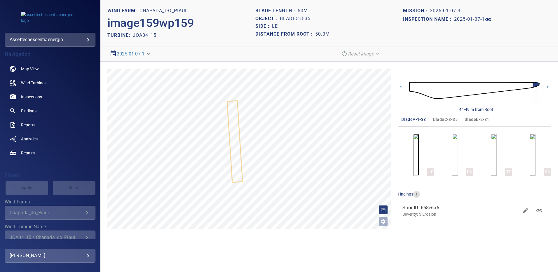
click at [416, 160] on img "button" at bounding box center [416, 155] width 6 height 42
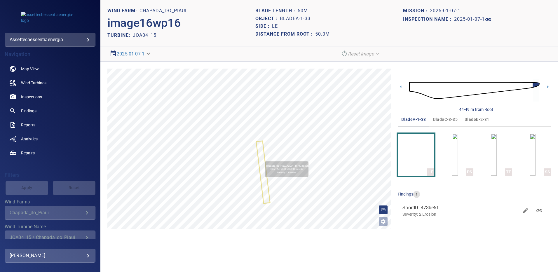
click at [262, 159] on icon at bounding box center [263, 172] width 13 height 62
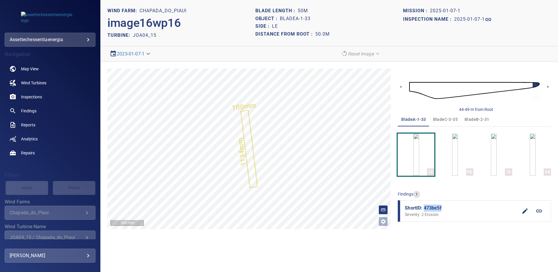
drag, startPoint x: 434, startPoint y: 208, endPoint x: 424, endPoint y: 207, distance: 10.3
click at [424, 207] on span "ShortID: 473be5f" at bounding box center [461, 208] width 113 height 7
click at [470, 119] on span "bladeB-2-31" at bounding box center [477, 119] width 25 height 7
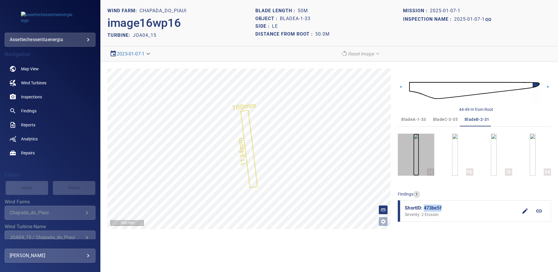
click at [419, 154] on img "button" at bounding box center [416, 155] width 6 height 42
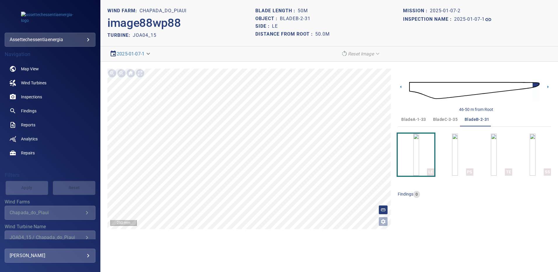
click at [446, 116] on span "bladeC-3-35" at bounding box center [445, 119] width 25 height 7
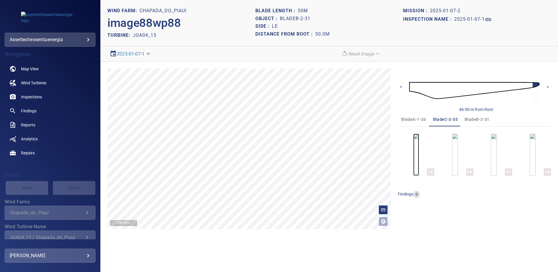
click at [419, 151] on img "button" at bounding box center [416, 155] width 6 height 42
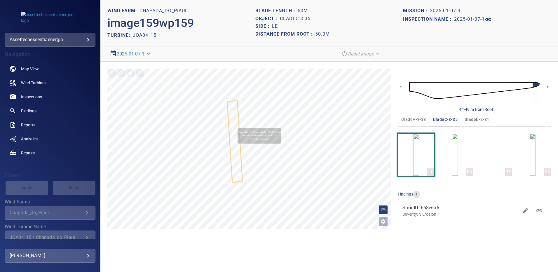
click at [235, 125] on icon at bounding box center [235, 141] width 14 height 81
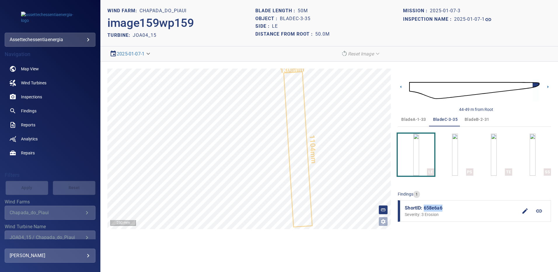
drag, startPoint x: 443, startPoint y: 208, endPoint x: 423, endPoint y: 208, distance: 19.6
click at [423, 208] on span "ShortID: 658e6a6" at bounding box center [461, 208] width 113 height 7
click at [34, 111] on span "Findings" at bounding box center [28, 111] width 15 height 6
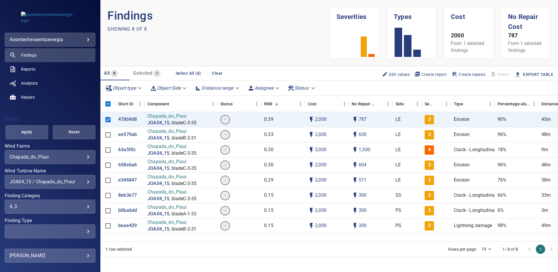
scroll to position [58, 0]
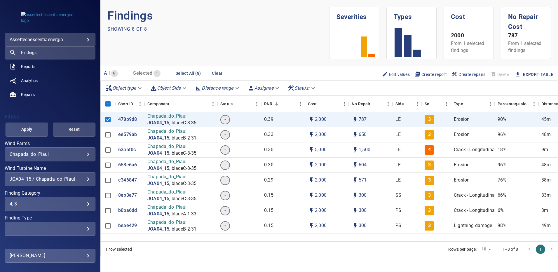
click at [84, 181] on div "JOA04_15 / Chapada_do_Piaui" at bounding box center [50, 179] width 81 height 6
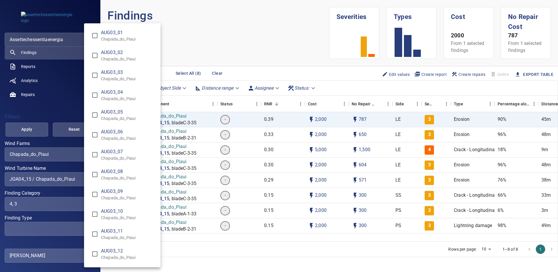
scroll to position [1796, 0]
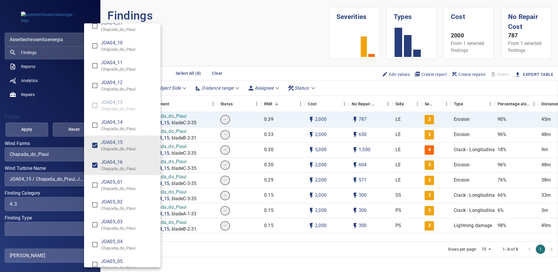
type input "**********"
click at [33, 132] on div "Wind Turbine Name" at bounding box center [279, 136] width 558 height 272
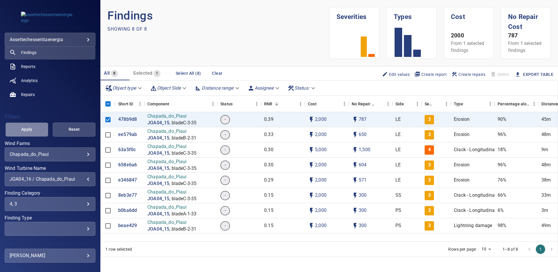
click at [33, 132] on span "Apply" at bounding box center [27, 129] width 28 height 7
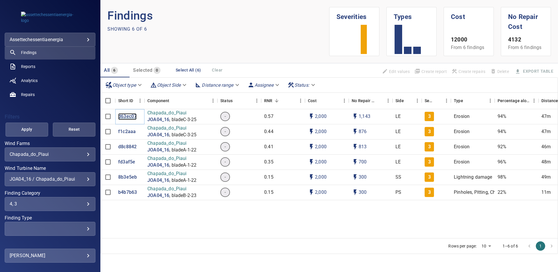
click at [128, 117] on p "d63ec07" at bounding box center [127, 116] width 18 height 7
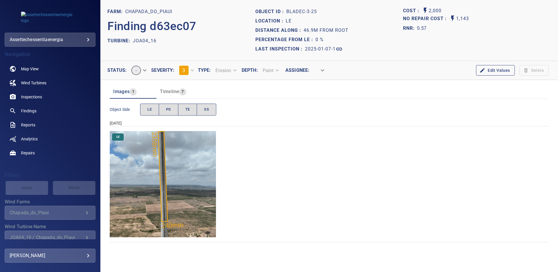
click at [186, 164] on img "Chapada_do_Piaui/JOA04_16/2025-01-07-1/2025-01-07-3/image156wp156.jpg" at bounding box center [163, 184] width 106 height 106
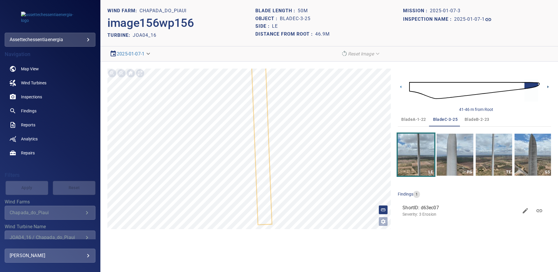
drag, startPoint x: 549, startPoint y: 85, endPoint x: 546, endPoint y: 88, distance: 4.4
click at [549, 85] on icon at bounding box center [548, 87] width 6 height 6
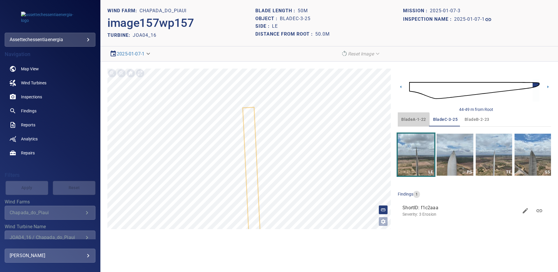
click at [409, 121] on span "bladeA-1-22" at bounding box center [413, 119] width 25 height 7
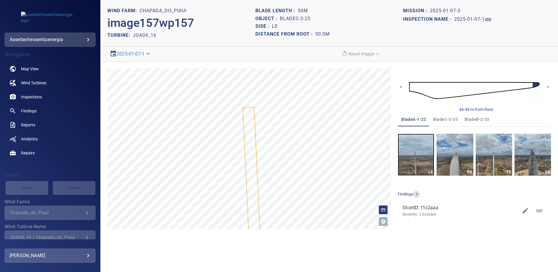
click at [421, 153] on img "button" at bounding box center [416, 155] width 36 height 42
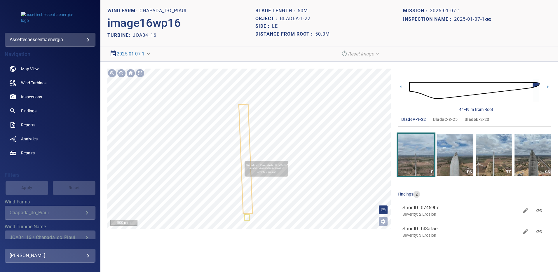
click at [242, 158] on icon at bounding box center [245, 159] width 13 height 109
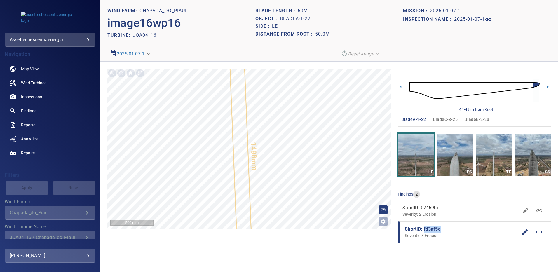
drag, startPoint x: 437, startPoint y: 230, endPoint x: 424, endPoint y: 229, distance: 13.7
click at [424, 229] on span "ShortID: fd3af5e" at bounding box center [461, 229] width 113 height 7
click at [477, 114] on button "bladeB-2-23" at bounding box center [477, 119] width 32 height 14
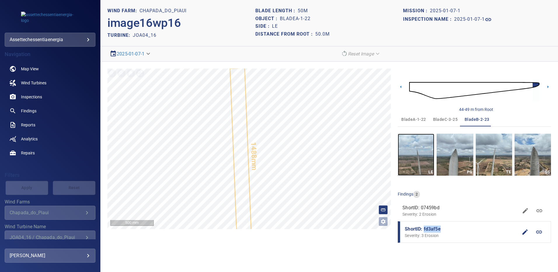
click at [419, 154] on img "button" at bounding box center [416, 155] width 36 height 42
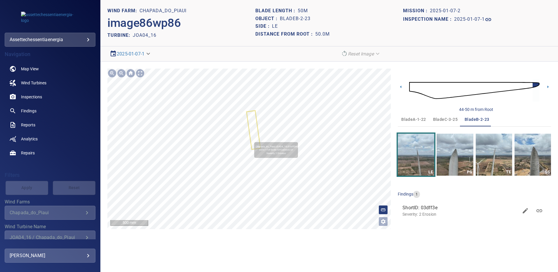
click at [252, 139] on icon at bounding box center [253, 130] width 13 height 38
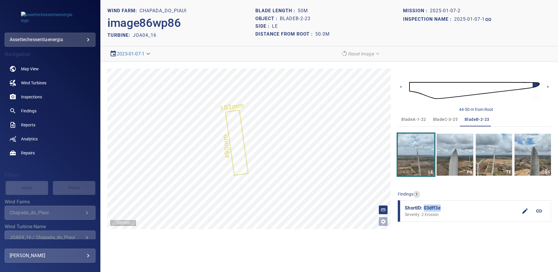
drag, startPoint x: 440, startPoint y: 210, endPoint x: 424, endPoint y: 210, distance: 16.3
click at [424, 210] on span "ShortID: 03dff3e" at bounding box center [461, 208] width 113 height 7
drag, startPoint x: 446, startPoint y: 118, endPoint x: 446, endPoint y: 137, distance: 18.7
click at [446, 118] on span "bladeC-3-25" at bounding box center [445, 119] width 25 height 7
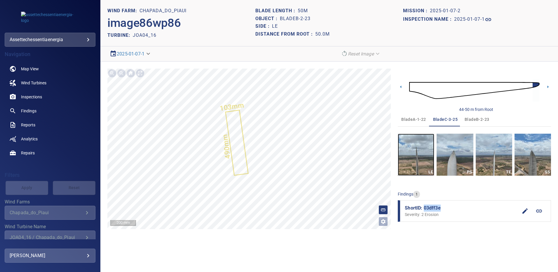
click at [416, 159] on img "button" at bounding box center [416, 155] width 36 height 42
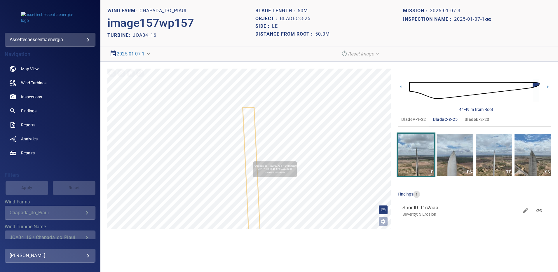
click at [250, 159] on icon at bounding box center [252, 180] width 18 height 145
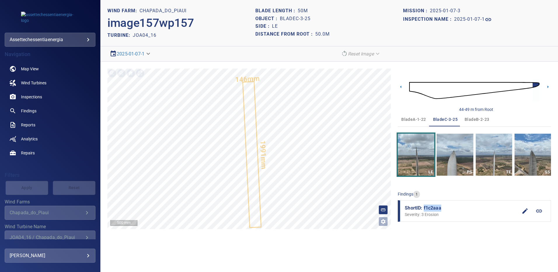
drag, startPoint x: 442, startPoint y: 207, endPoint x: 423, endPoint y: 207, distance: 18.4
click at [423, 207] on span "ShortID: f1c2aaa" at bounding box center [461, 208] width 113 height 7
click at [28, 112] on span "Findings" at bounding box center [28, 111] width 15 height 6
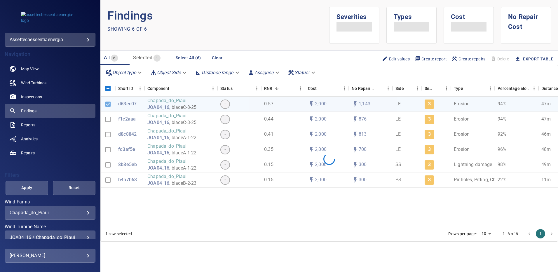
click at [86, 236] on div "JOA04_16 / Chapada_do_Piaui" at bounding box center [50, 238] width 81 height 6
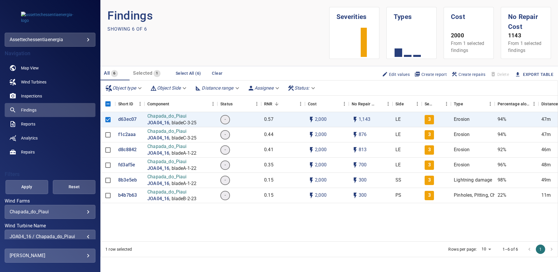
scroll to position [1816, 0]
click at [83, 234] on div "JOA04_16 / Chapada_do_Piaui" at bounding box center [50, 237] width 81 height 6
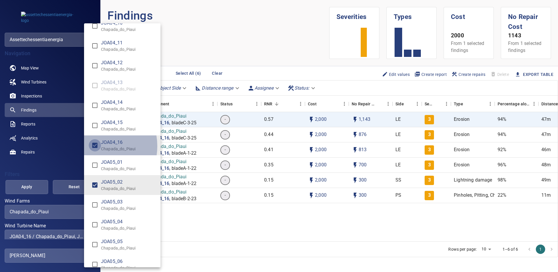
type input "**********"
click at [39, 182] on div "Wind Turbine Name" at bounding box center [279, 136] width 558 height 272
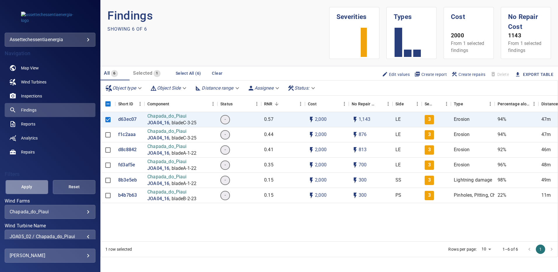
click at [36, 186] on span "Apply" at bounding box center [27, 186] width 28 height 7
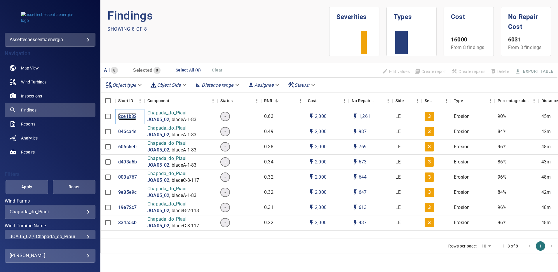
click at [129, 118] on p "2ce1b32" at bounding box center [127, 116] width 18 height 7
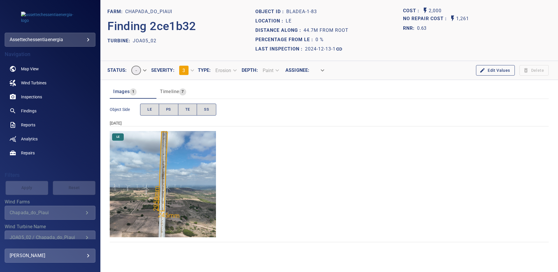
click at [184, 198] on img "Chapada_do_Piaui/JOA05_02/2024-12-13-1/2024-12-13-1/image15wp15.jpg" at bounding box center [163, 184] width 106 height 106
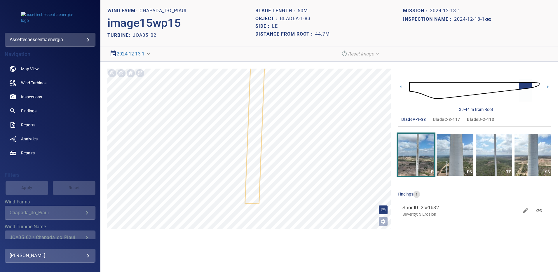
click at [410, 119] on span "bladeA-1-83" at bounding box center [413, 119] width 25 height 7
click at [546, 87] on icon at bounding box center [548, 87] width 6 height 6
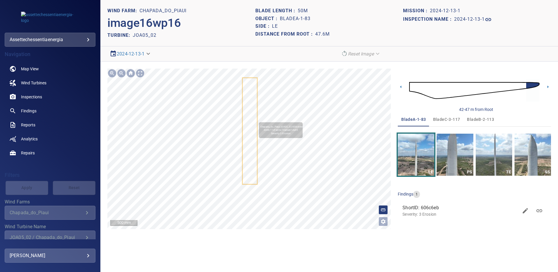
click at [256, 120] on icon at bounding box center [250, 131] width 14 height 106
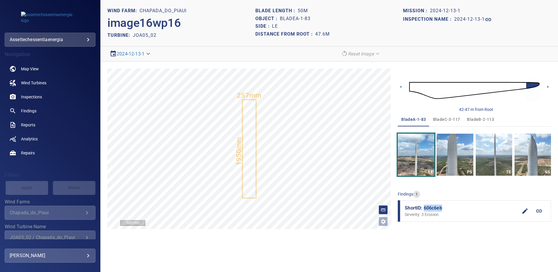
drag, startPoint x: 446, startPoint y: 208, endPoint x: 423, endPoint y: 209, distance: 22.8
click at [423, 209] on span "ShortID: 606c6eb" at bounding box center [461, 208] width 113 height 7
click at [470, 121] on span "bladeB-2-113" at bounding box center [480, 119] width 27 height 7
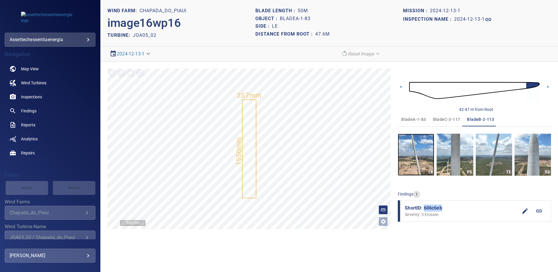
click at [425, 149] on img "button" at bounding box center [416, 155] width 36 height 42
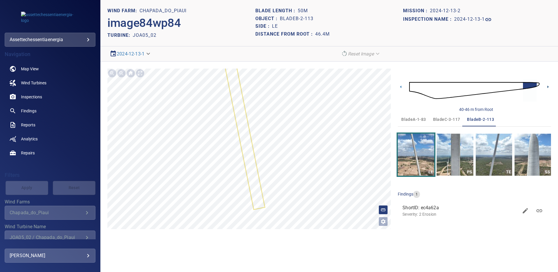
click at [549, 84] on icon at bounding box center [548, 87] width 6 height 6
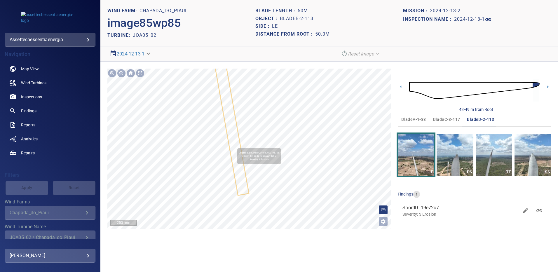
click at [235, 147] on icon at bounding box center [231, 127] width 34 height 136
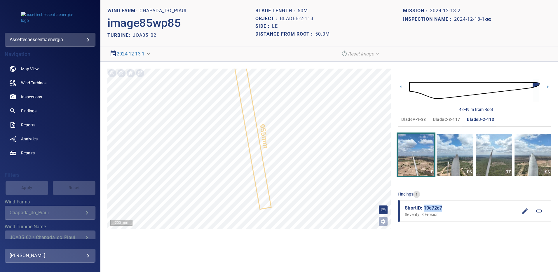
drag, startPoint x: 441, startPoint y: 209, endPoint x: 423, endPoint y: 209, distance: 17.5
click at [423, 209] on span "ShortID: 19e72c7" at bounding box center [461, 208] width 113 height 7
click at [449, 119] on span "bladeC-3-117" at bounding box center [446, 119] width 27 height 7
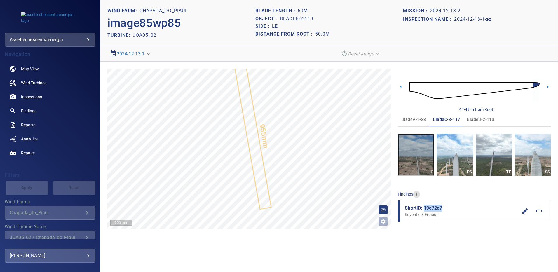
click at [410, 153] on img "button" at bounding box center [416, 155] width 36 height 42
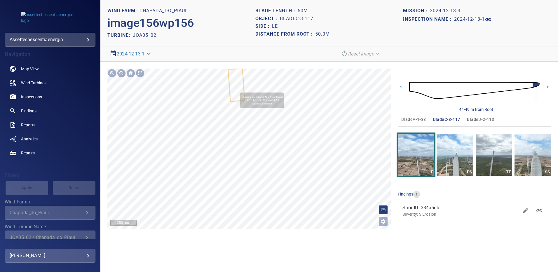
click at [236, 90] on icon at bounding box center [236, 85] width 15 height 32
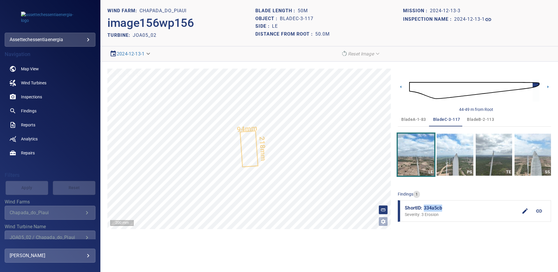
drag, startPoint x: 445, startPoint y: 208, endPoint x: 424, endPoint y: 207, distance: 20.8
click at [424, 207] on span "ShortID: 334a5cb" at bounding box center [461, 208] width 113 height 7
click at [28, 110] on span "Findings" at bounding box center [28, 111] width 15 height 6
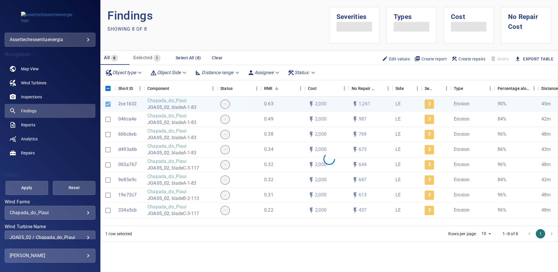
click at [84, 238] on div "JOA05_02 / Chapada_do_Piaui" at bounding box center [50, 238] width 81 height 6
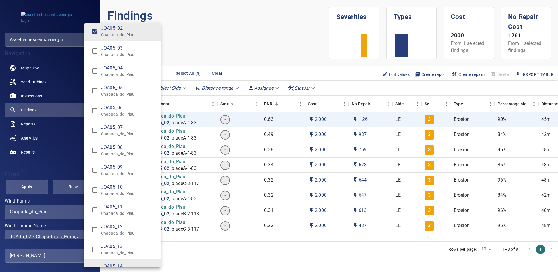
scroll to position [1885, 0]
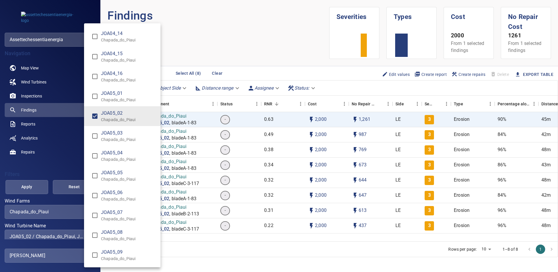
type input "**********"
click at [25, 187] on div "Wind Turbine Name" at bounding box center [279, 136] width 558 height 272
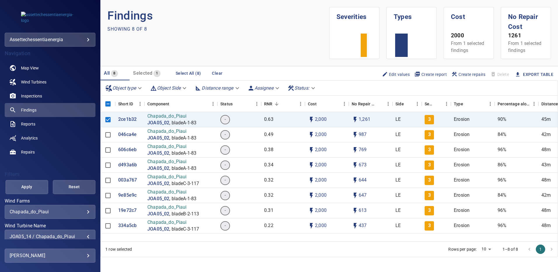
click at [27, 186] on span "Apply" at bounding box center [27, 186] width 28 height 7
